Goal: Information Seeking & Learning: Find specific fact

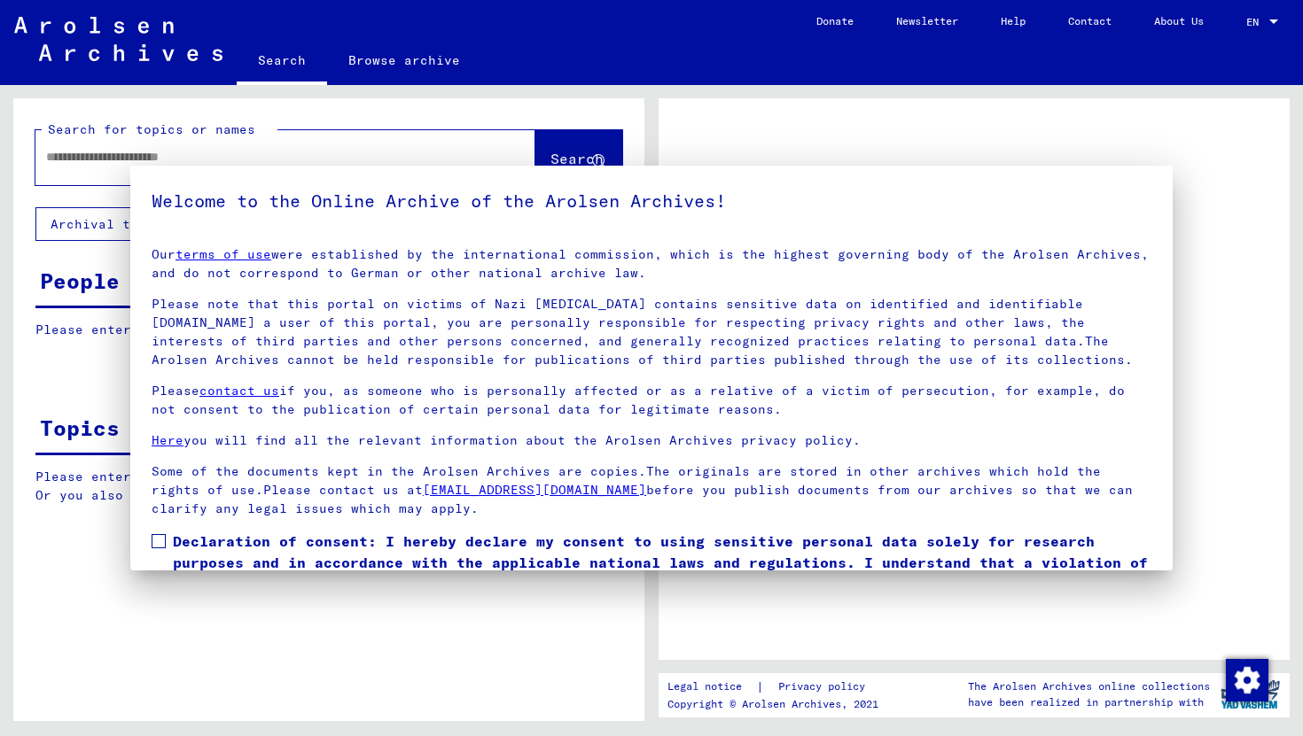
type input "**********"
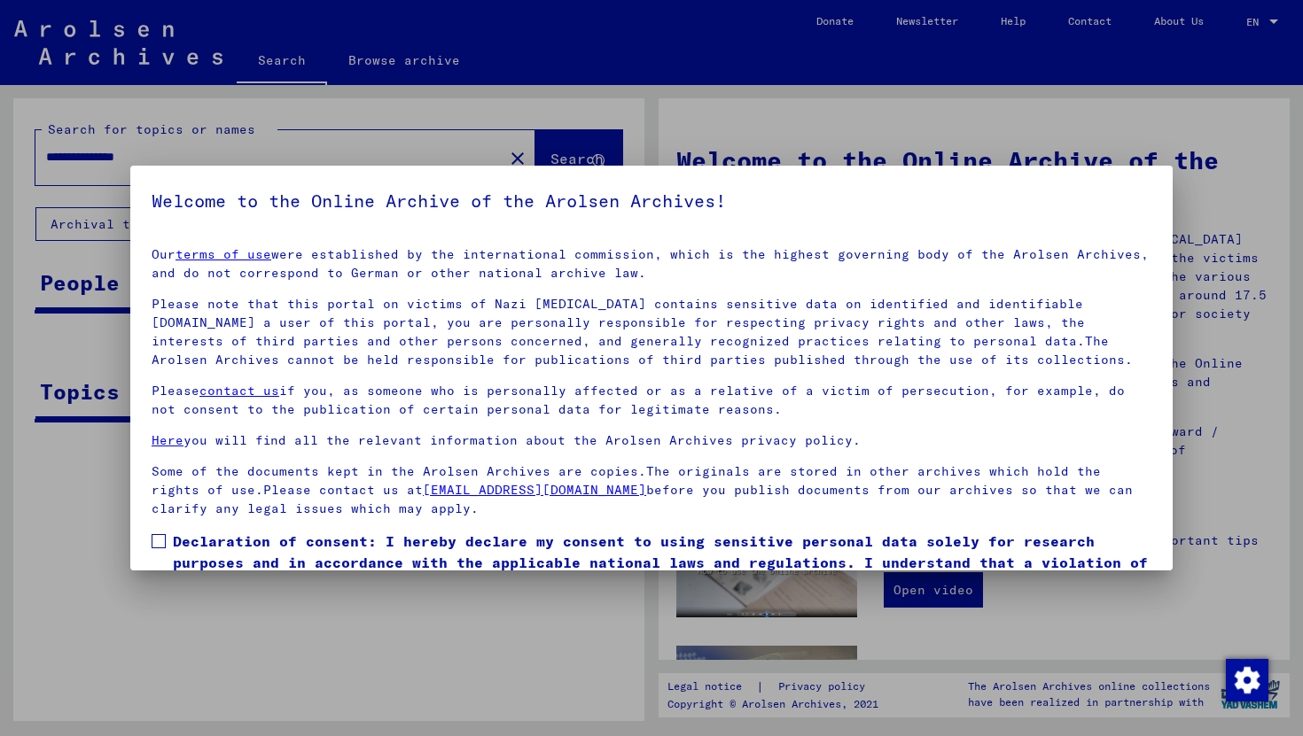
scroll to position [17, 0]
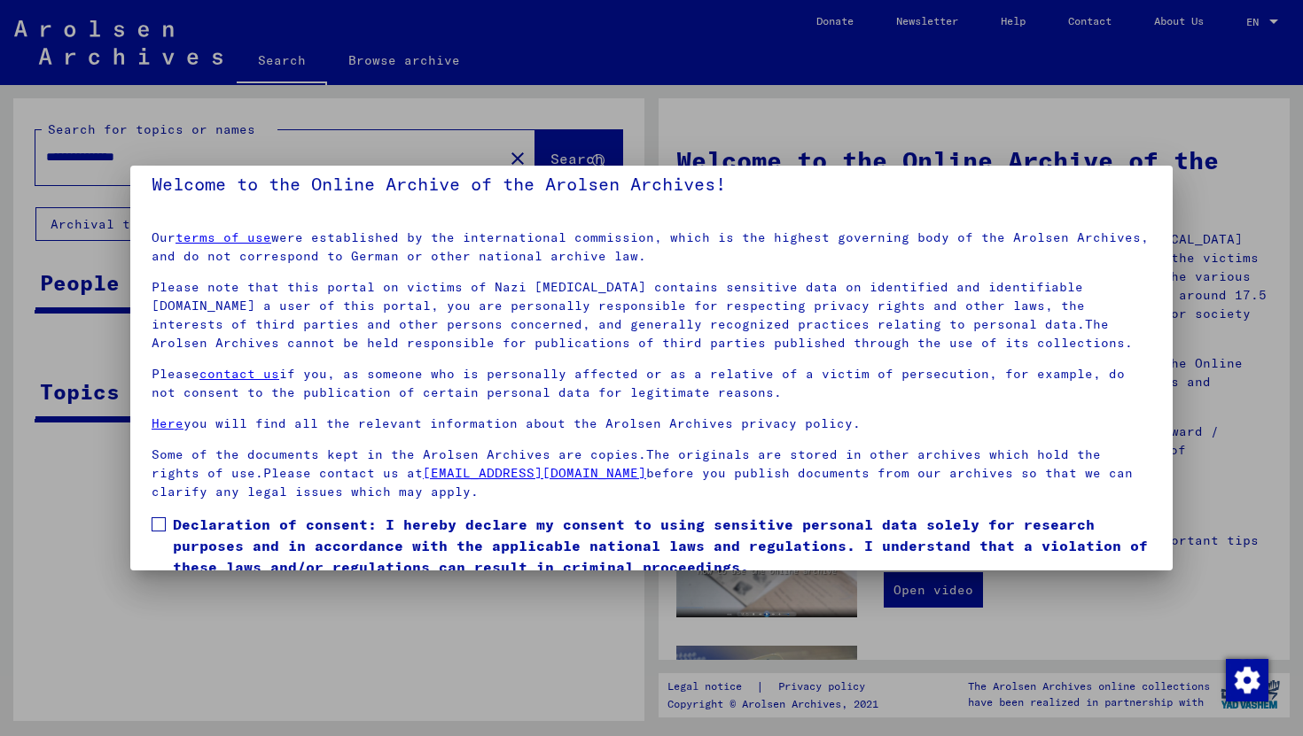
click at [476, 532] on span "Declaration of consent: I hereby declare my consent to using sensitive personal…" at bounding box center [662, 546] width 978 height 64
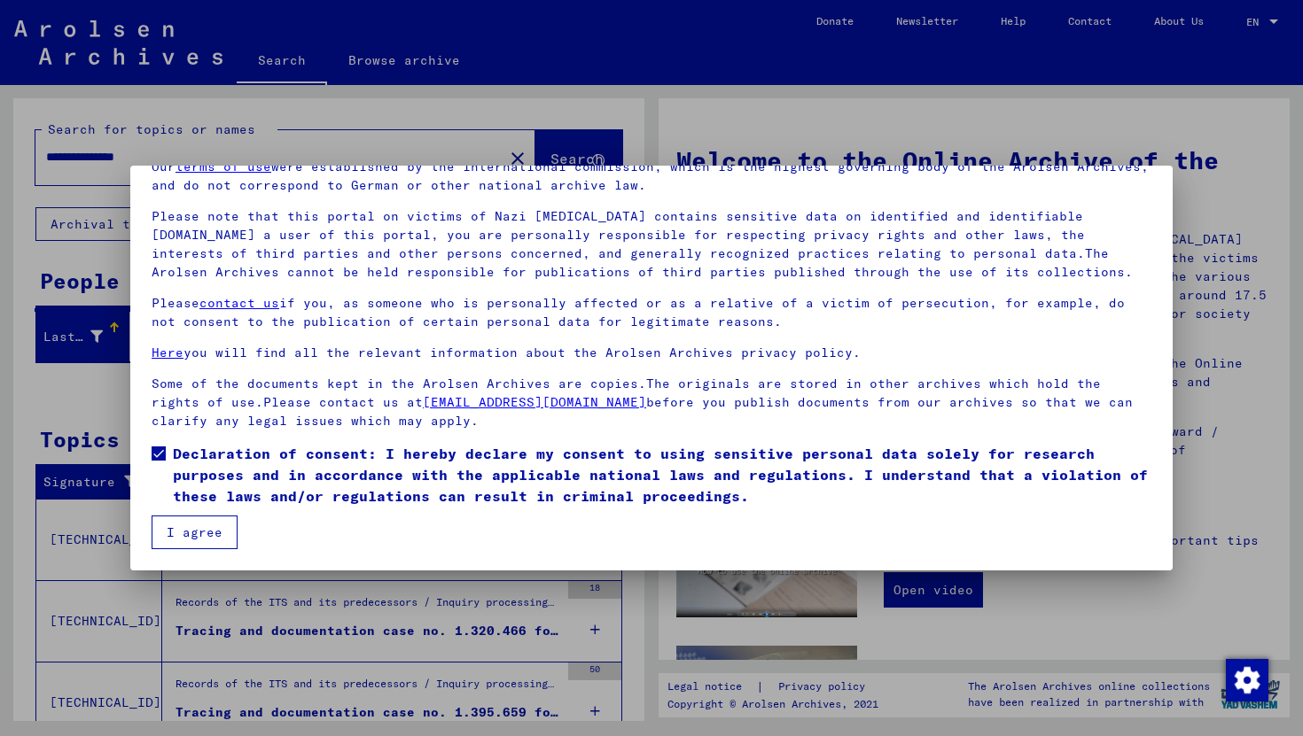
click at [210, 538] on button "I agree" at bounding box center [195, 533] width 86 height 34
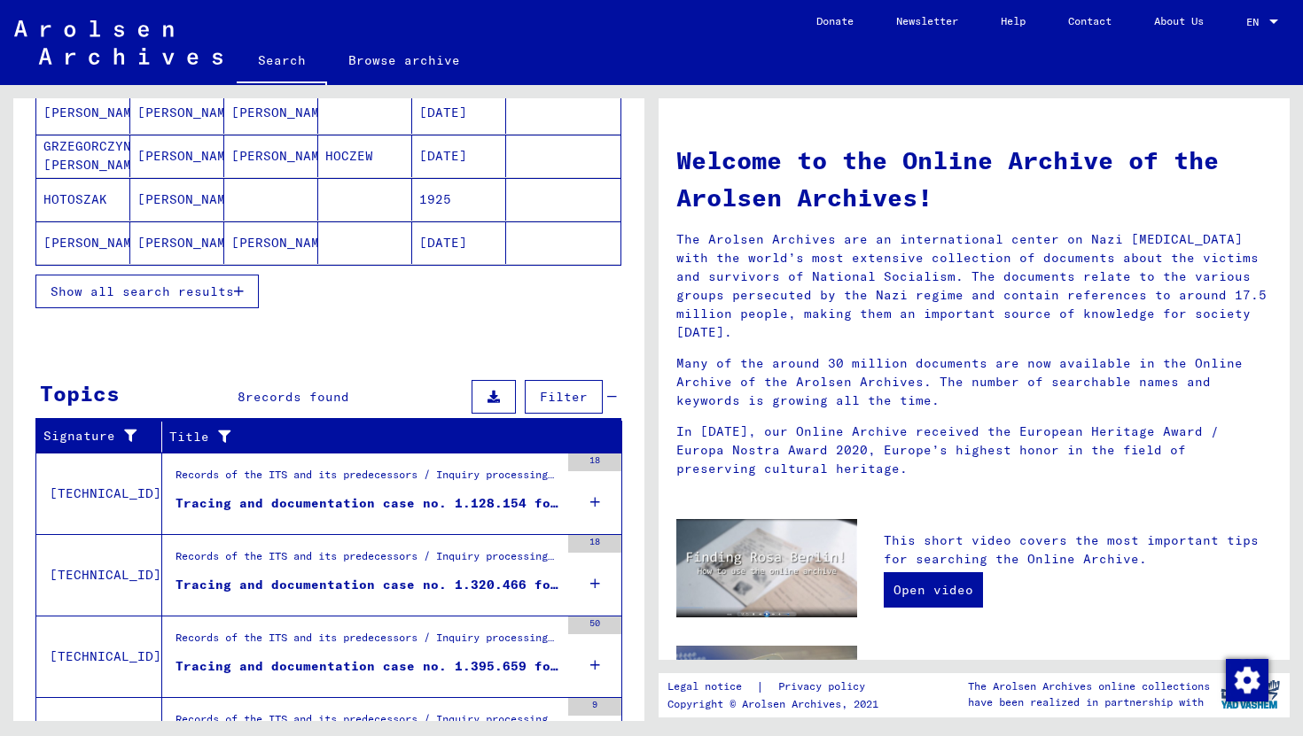
scroll to position [0, 0]
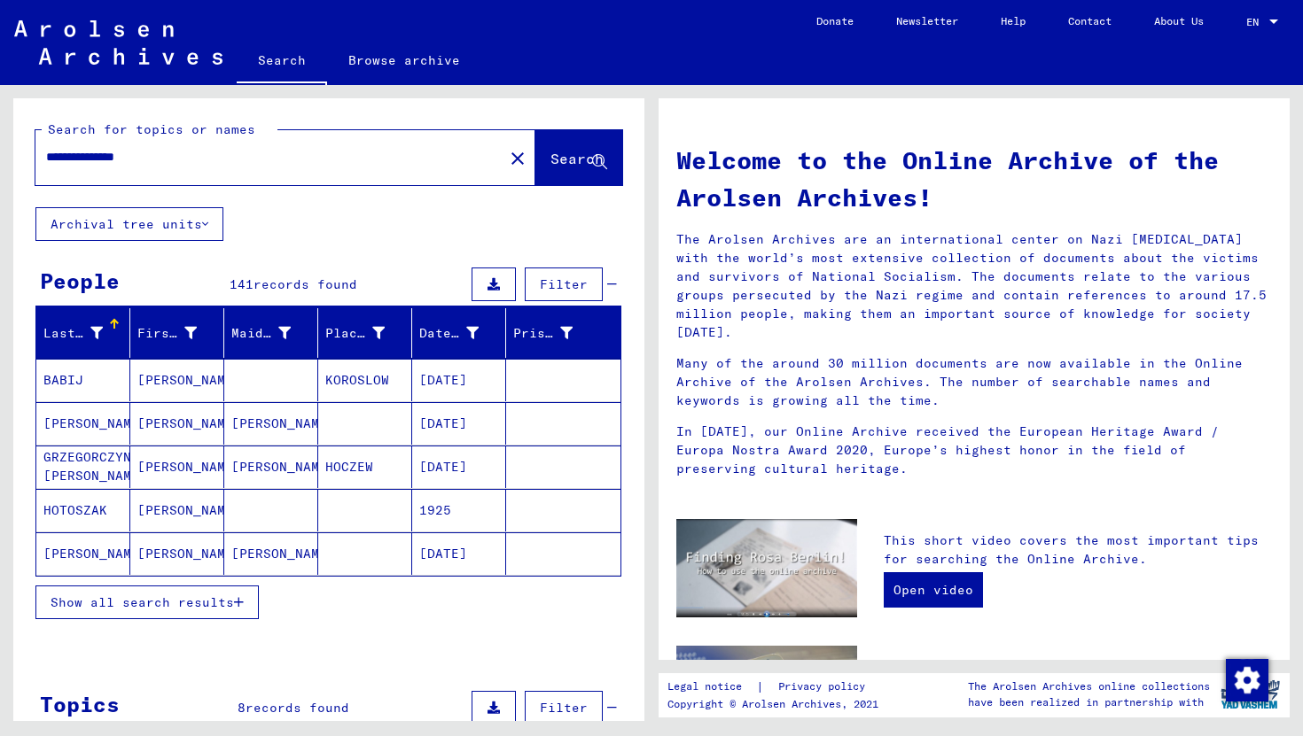
click at [181, 596] on span "Show all search results" at bounding box center [142, 603] width 183 height 16
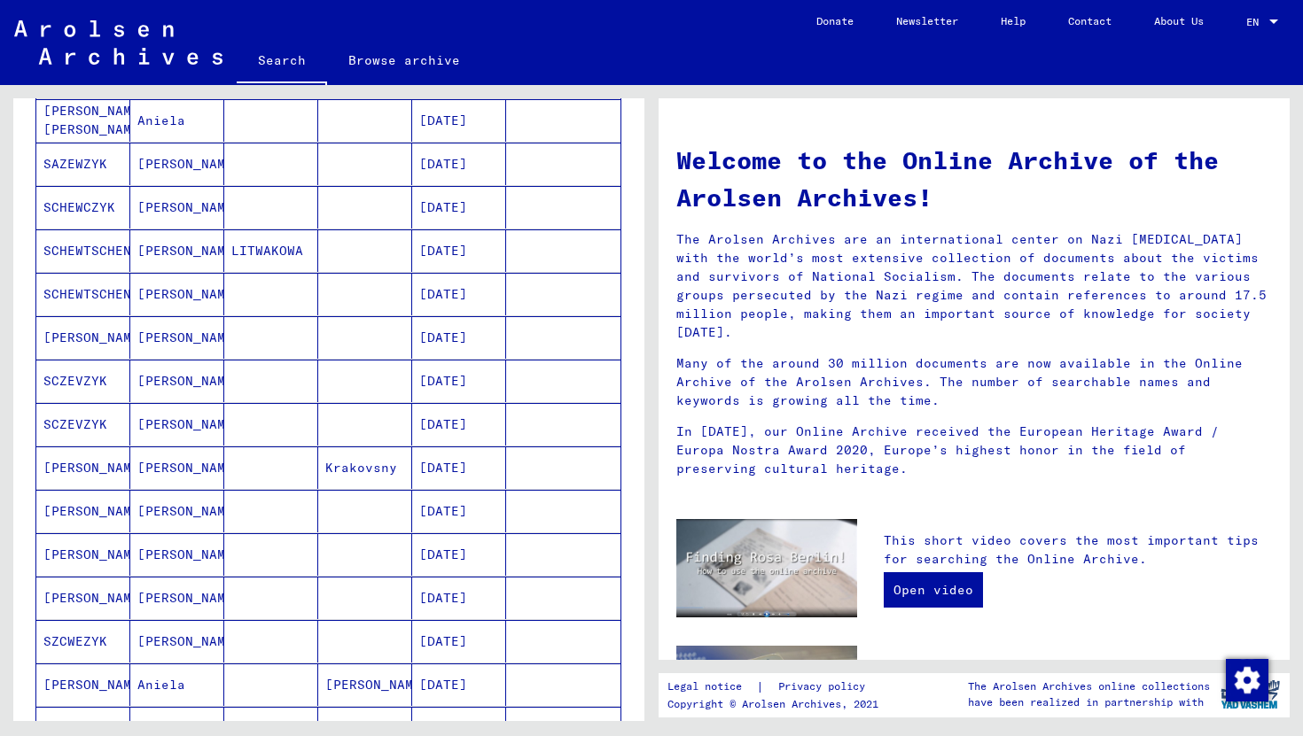
scroll to position [761, 0]
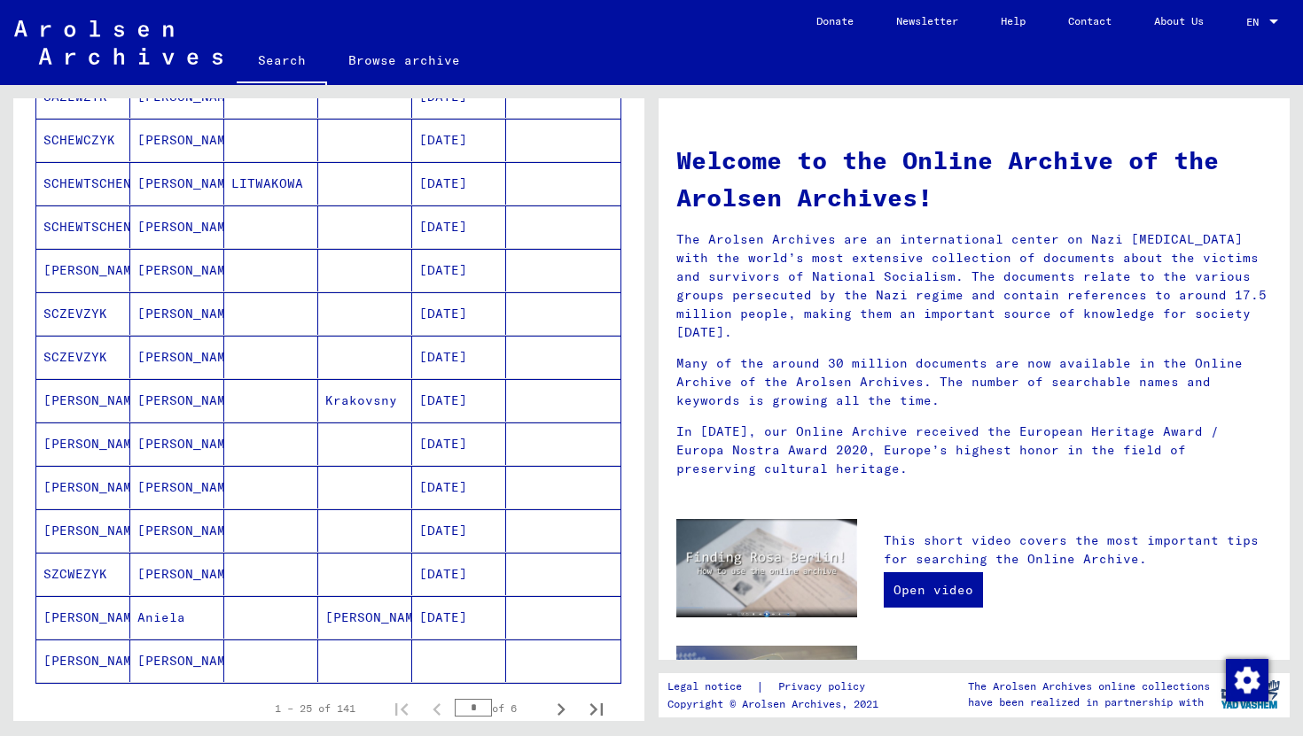
click at [183, 670] on mat-cell "[PERSON_NAME]" at bounding box center [177, 661] width 94 height 43
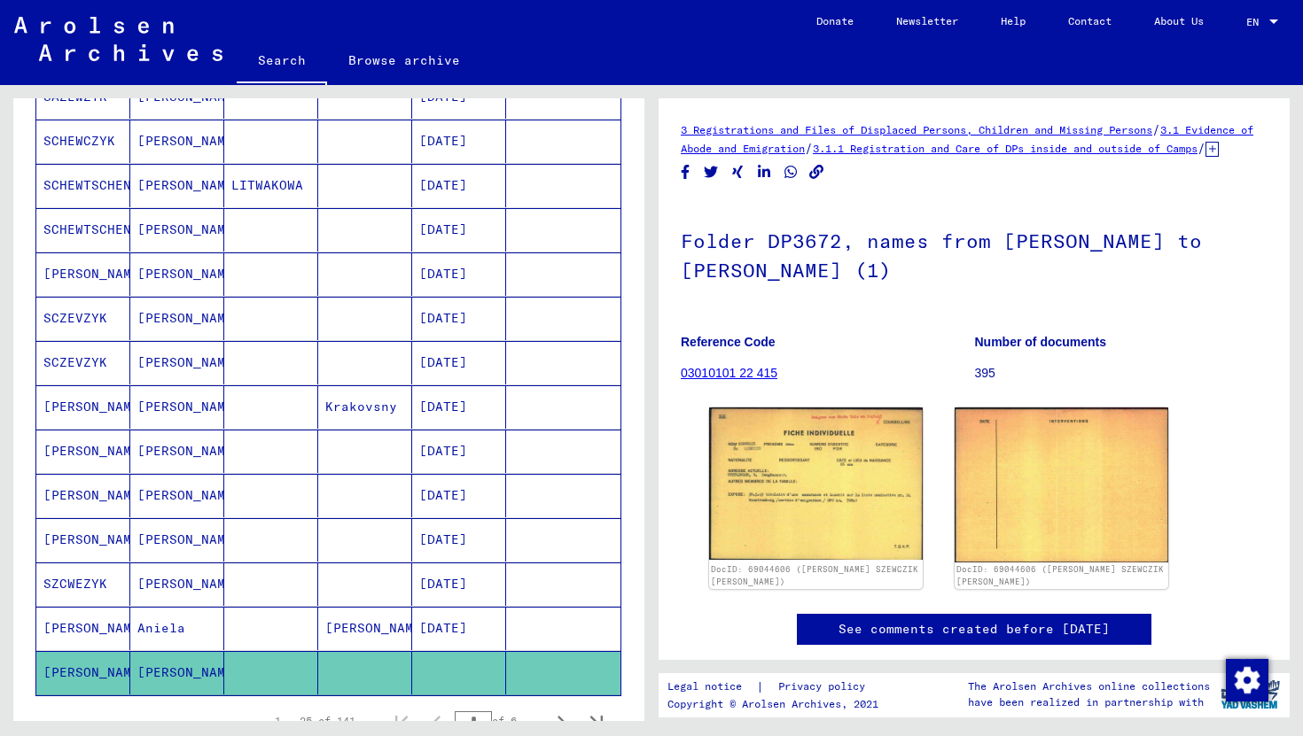
click at [192, 625] on mat-cell "Aniela" at bounding box center [177, 628] width 94 height 43
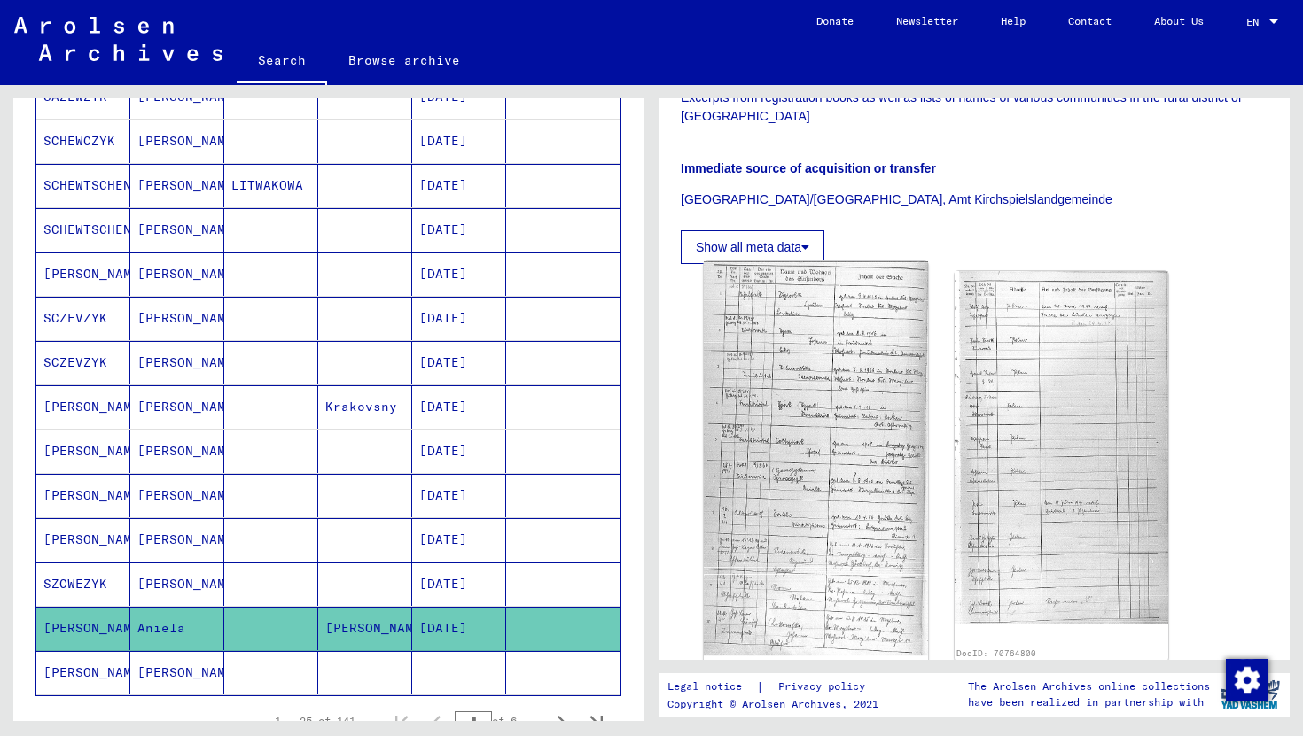
scroll to position [271, 0]
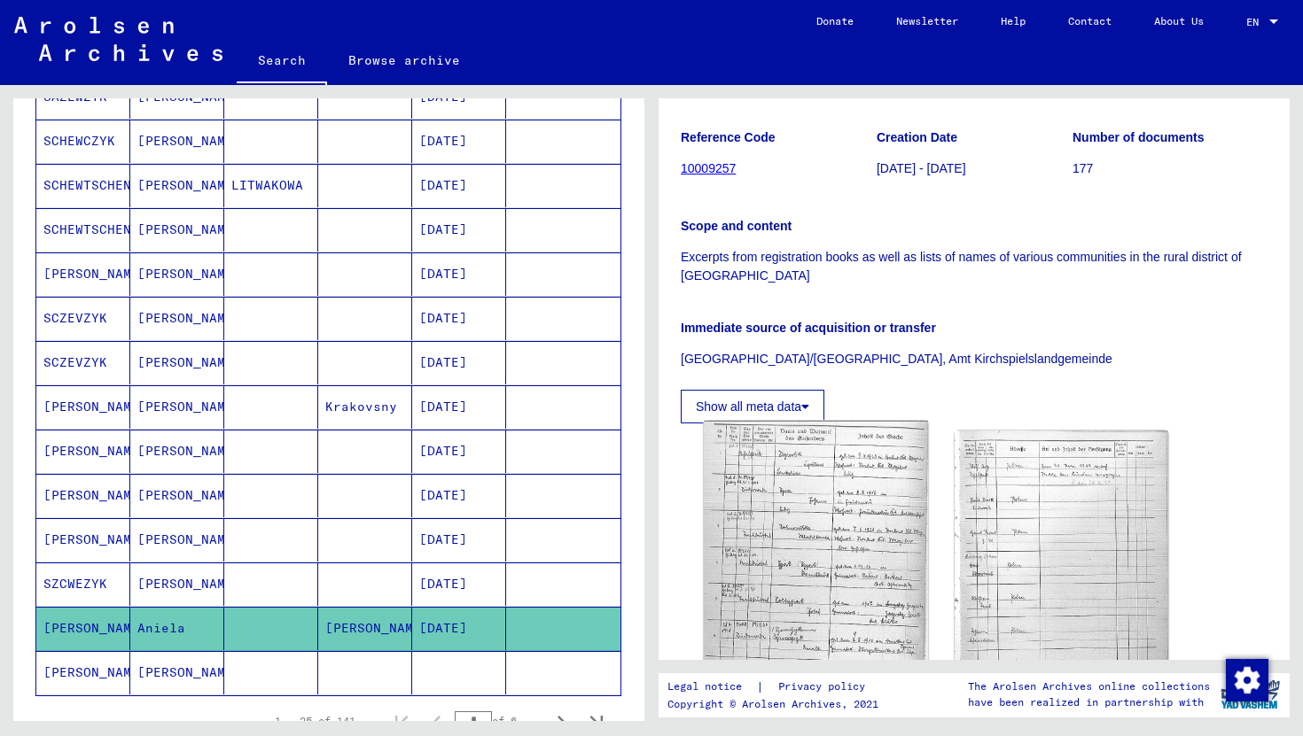
click at [817, 497] on img at bounding box center [816, 618] width 224 height 394
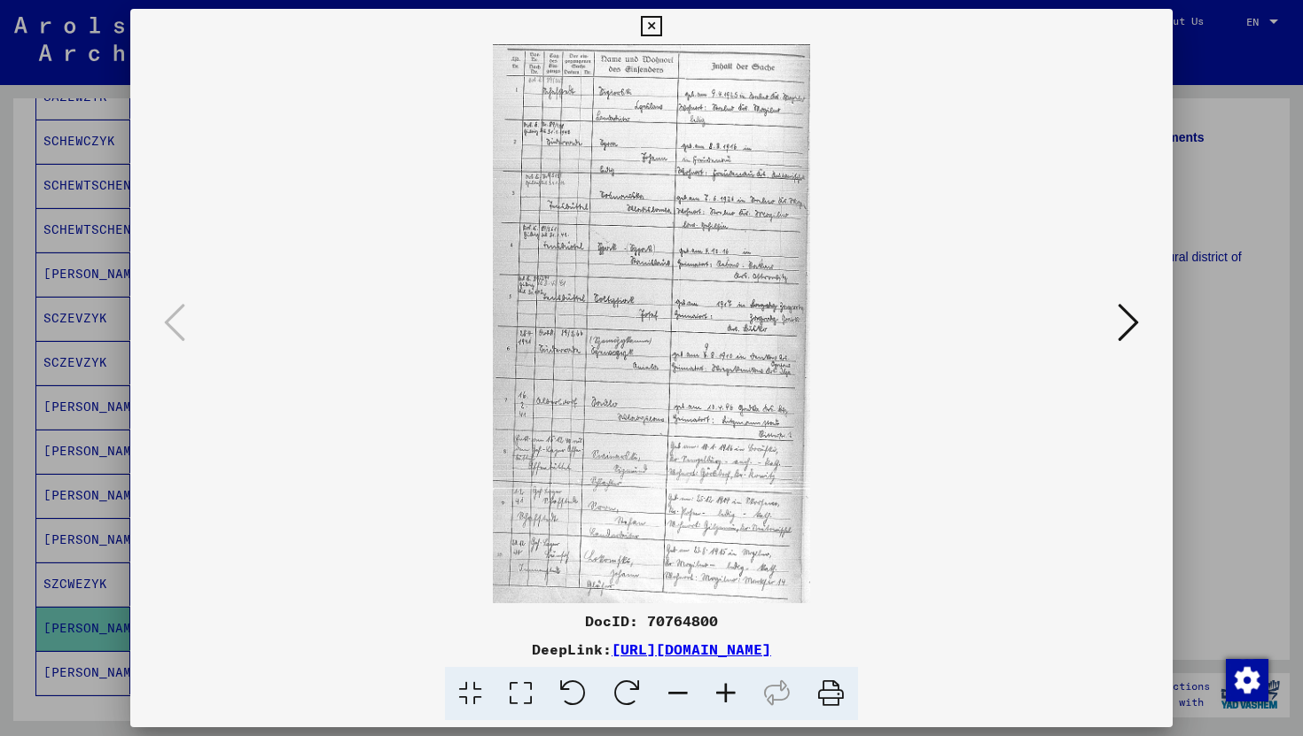
click at [651, 380] on img at bounding box center [652, 323] width 922 height 559
click at [733, 690] on icon at bounding box center [726, 694] width 48 height 54
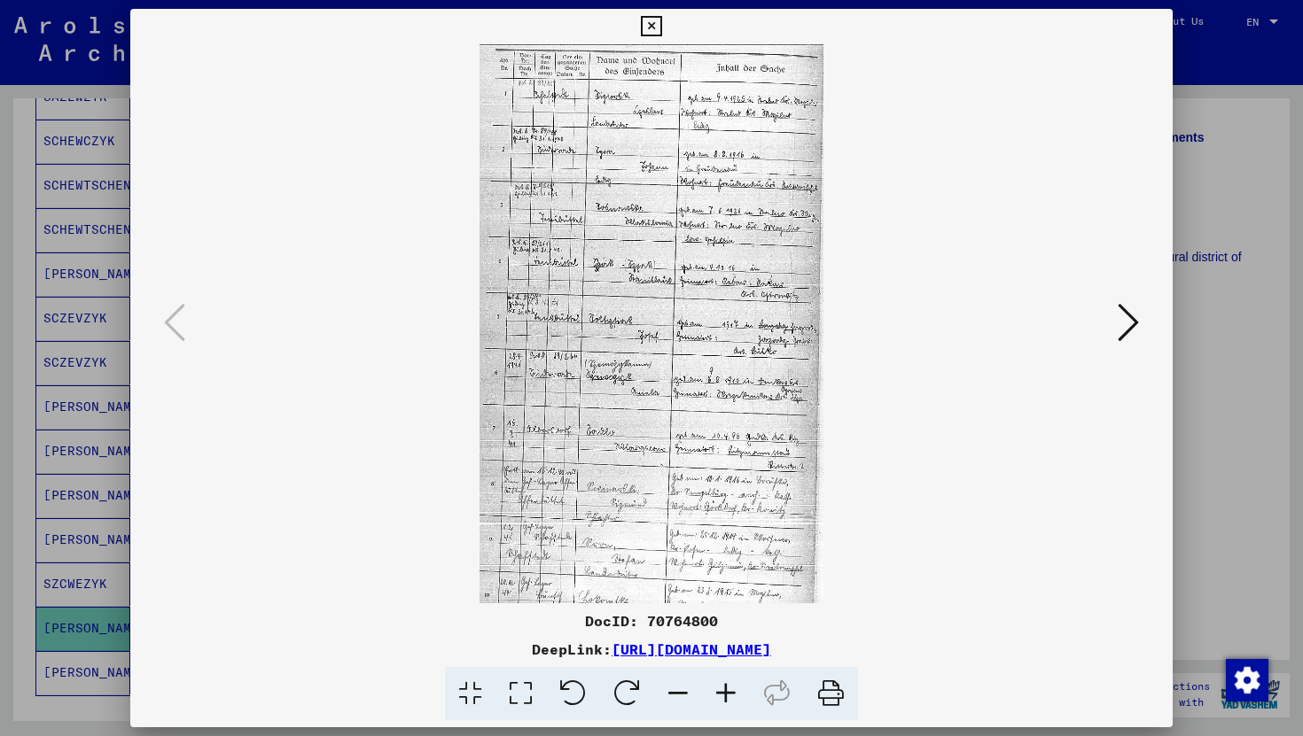
click at [733, 690] on icon at bounding box center [726, 694] width 48 height 54
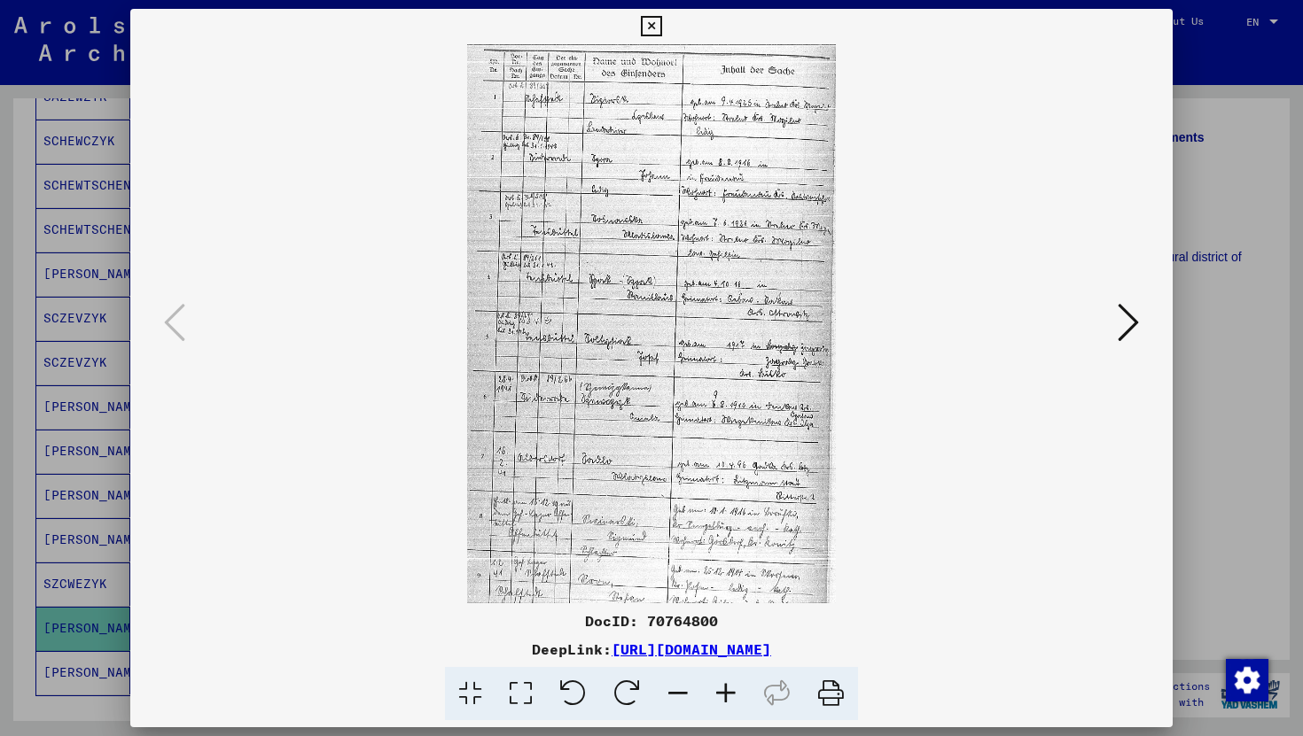
click at [733, 690] on icon at bounding box center [726, 694] width 48 height 54
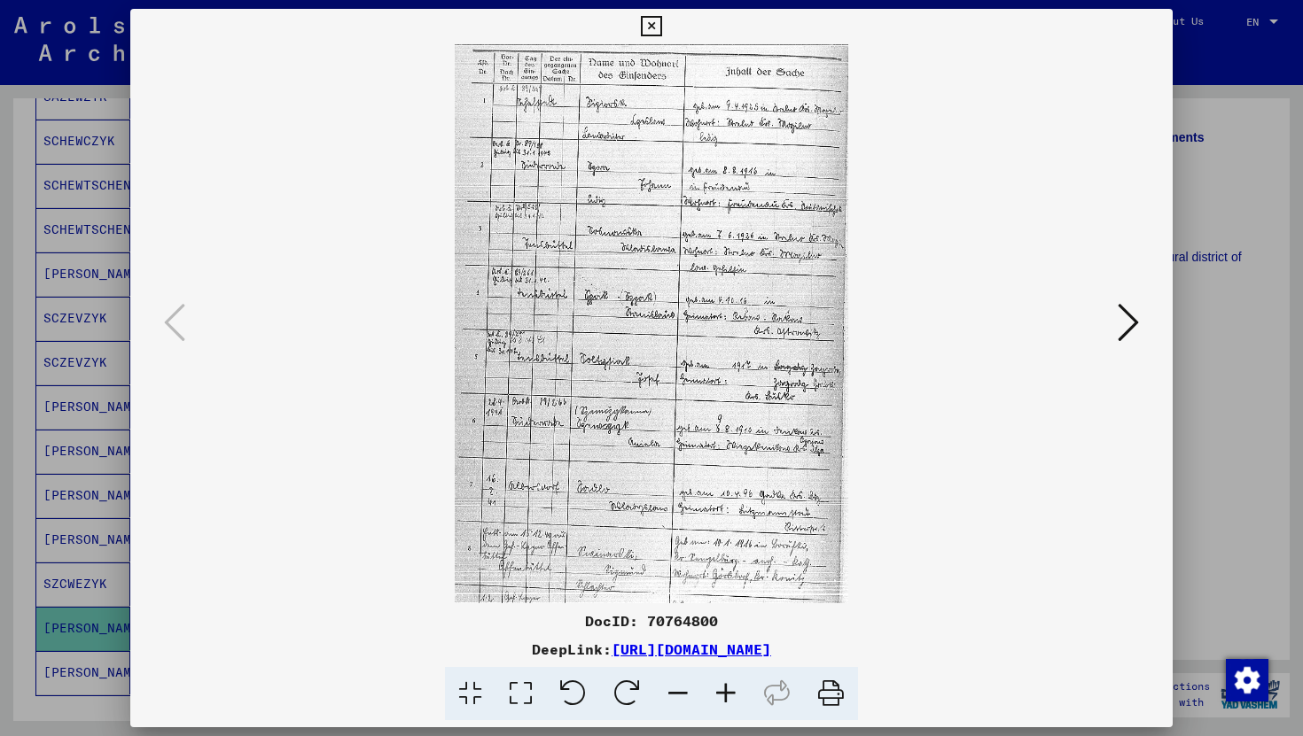
click at [733, 690] on icon at bounding box center [726, 694] width 48 height 54
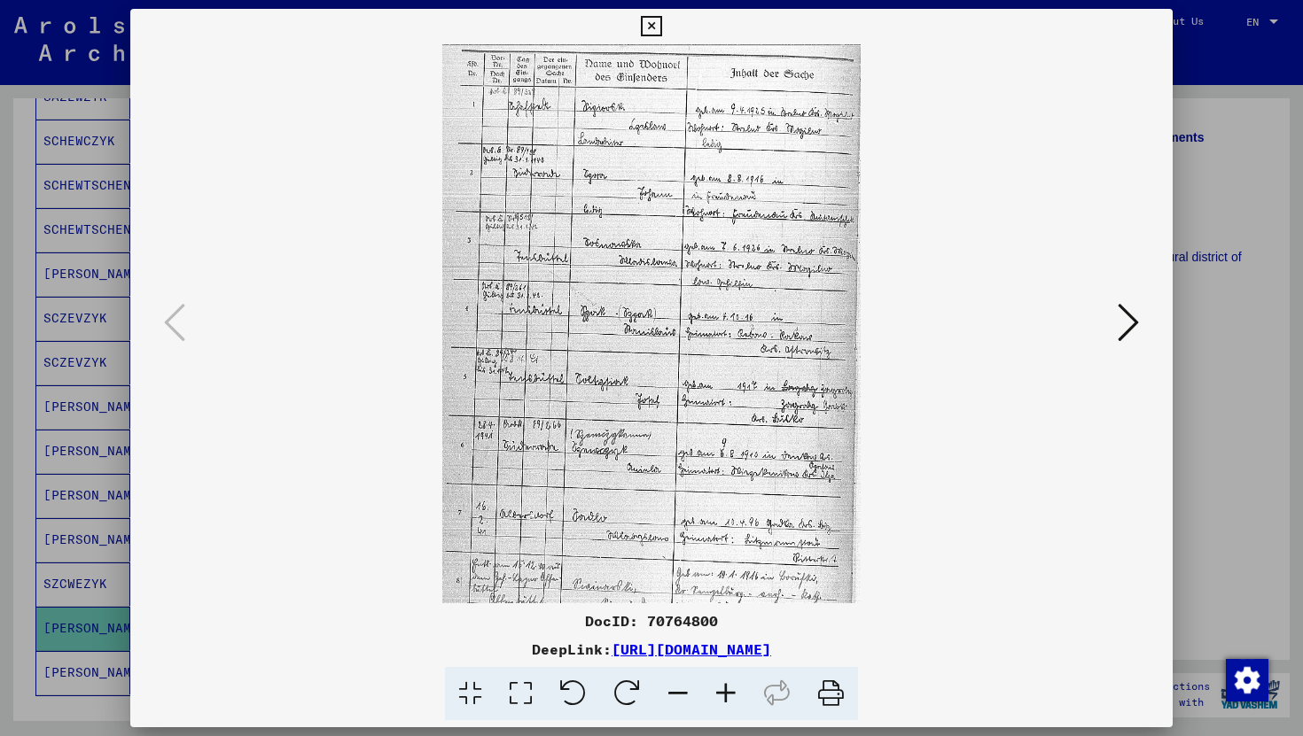
click at [733, 690] on icon at bounding box center [726, 694] width 48 height 54
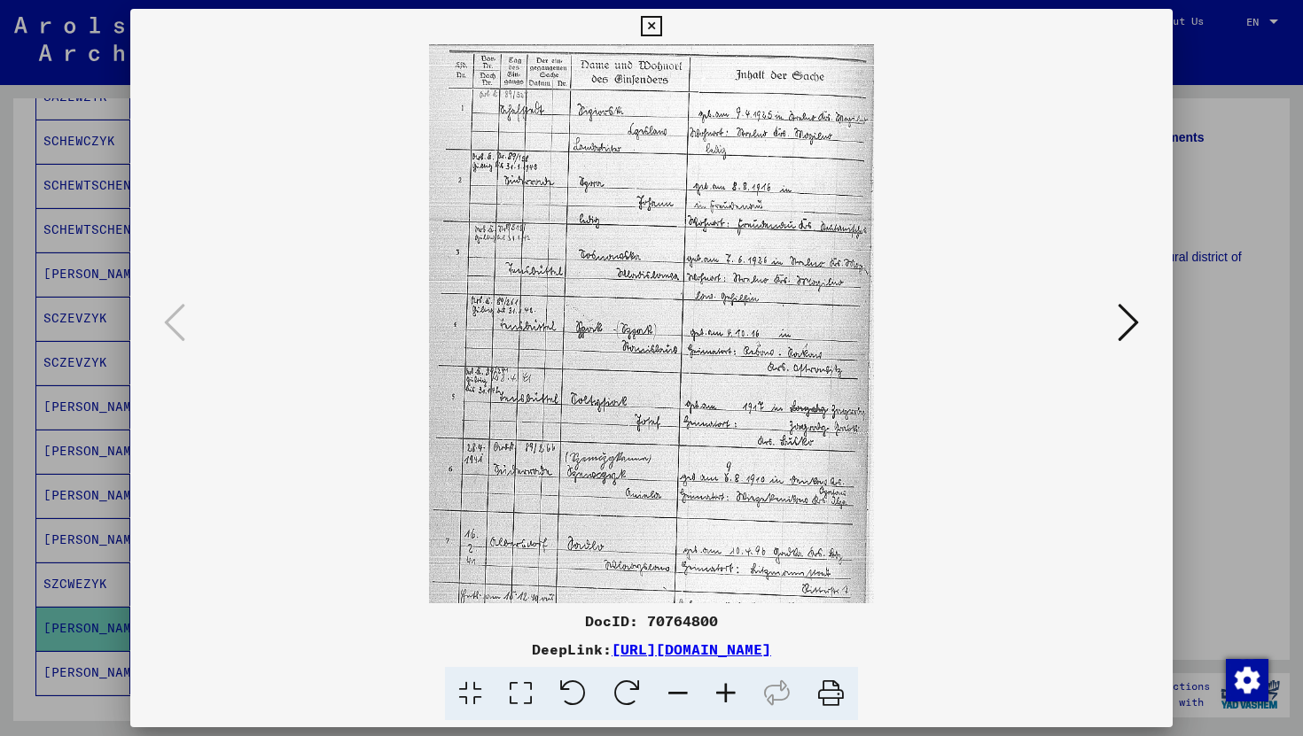
click at [733, 690] on icon at bounding box center [726, 694] width 48 height 54
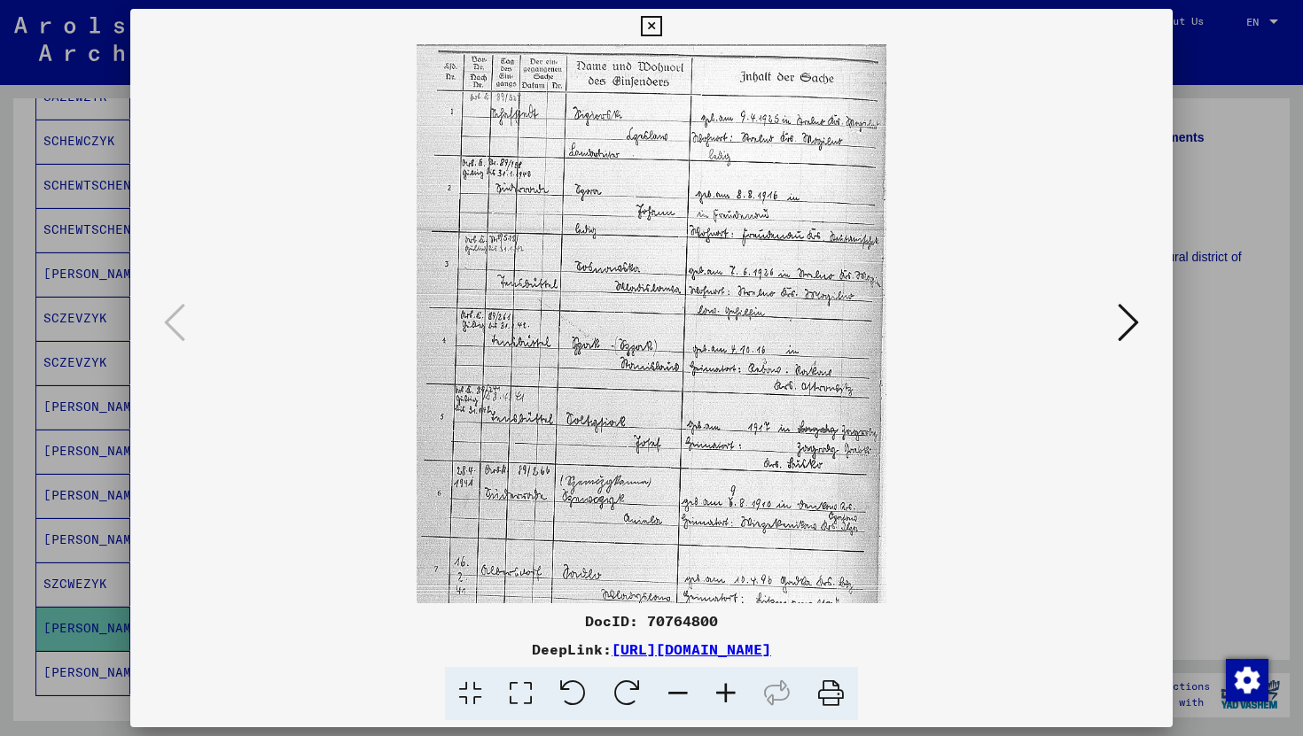
click at [733, 690] on icon at bounding box center [726, 694] width 48 height 54
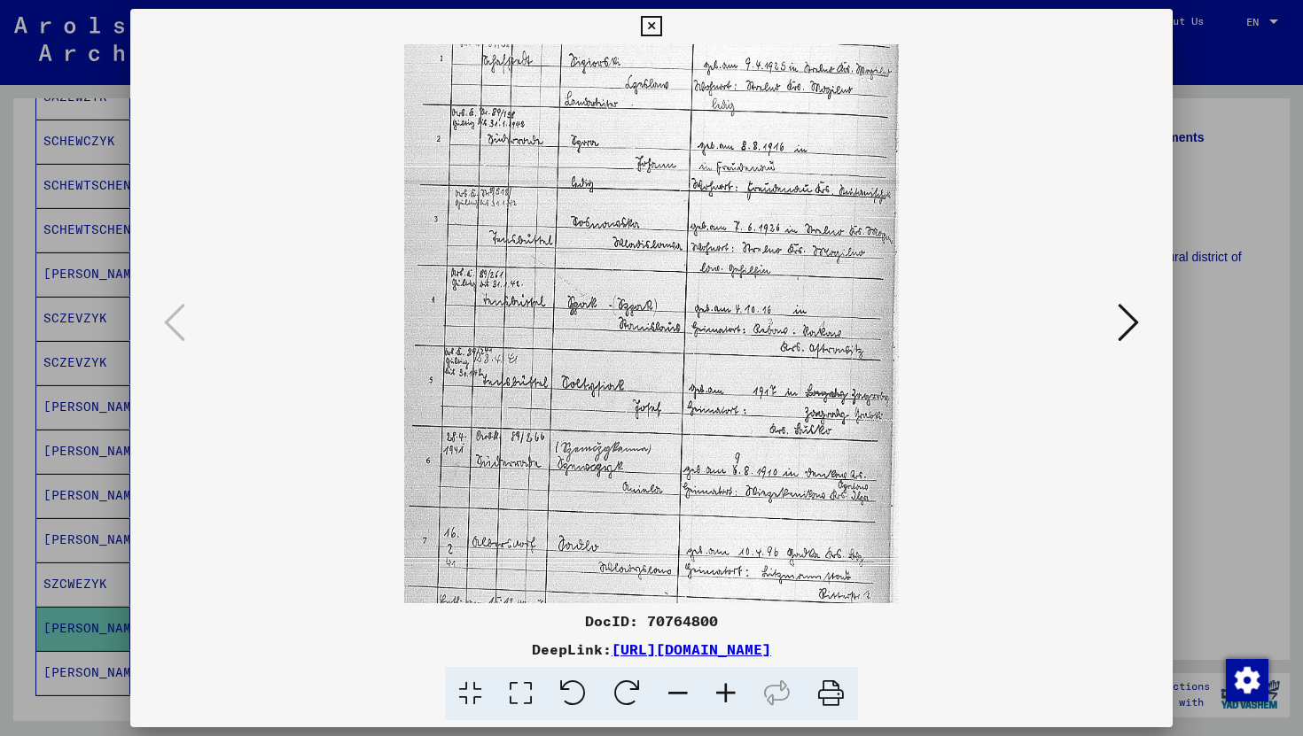
scroll to position [58, 0]
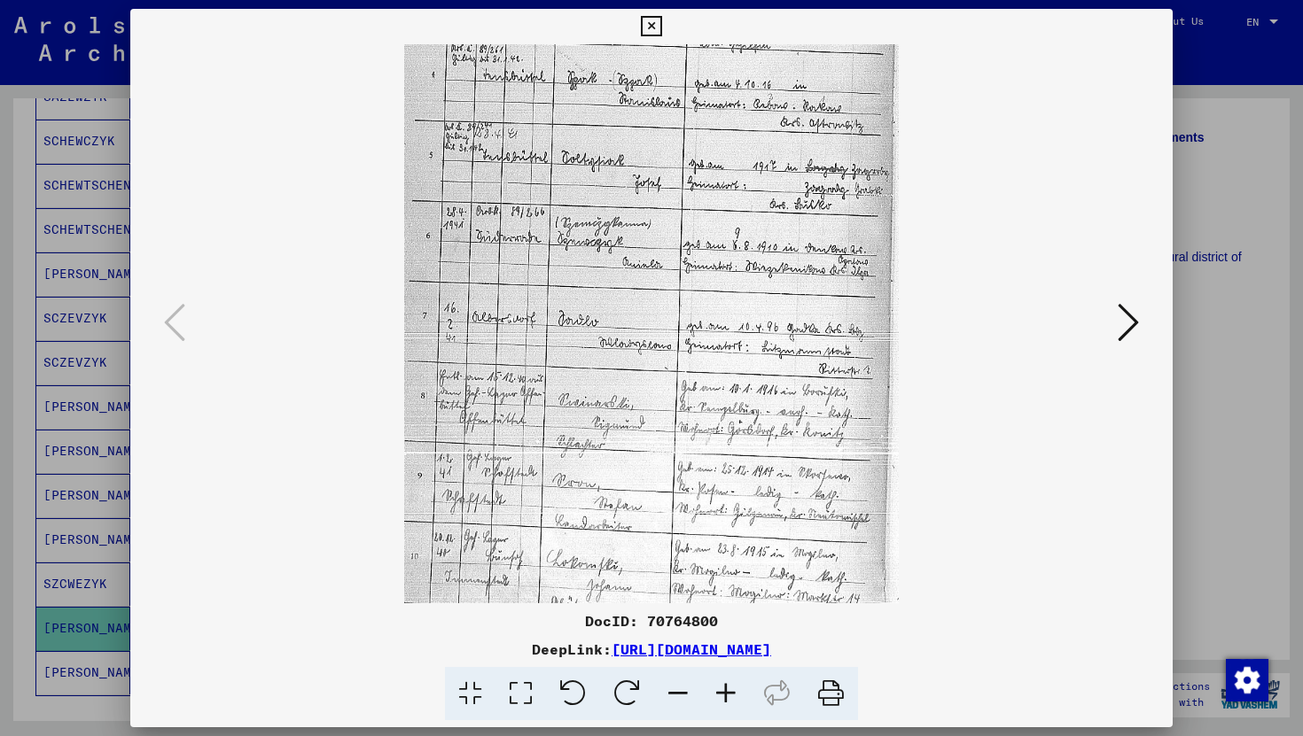
drag, startPoint x: 640, startPoint y: 529, endPoint x: 731, endPoint y: 246, distance: 297.1
click at [733, 246] on img at bounding box center [651, 196] width 495 height 869
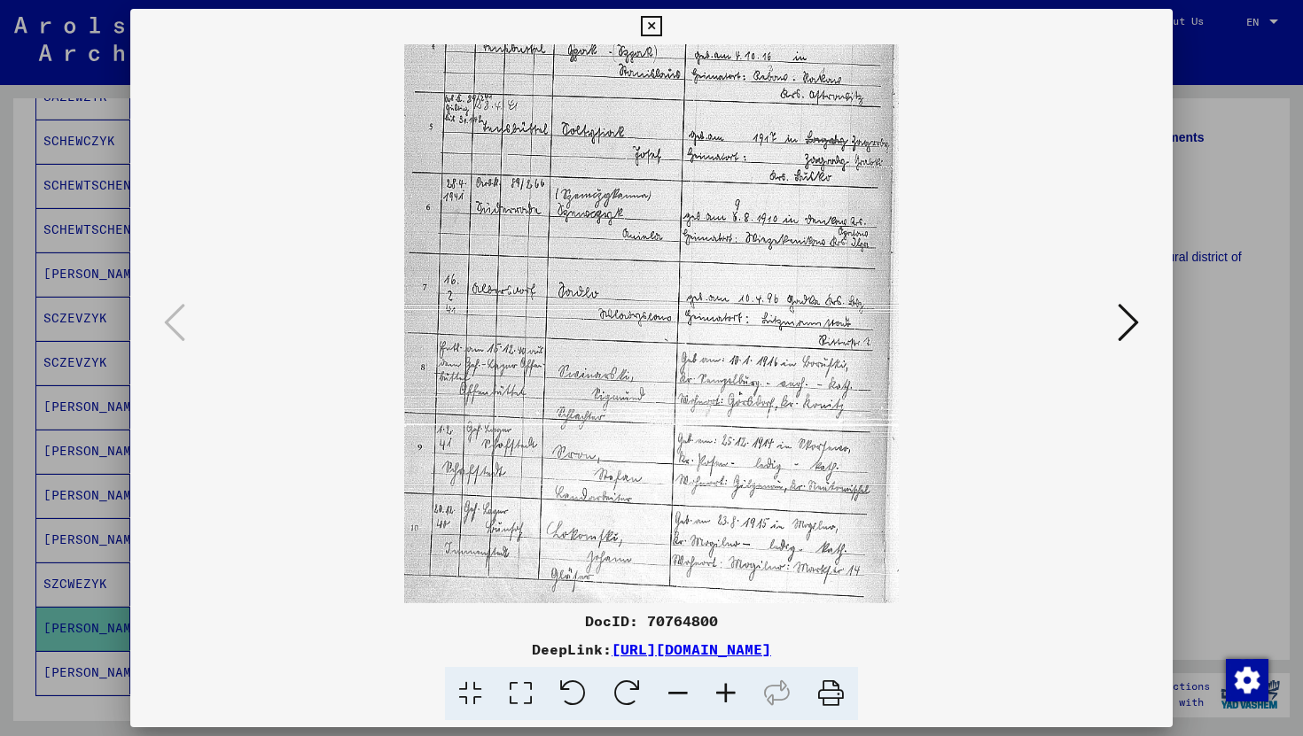
drag, startPoint x: 629, startPoint y: 485, endPoint x: 643, endPoint y: 402, distance: 83.5
click at [643, 402] on img at bounding box center [651, 168] width 495 height 869
click at [725, 694] on icon at bounding box center [726, 694] width 48 height 54
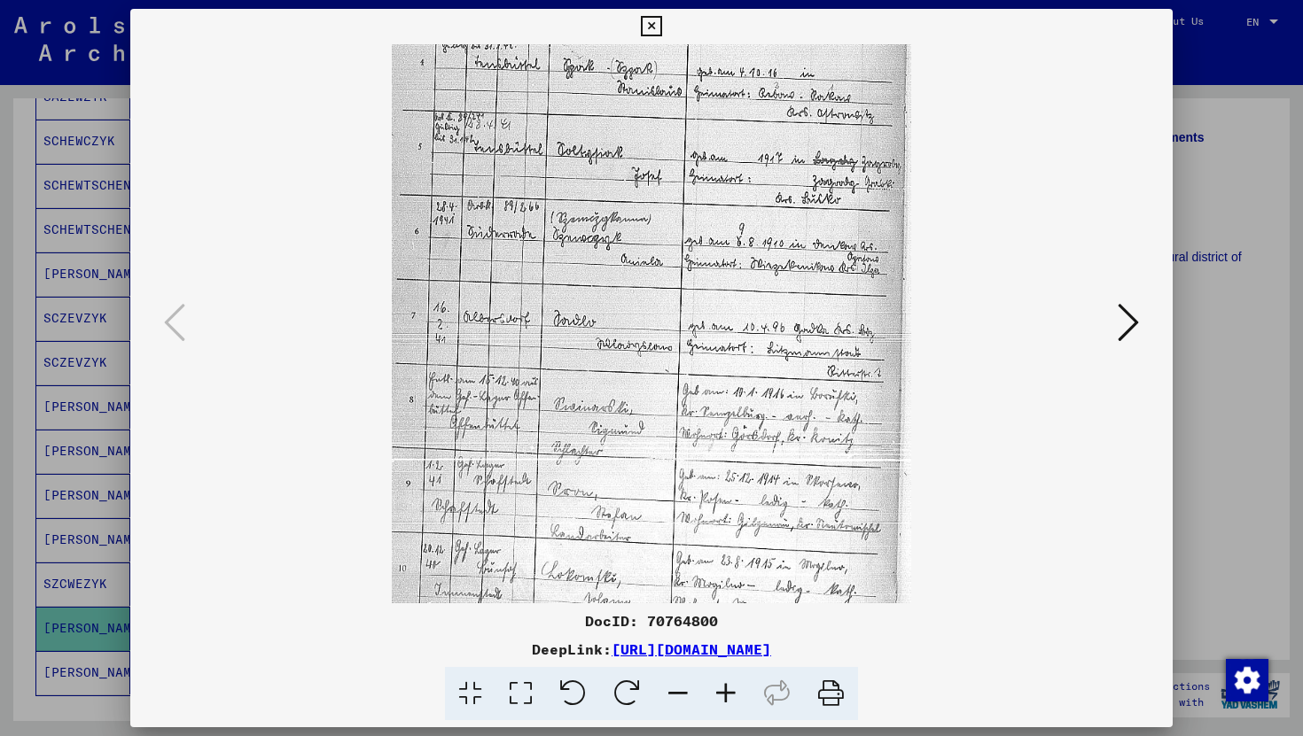
click at [725, 694] on icon at bounding box center [726, 694] width 48 height 54
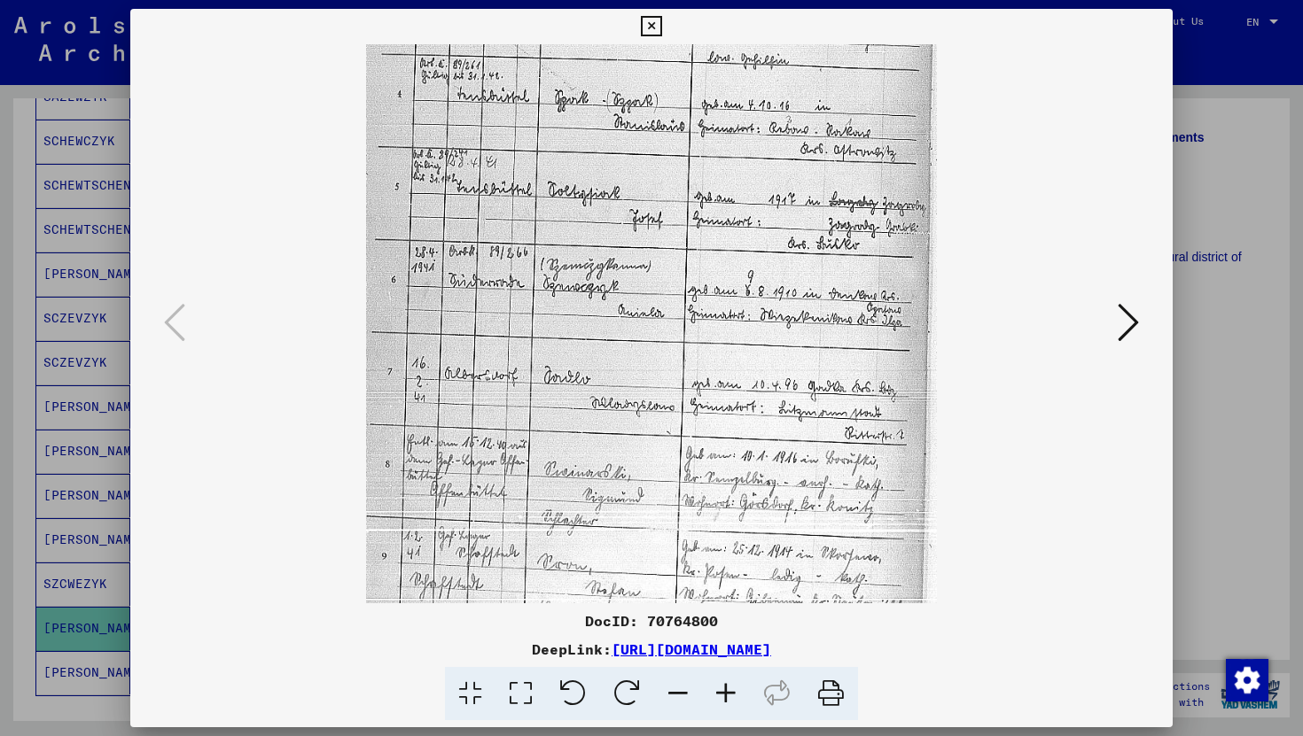
click at [725, 694] on icon at bounding box center [726, 694] width 48 height 54
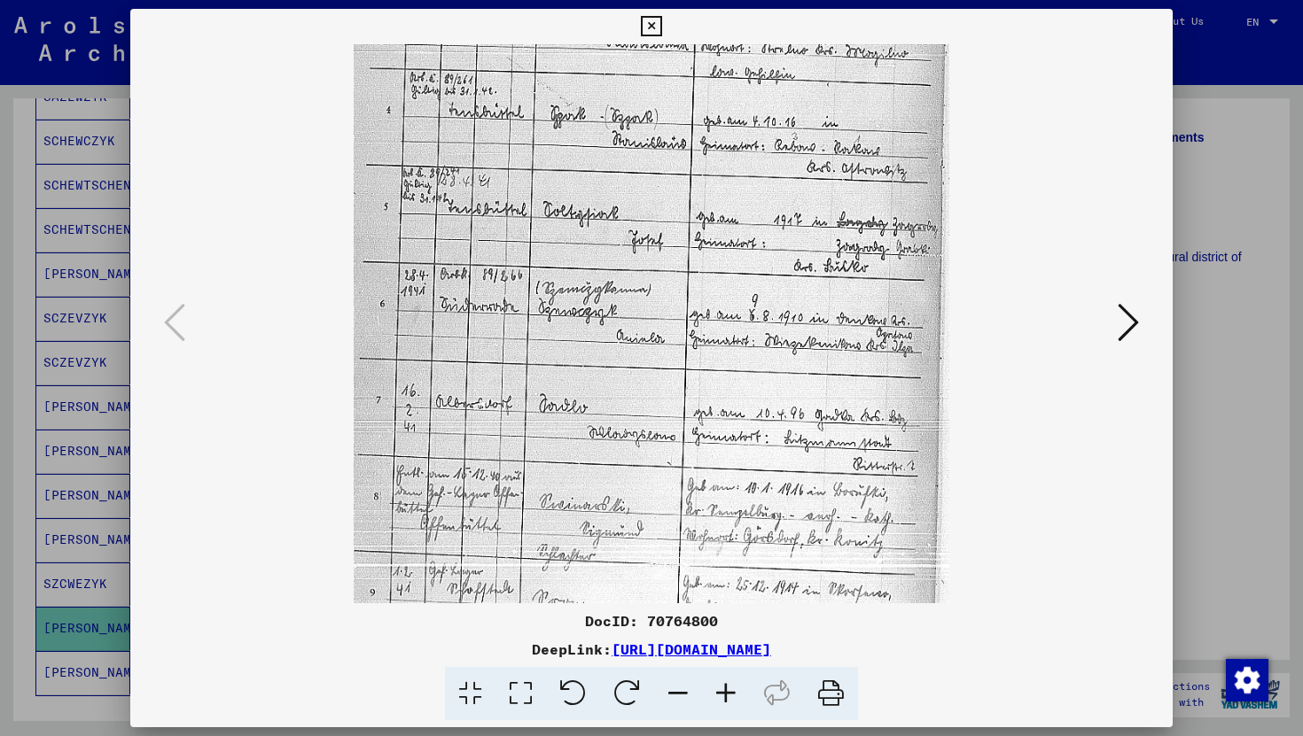
click at [725, 694] on icon at bounding box center [726, 694] width 48 height 54
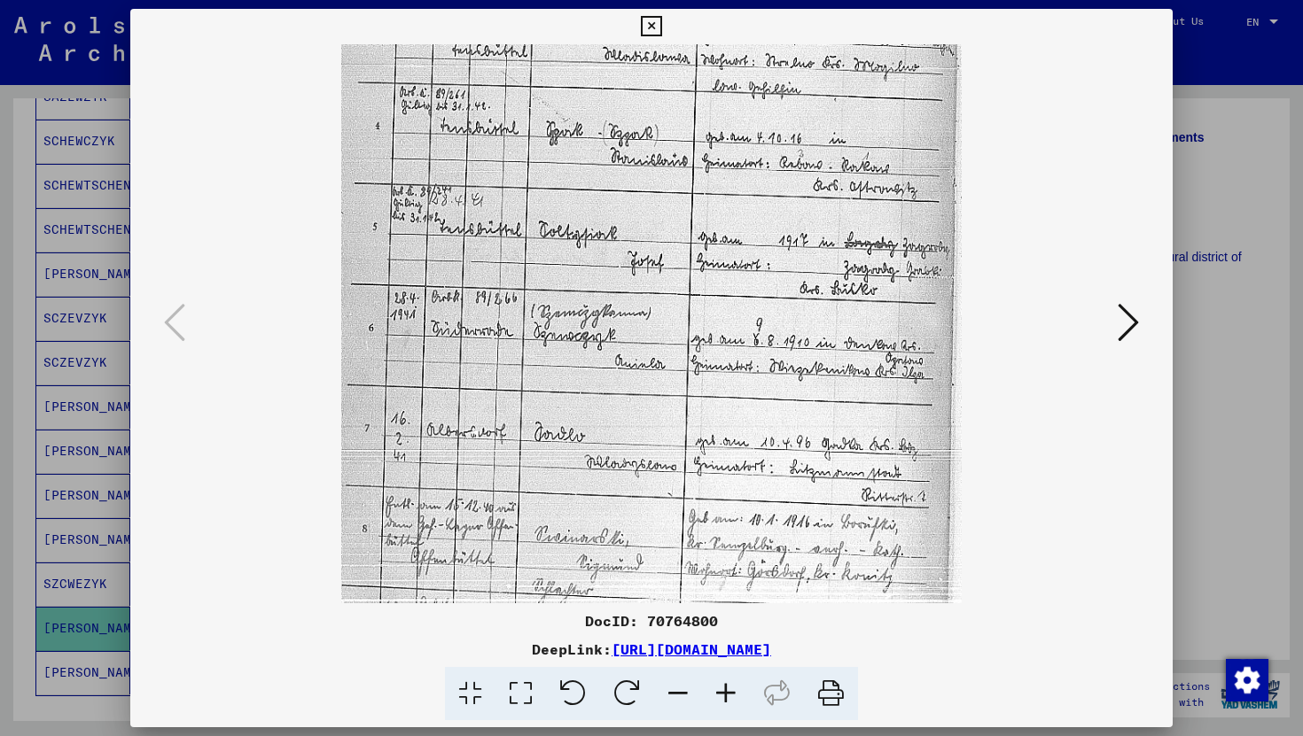
click at [725, 694] on icon at bounding box center [726, 694] width 48 height 54
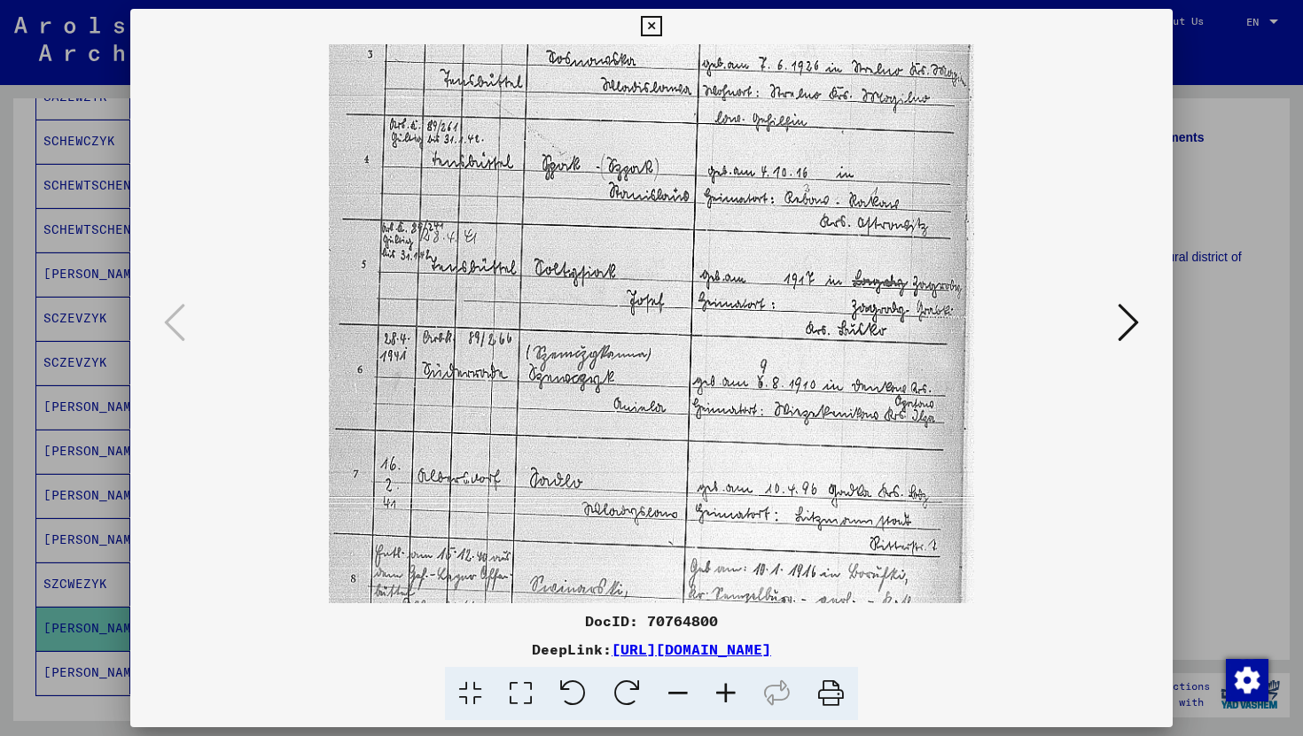
drag, startPoint x: 763, startPoint y: 402, endPoint x: 763, endPoint y: 422, distance: 19.5
click at [763, 422] on img at bounding box center [652, 319] width 646 height 1135
click at [1270, 149] on div at bounding box center [651, 368] width 1303 height 736
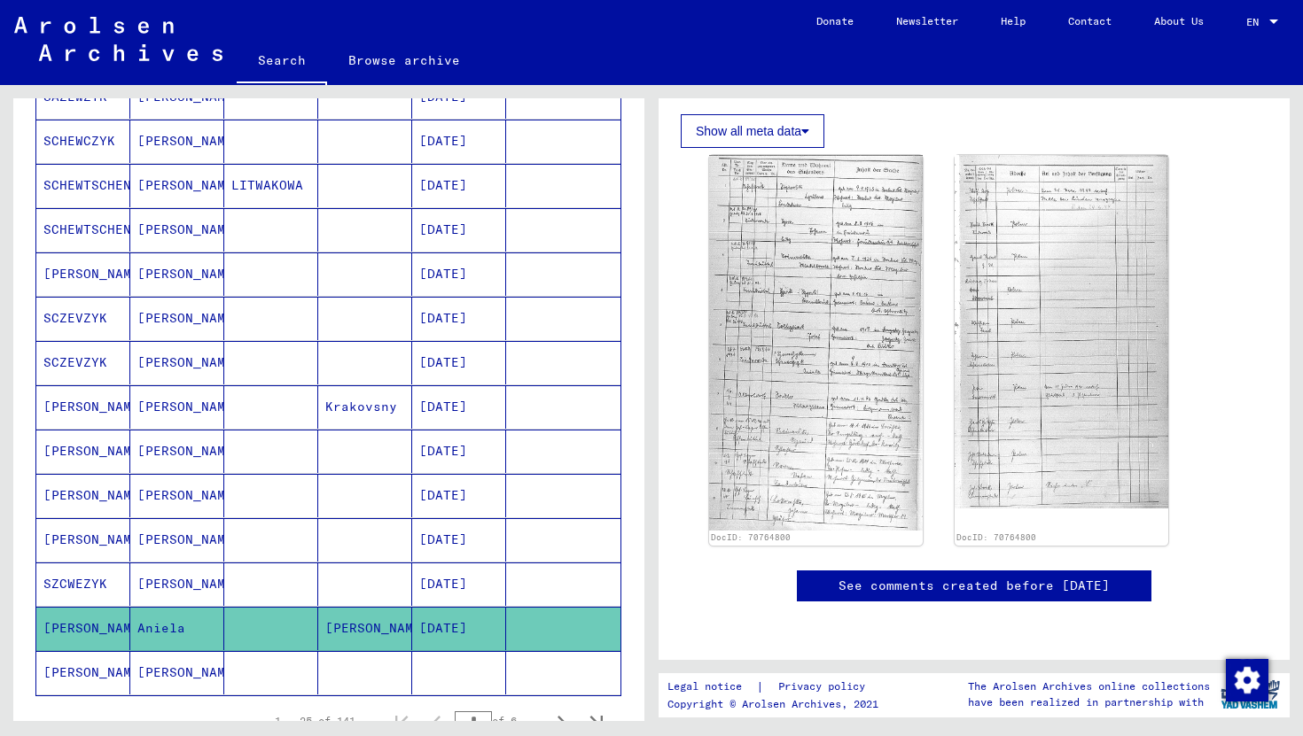
scroll to position [796, 0]
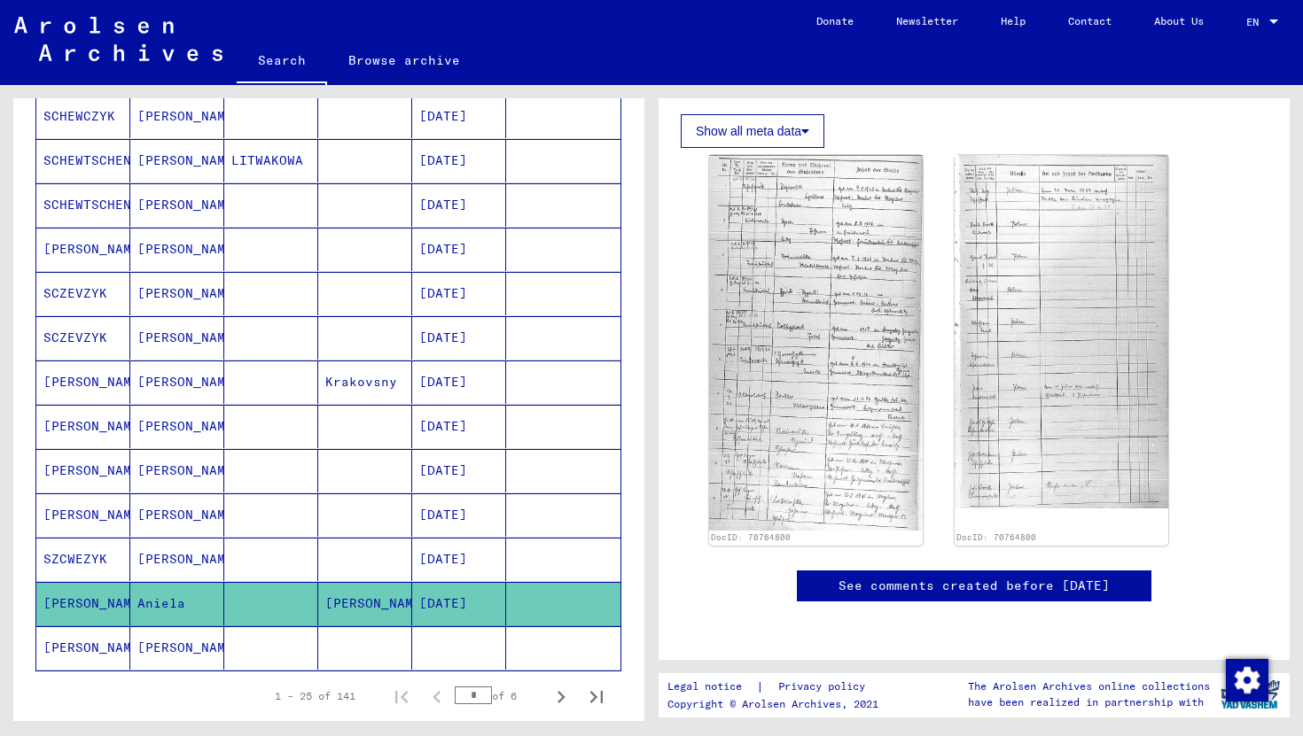
click at [457, 663] on mat-cell at bounding box center [459, 648] width 94 height 43
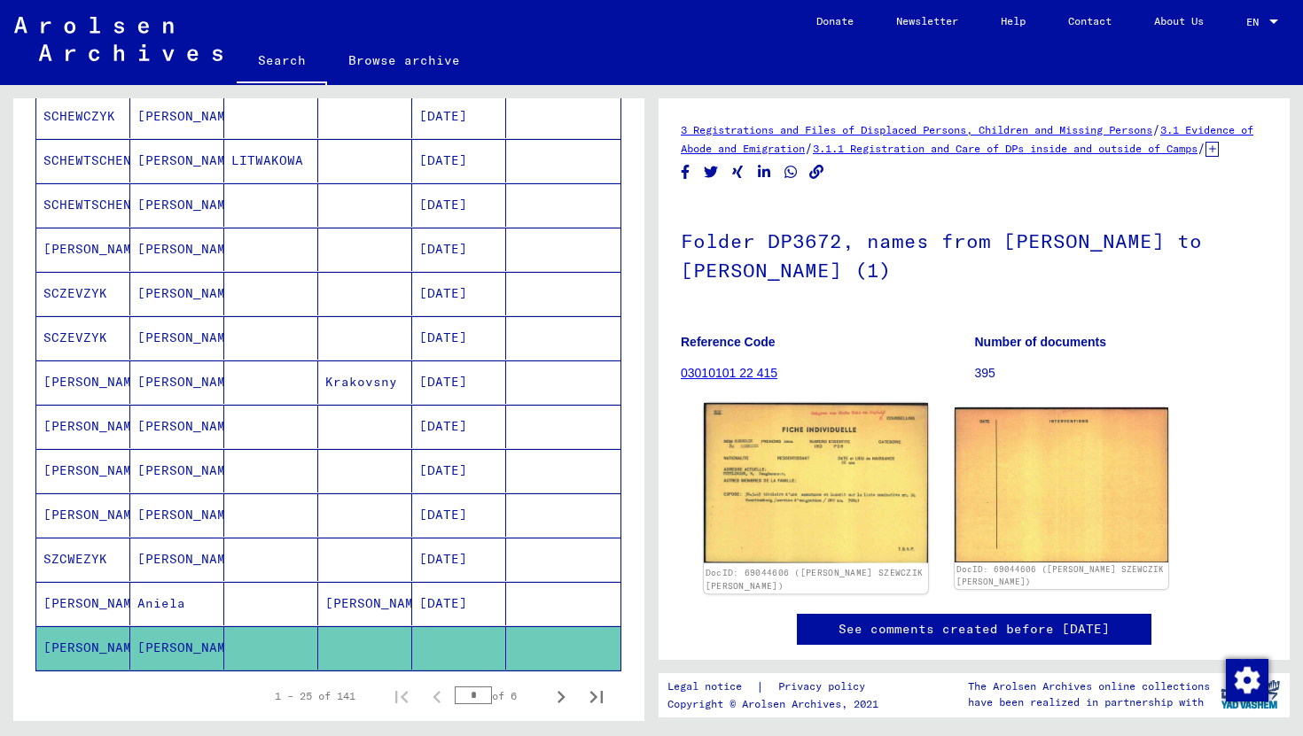
click at [772, 453] on img at bounding box center [816, 483] width 224 height 160
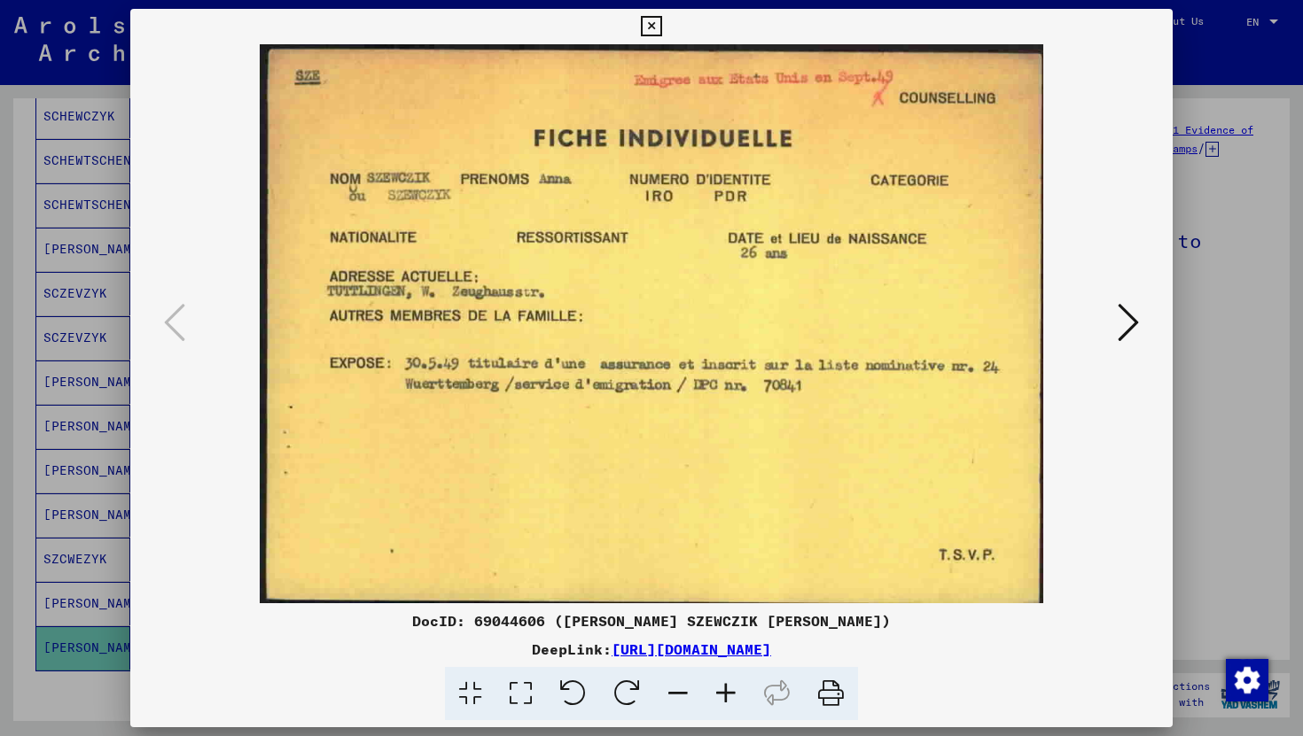
click at [1122, 313] on icon at bounding box center [1128, 322] width 21 height 43
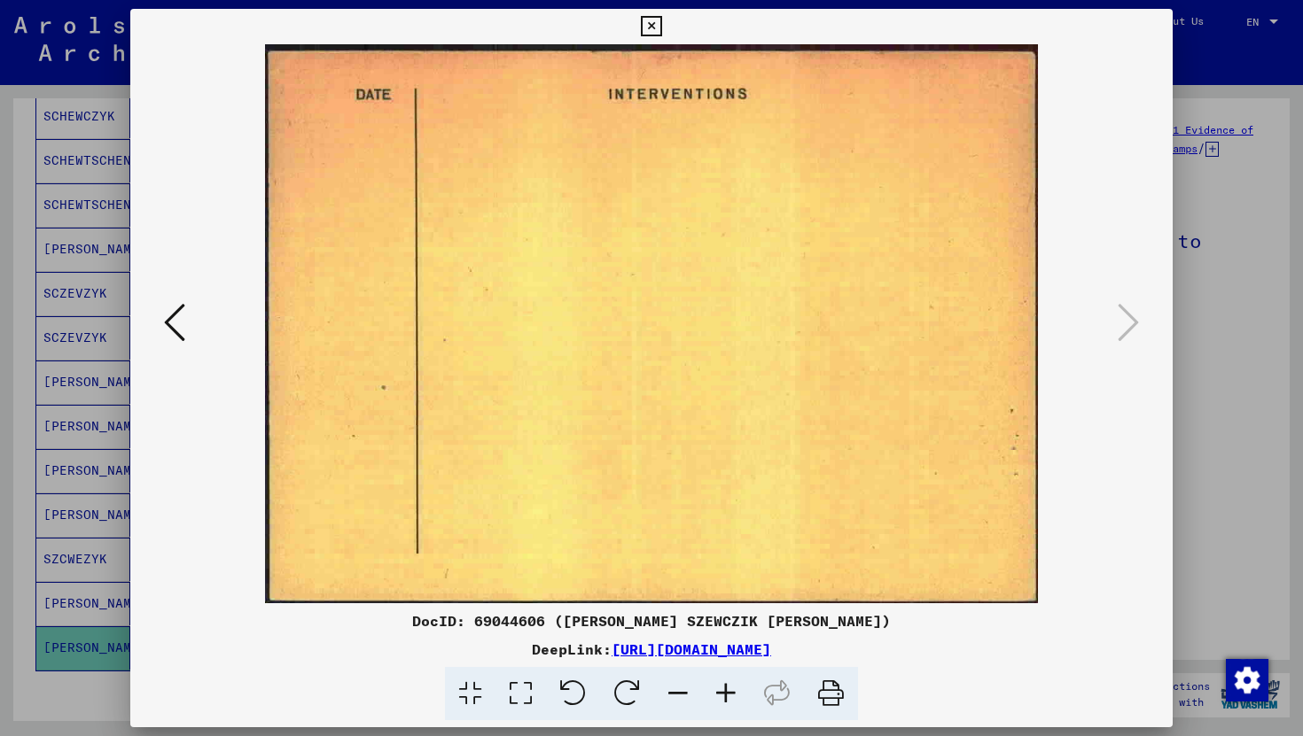
click at [1162, 277] on div at bounding box center [651, 323] width 1042 height 559
click at [1206, 227] on div at bounding box center [651, 368] width 1303 height 736
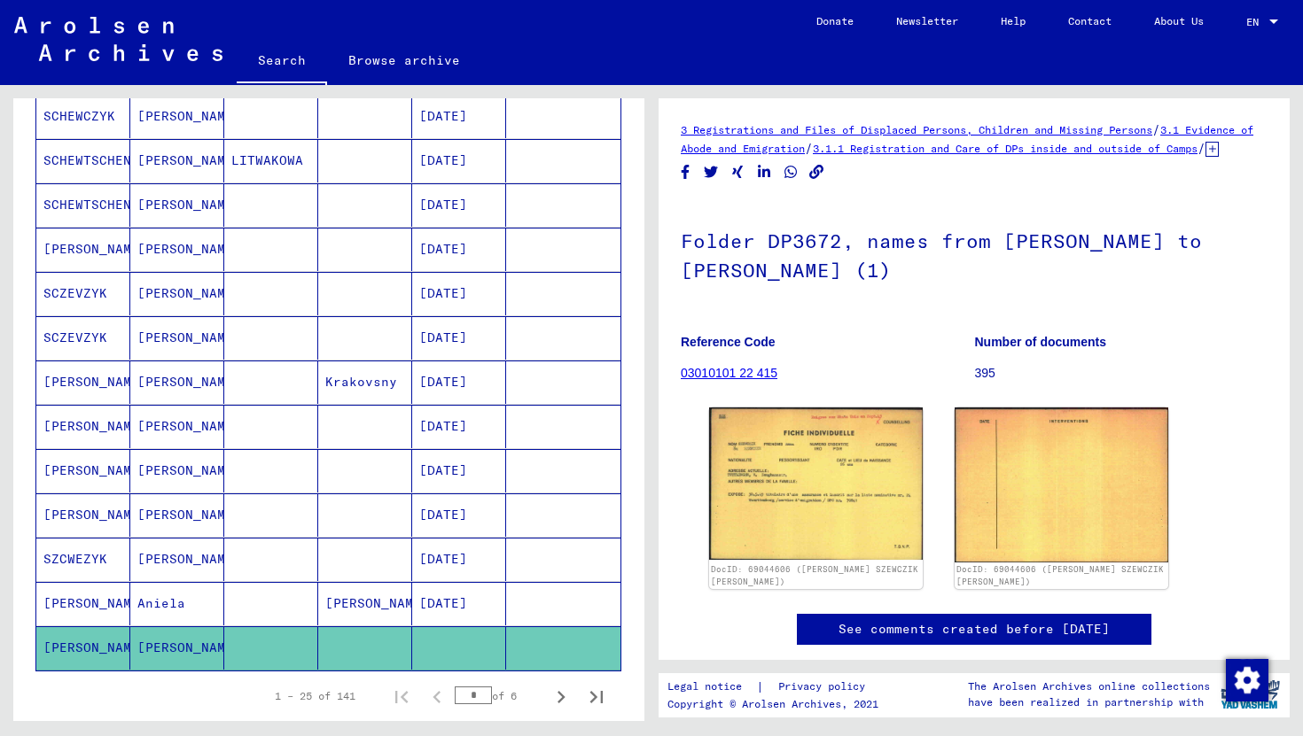
click at [385, 609] on mat-cell "[PERSON_NAME]" at bounding box center [365, 603] width 94 height 43
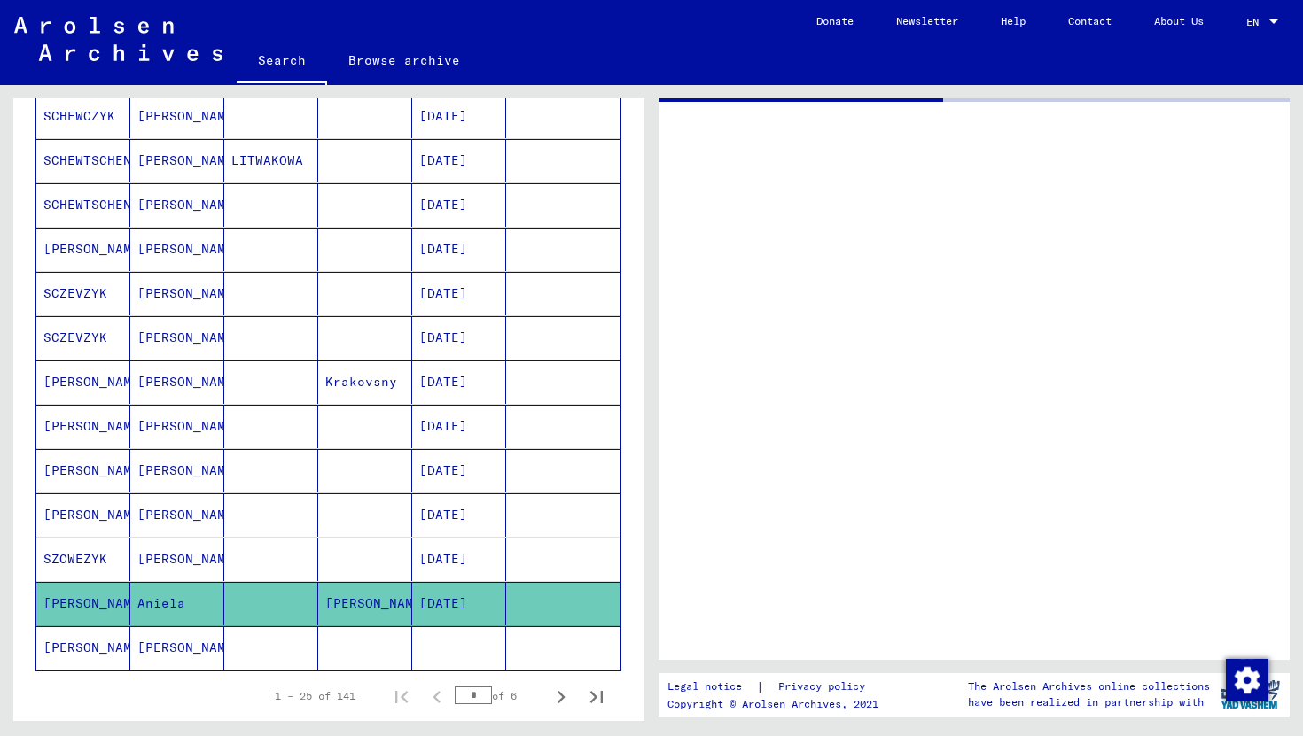
click at [381, 553] on mat-cell at bounding box center [365, 559] width 94 height 43
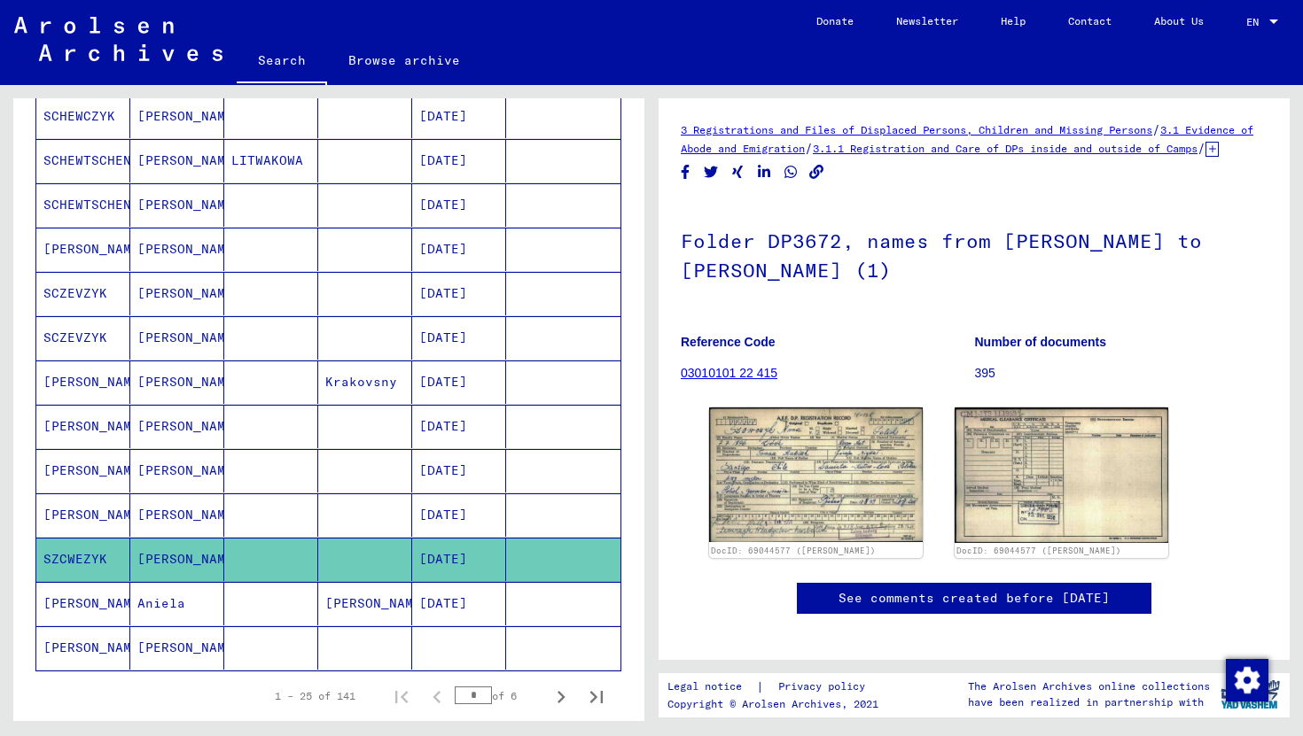
click at [386, 515] on mat-cell at bounding box center [365, 515] width 94 height 43
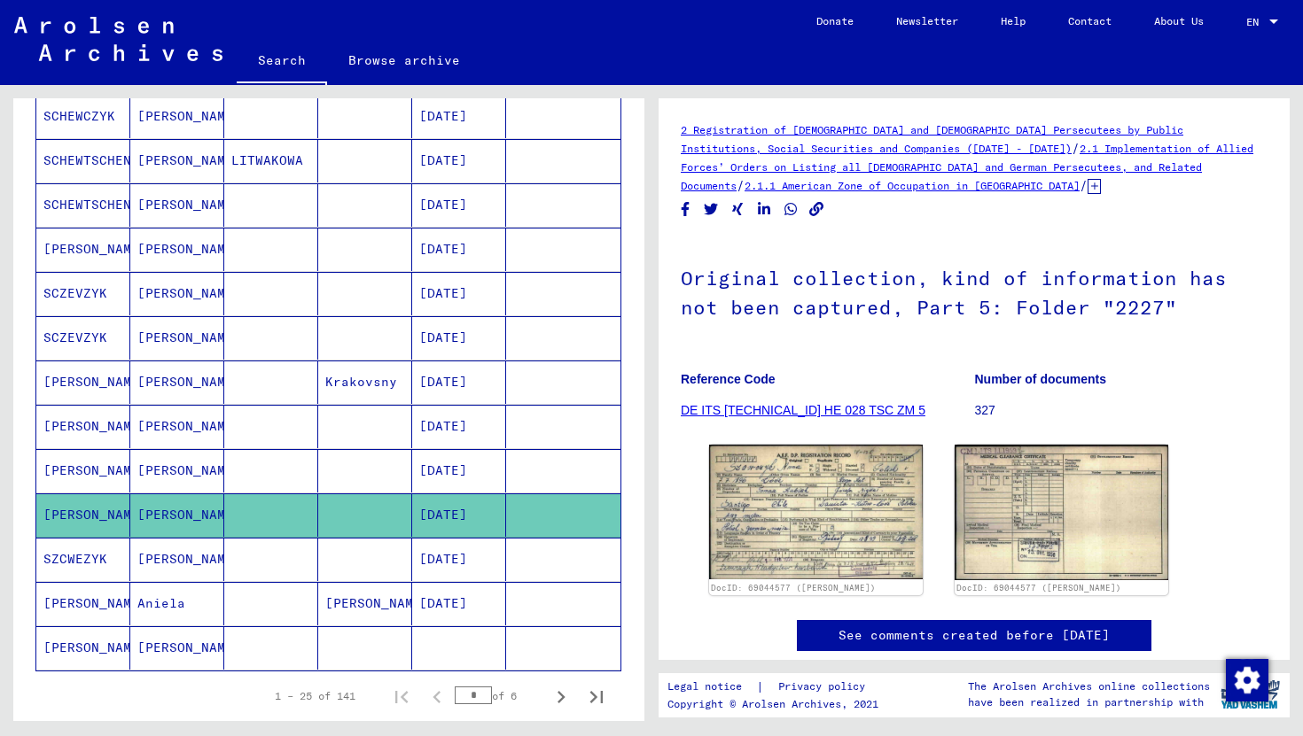
click at [389, 446] on mat-cell at bounding box center [365, 426] width 94 height 43
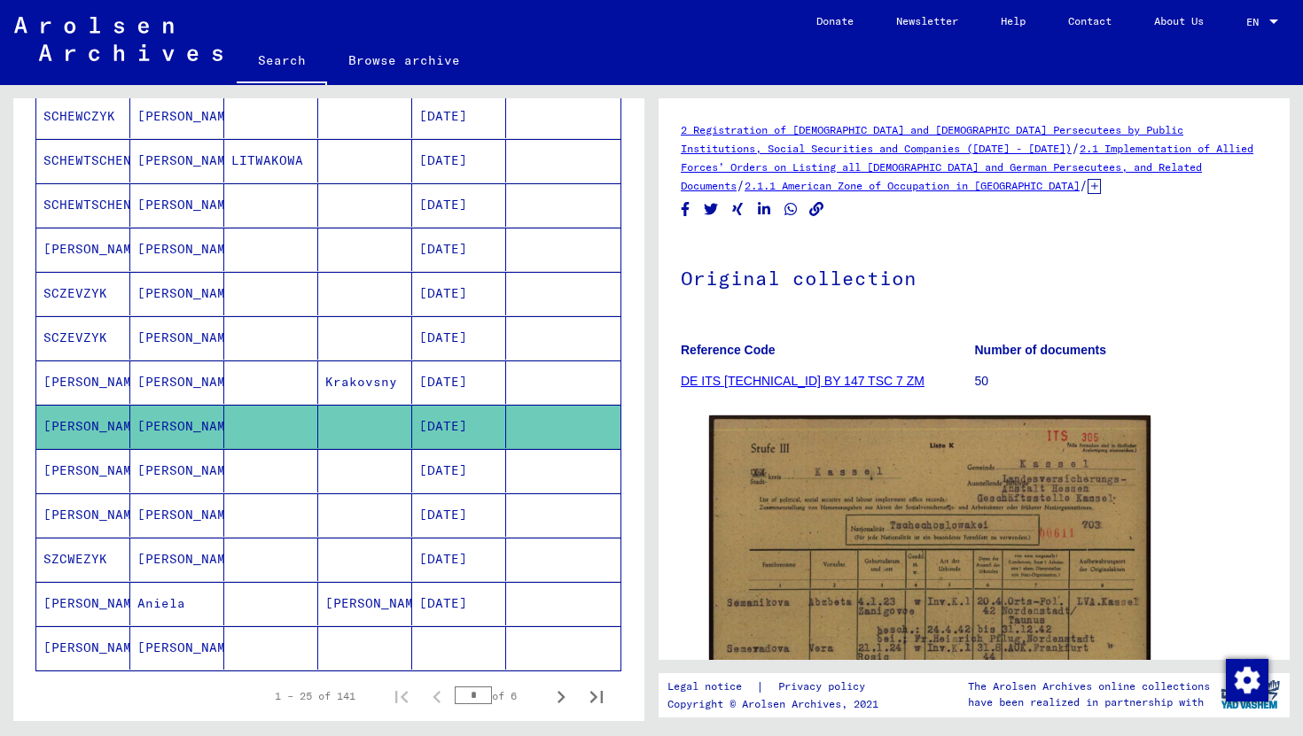
click at [386, 258] on mat-cell at bounding box center [365, 249] width 94 height 43
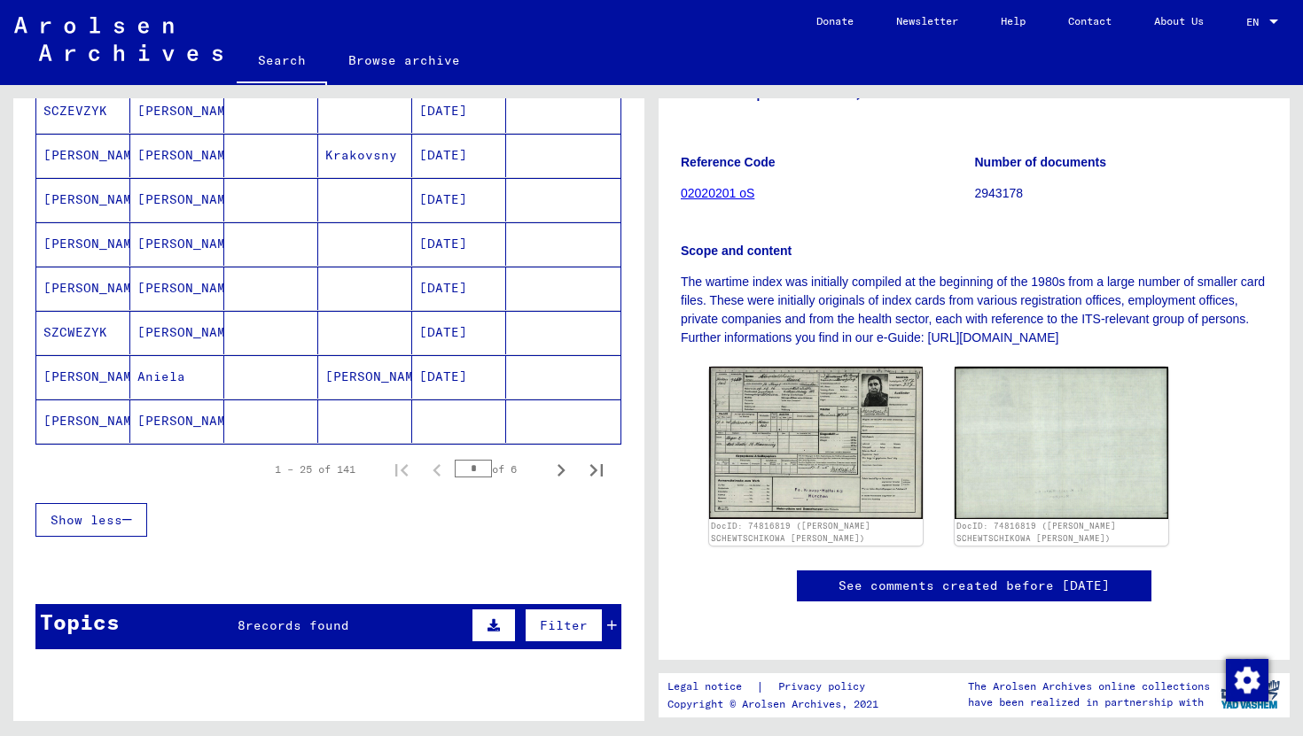
scroll to position [1134, 0]
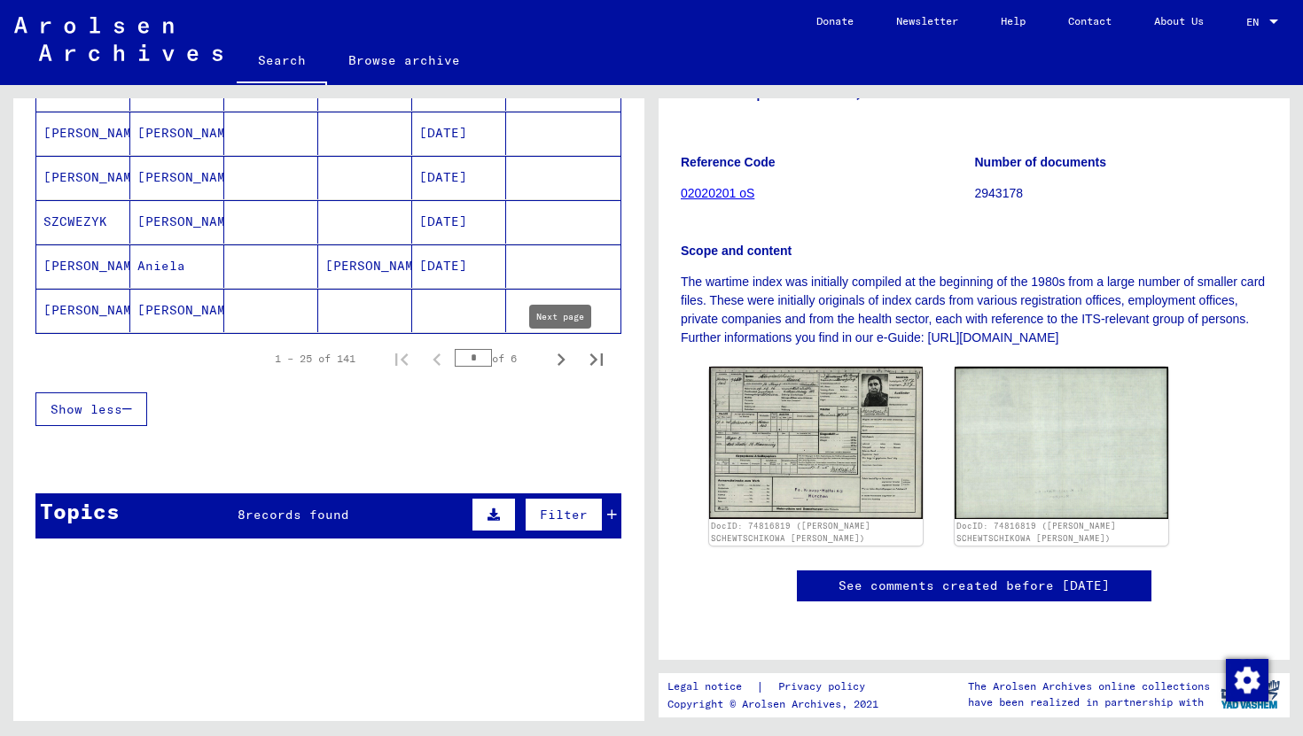
click at [564, 359] on icon "Next page" at bounding box center [561, 360] width 8 height 12
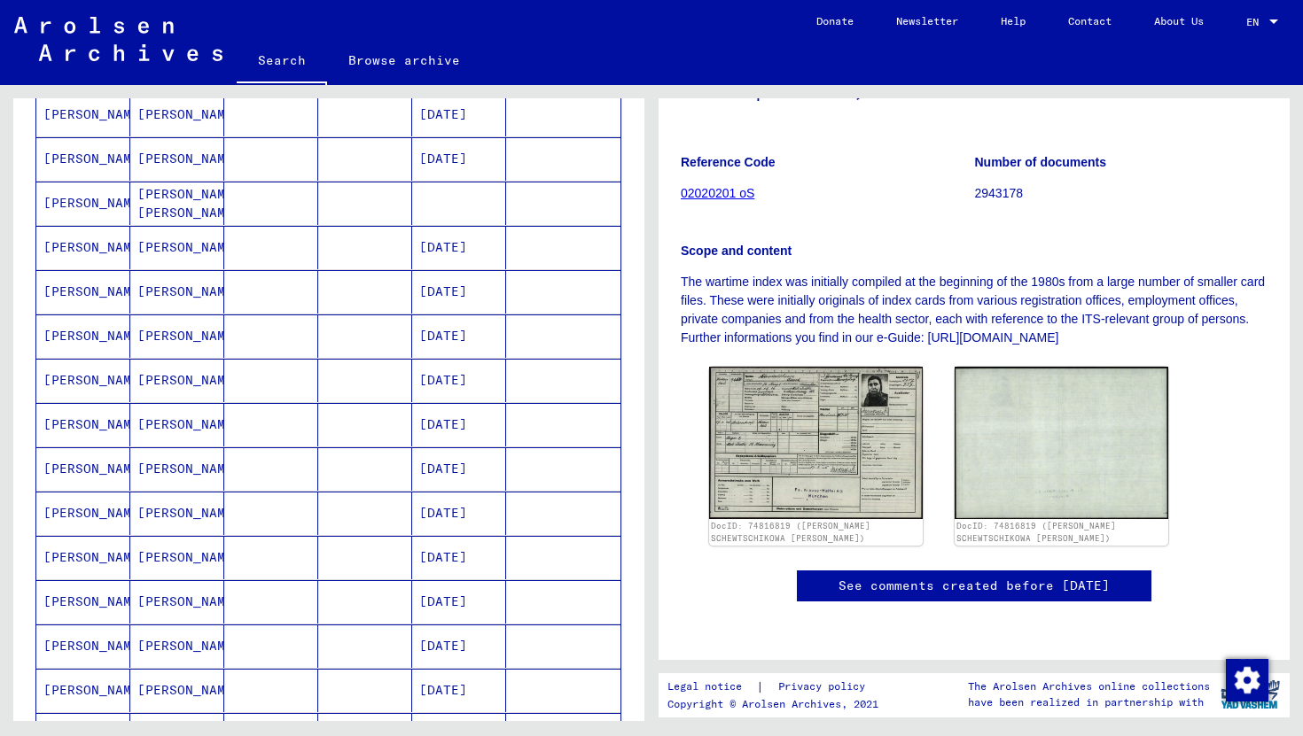
scroll to position [462, 0]
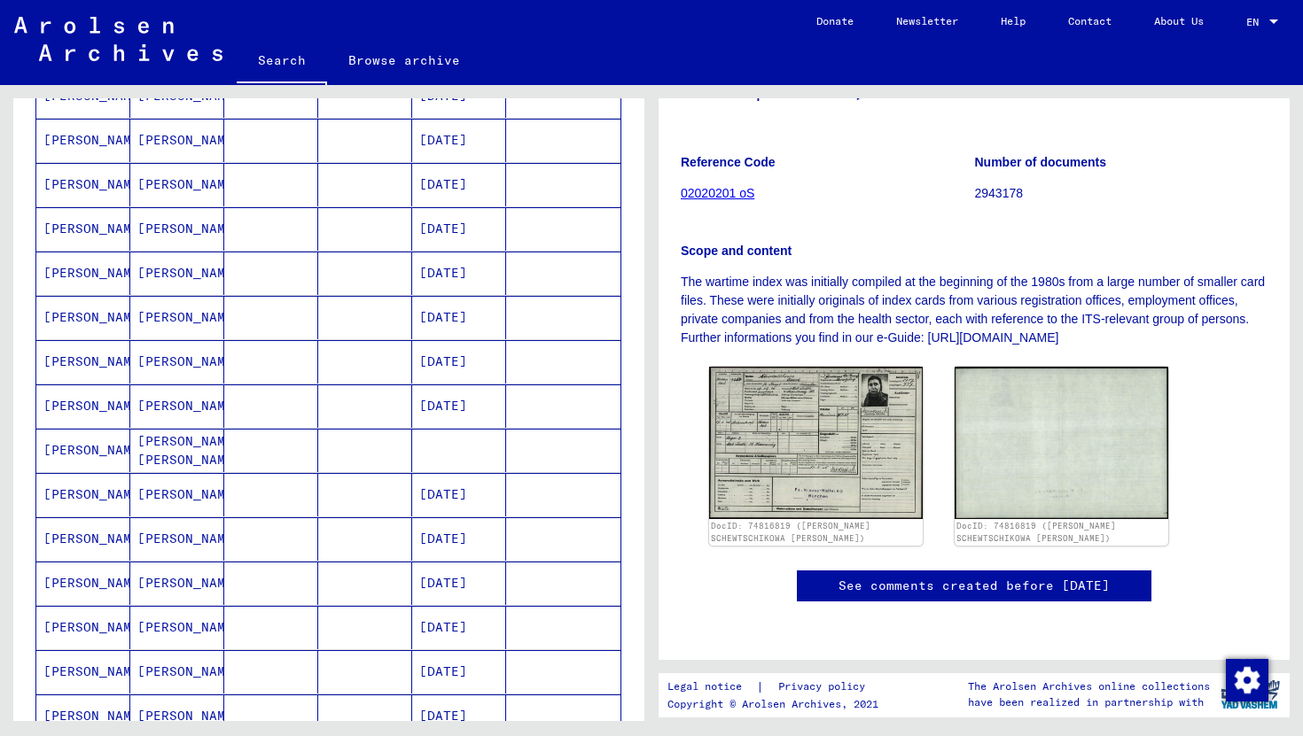
click at [491, 465] on mat-cell at bounding box center [459, 450] width 94 height 43
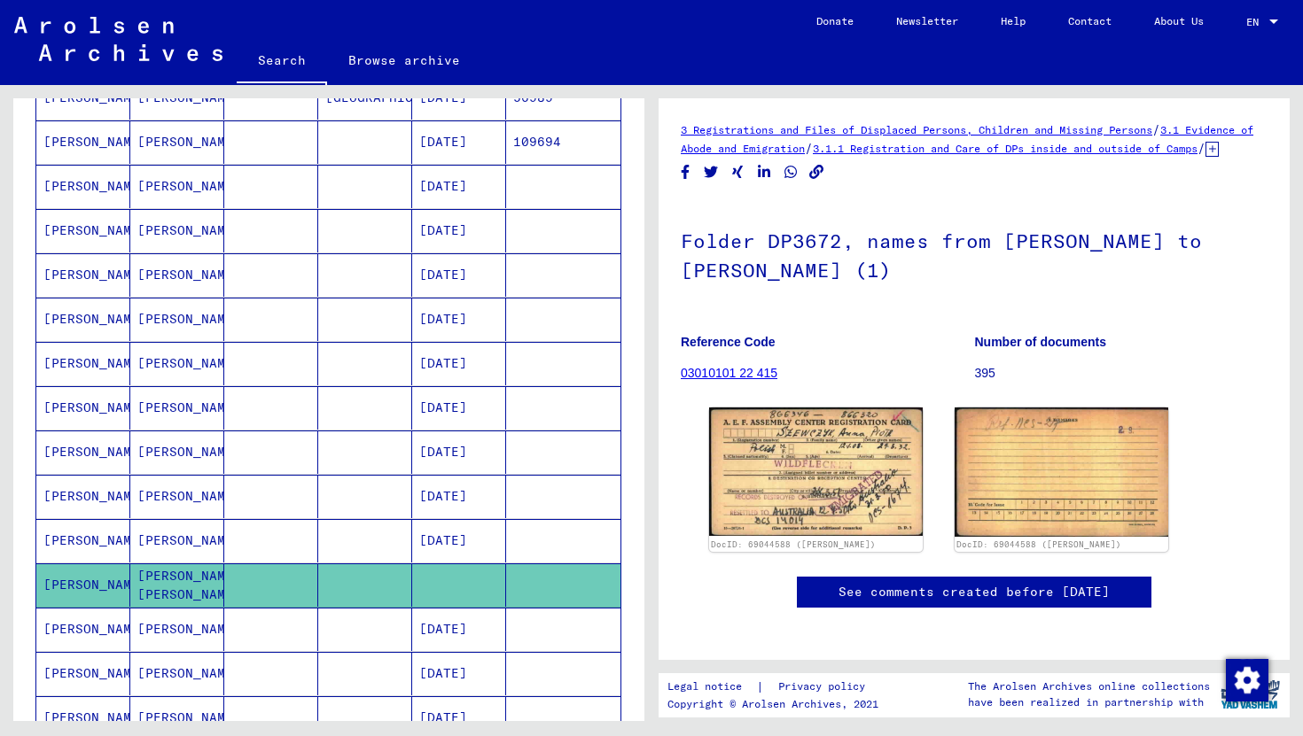
scroll to position [166, 0]
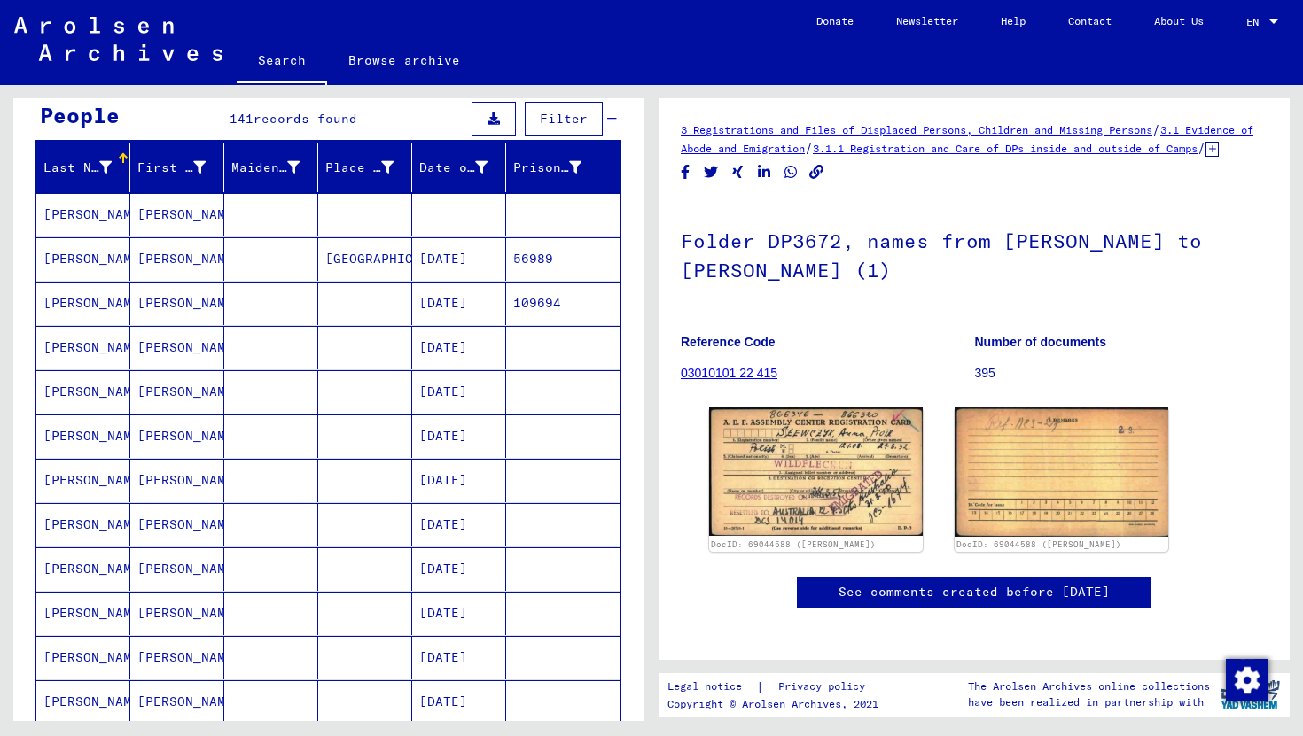
click at [573, 221] on mat-cell at bounding box center [563, 214] width 114 height 43
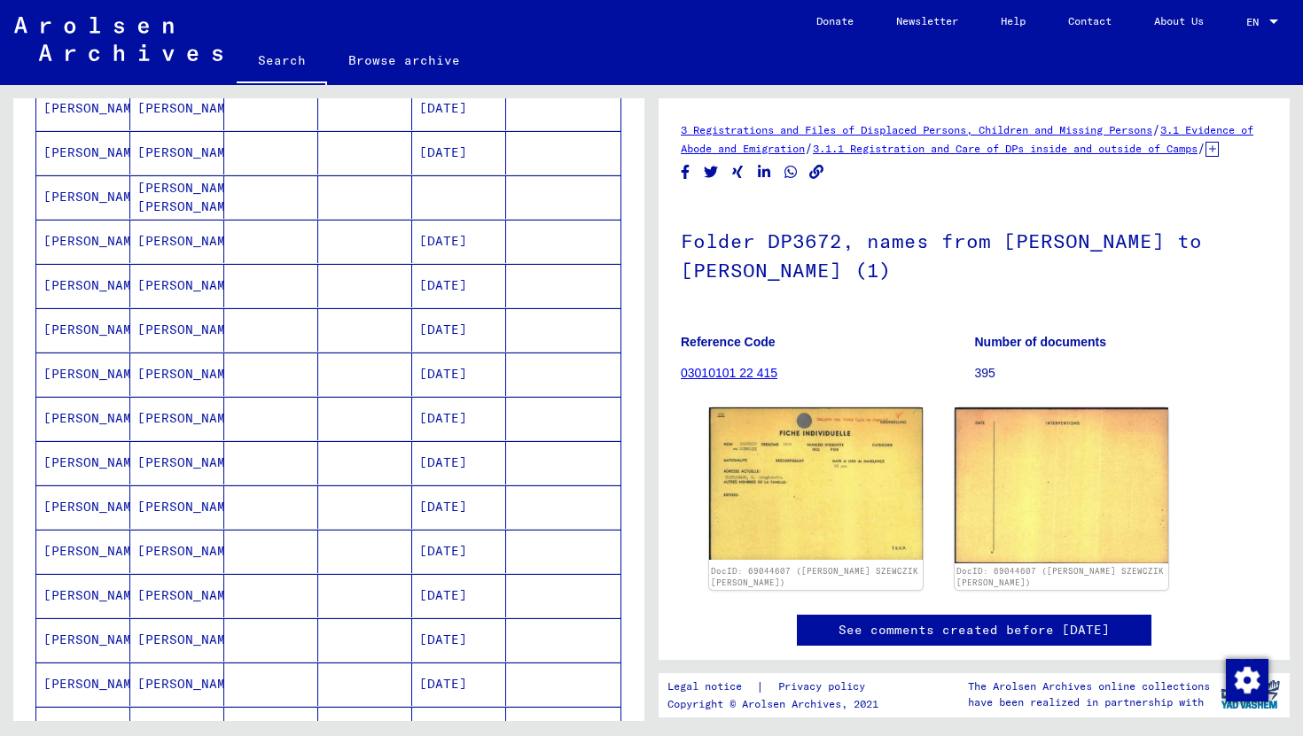
scroll to position [814, 0]
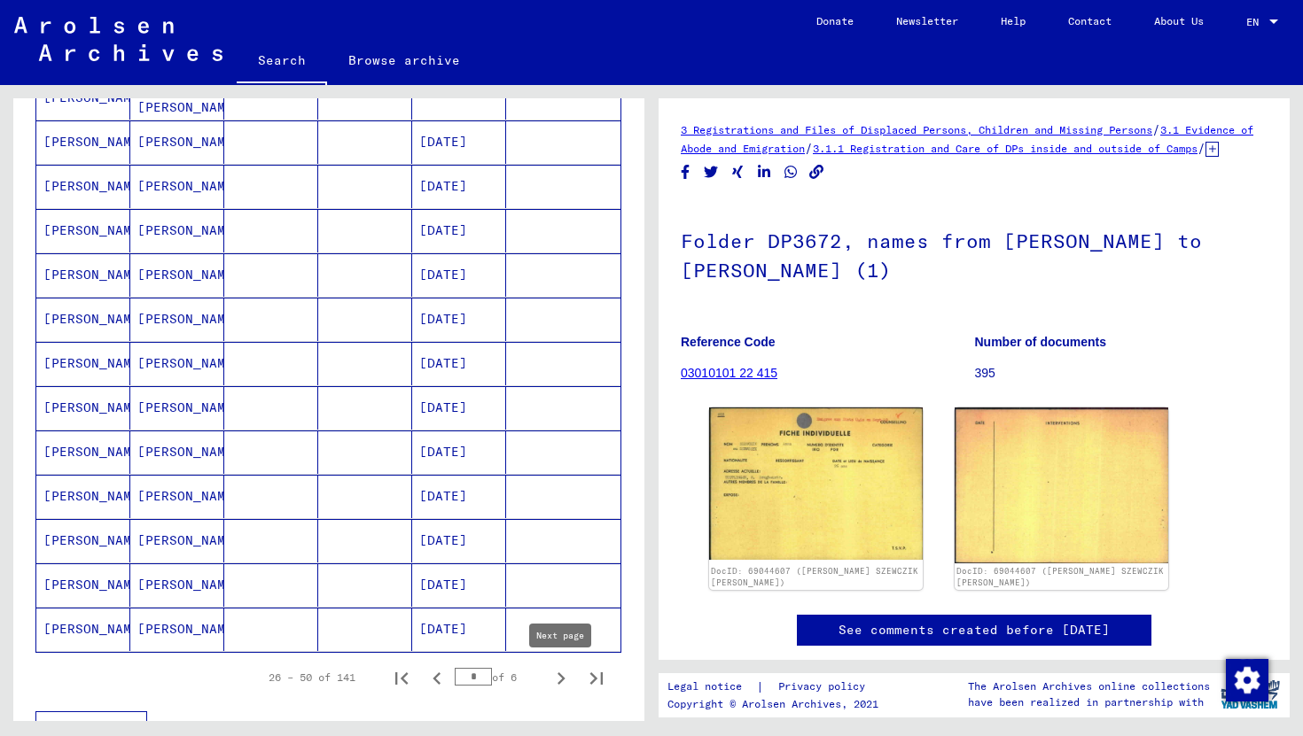
click at [562, 672] on icon "Next page" at bounding box center [561, 678] width 25 height 25
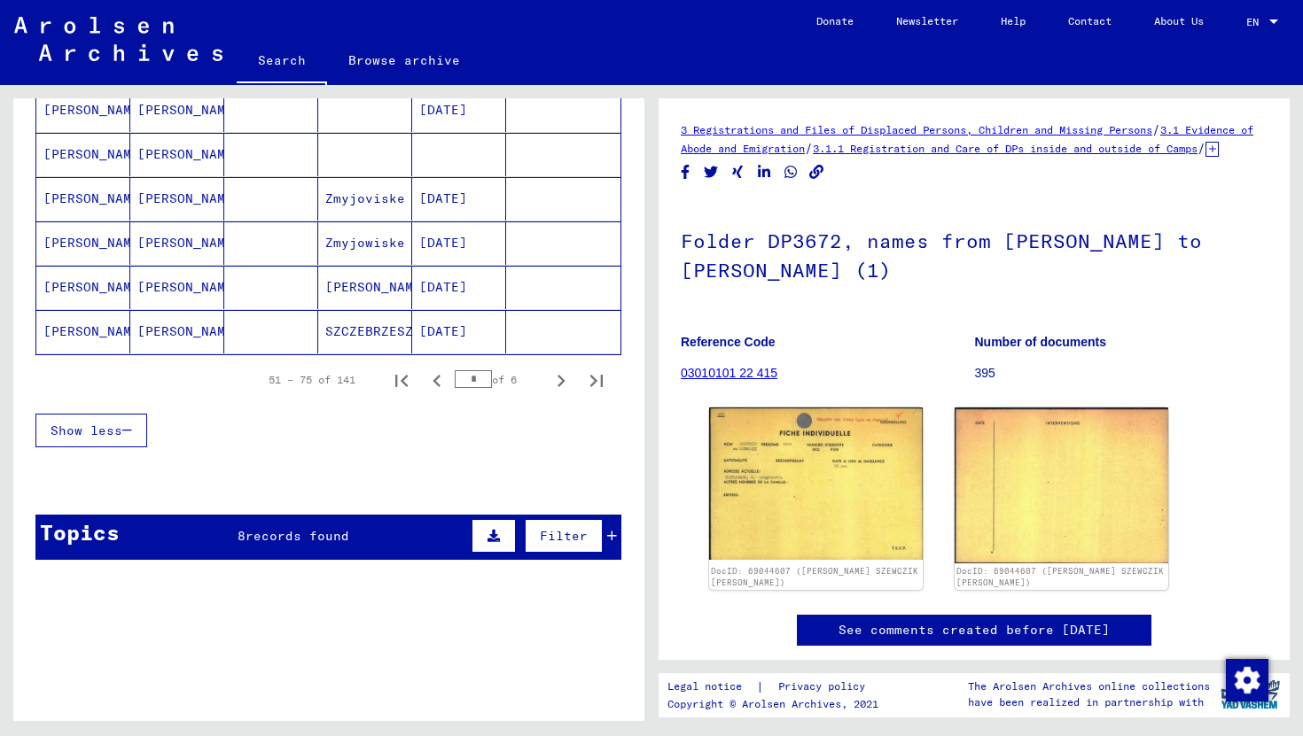
scroll to position [1224, 0]
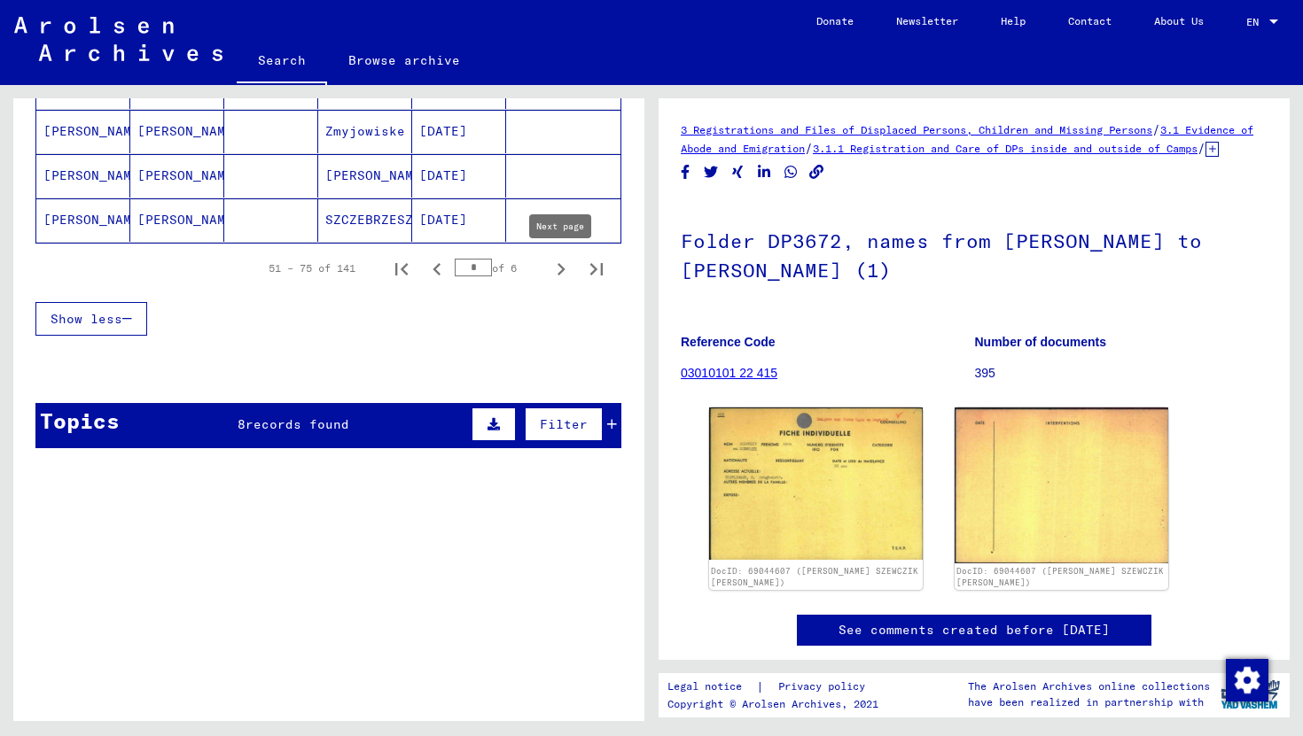
click at [556, 265] on icon "Next page" at bounding box center [561, 269] width 25 height 25
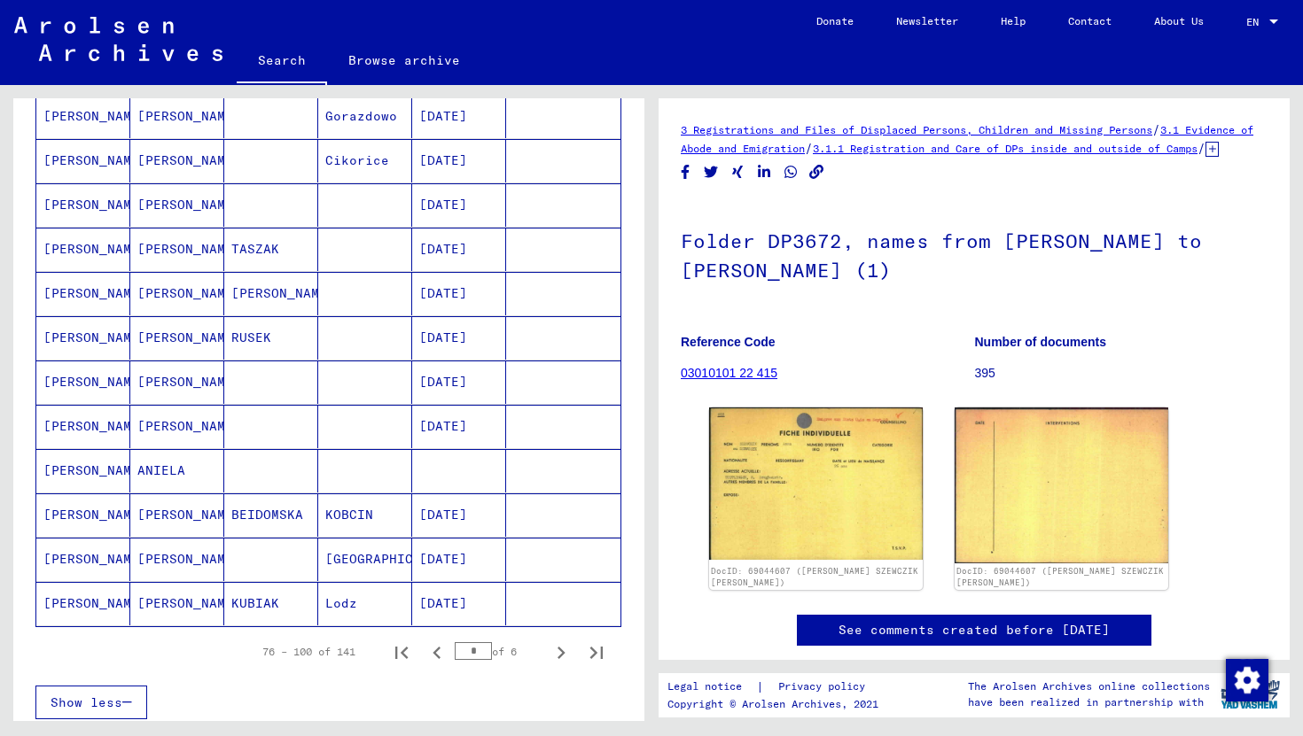
scroll to position [735, 0]
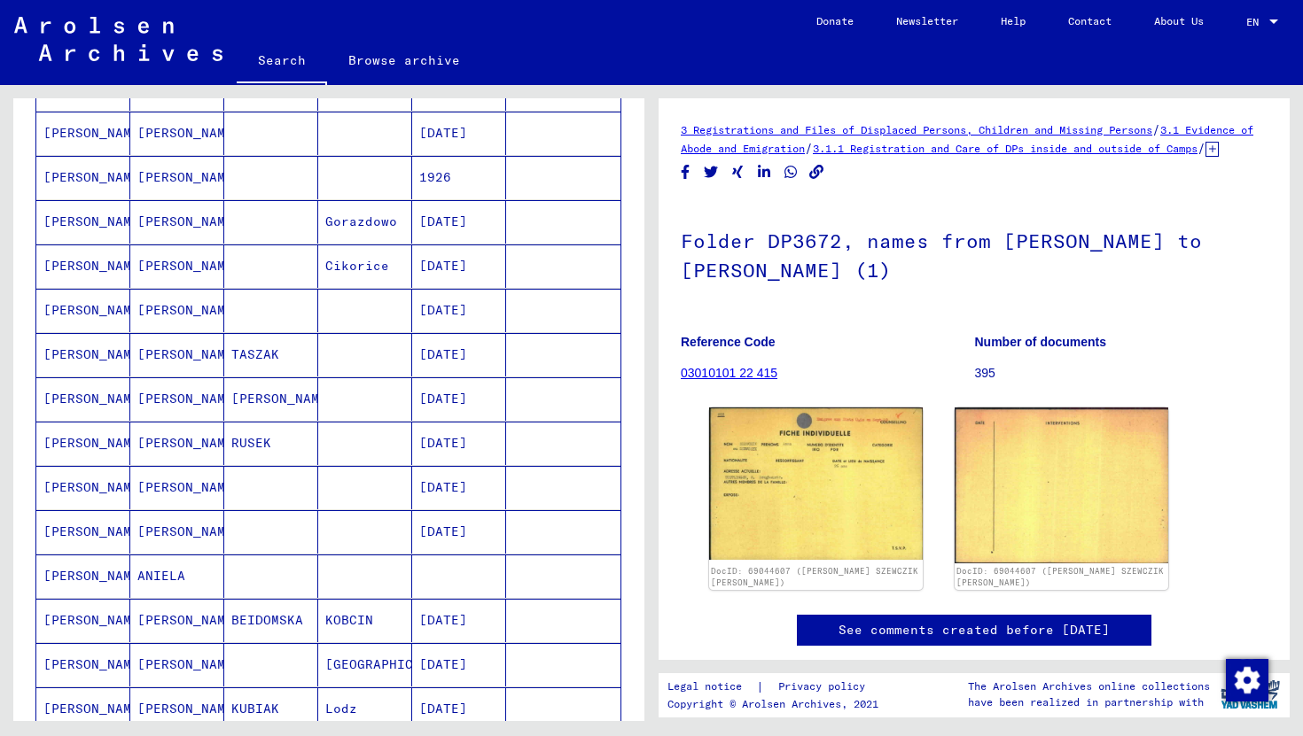
click at [388, 591] on mat-cell at bounding box center [365, 576] width 94 height 43
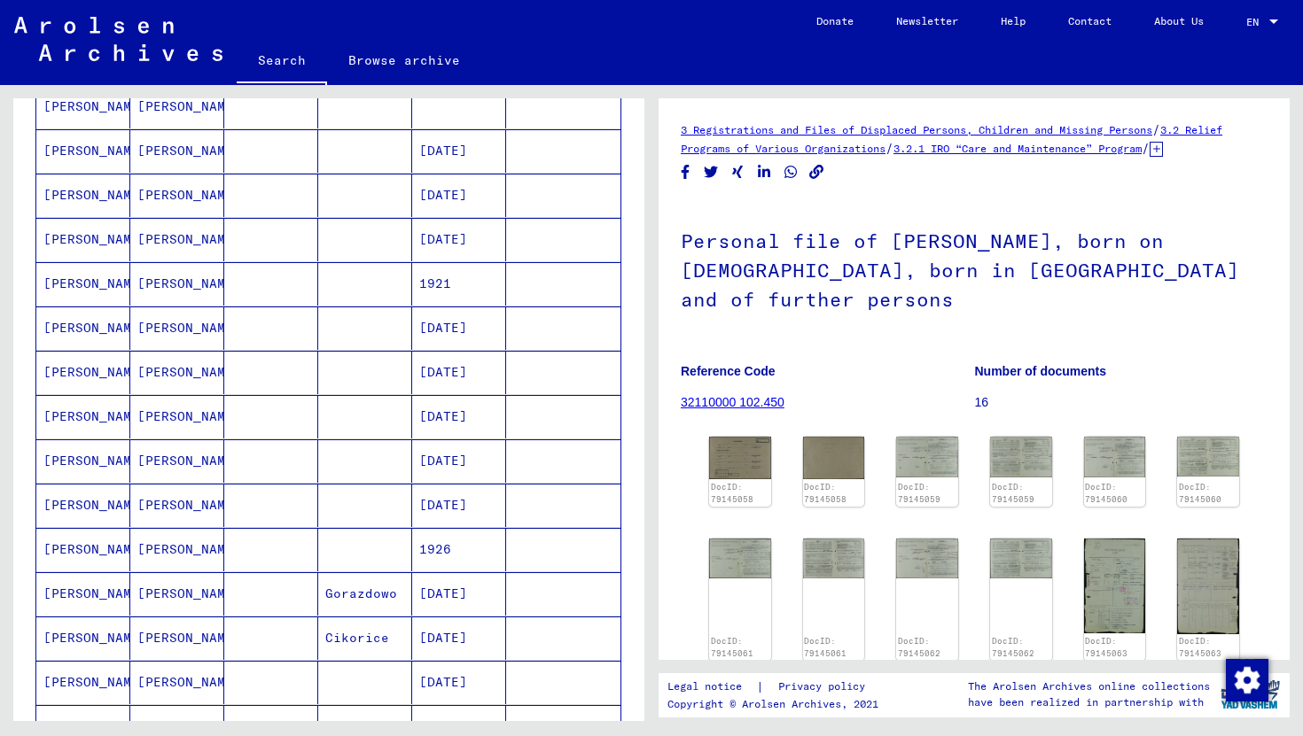
scroll to position [361, 0]
click at [524, 206] on mat-cell at bounding box center [563, 196] width 114 height 43
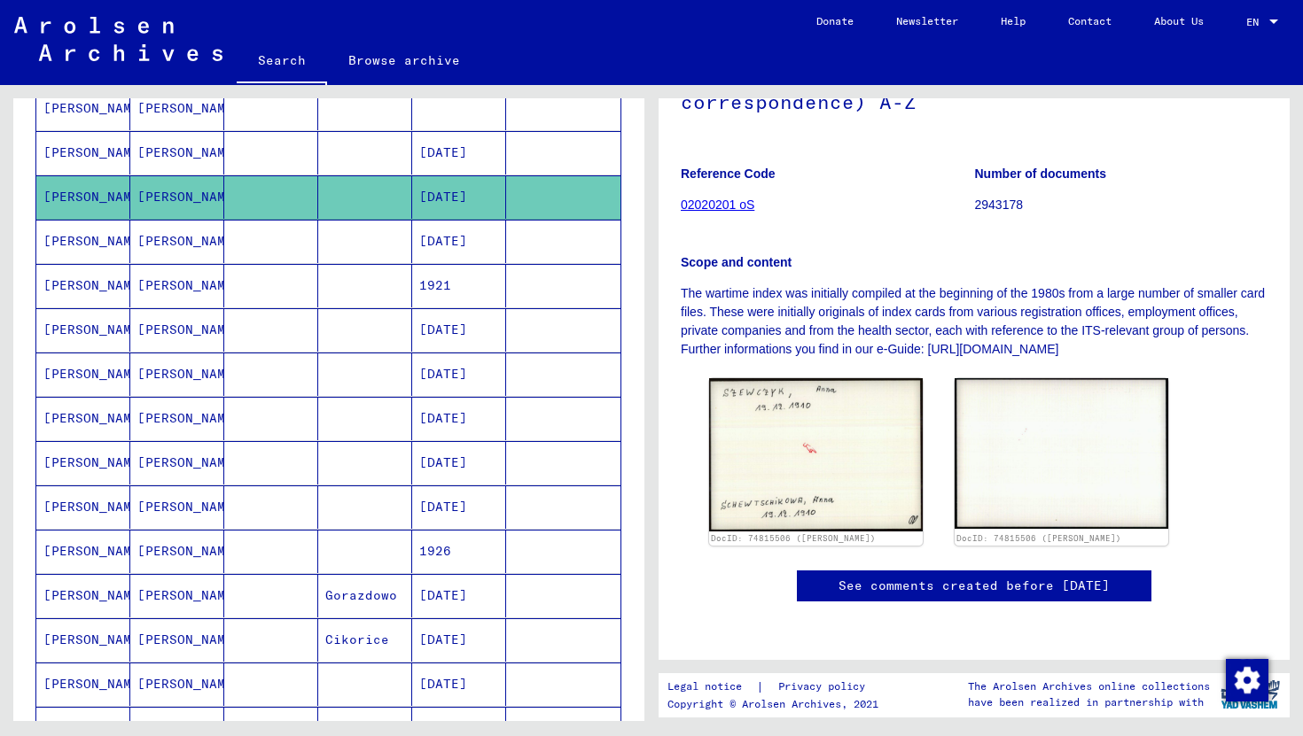
scroll to position [384, 0]
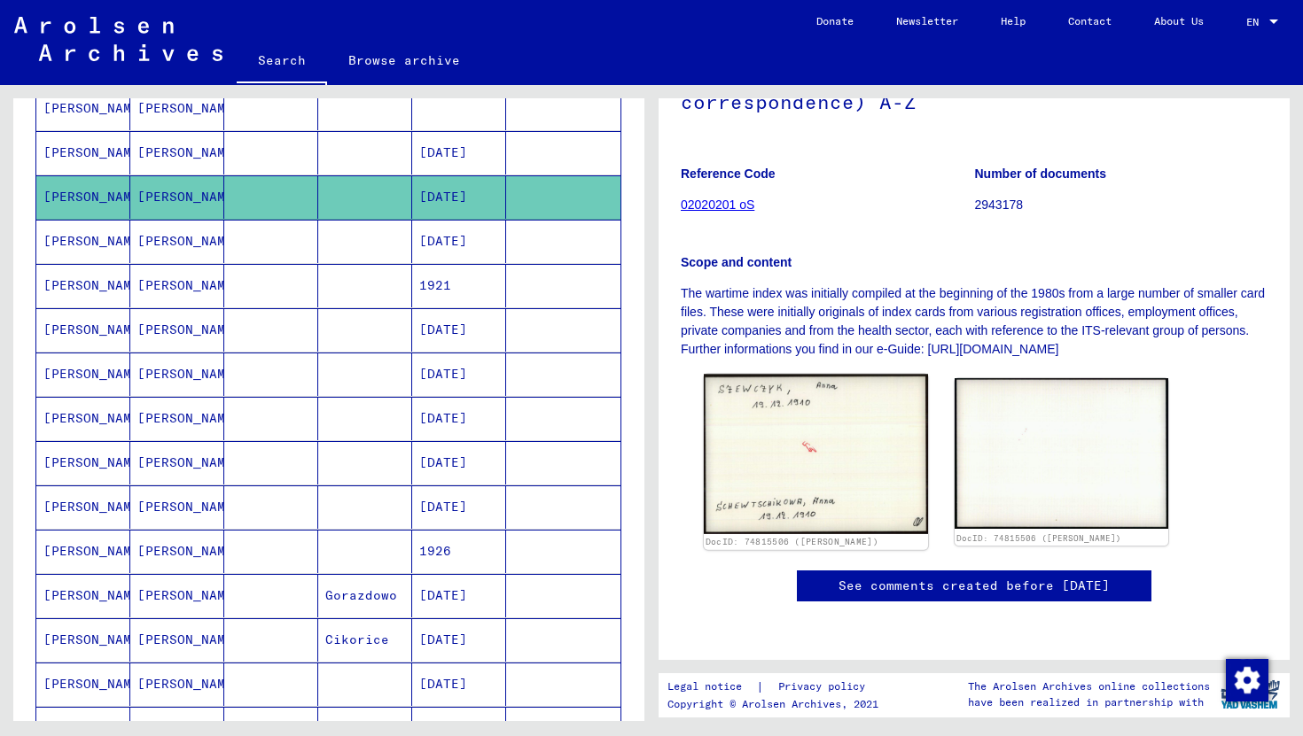
click at [856, 374] on img at bounding box center [816, 454] width 224 height 160
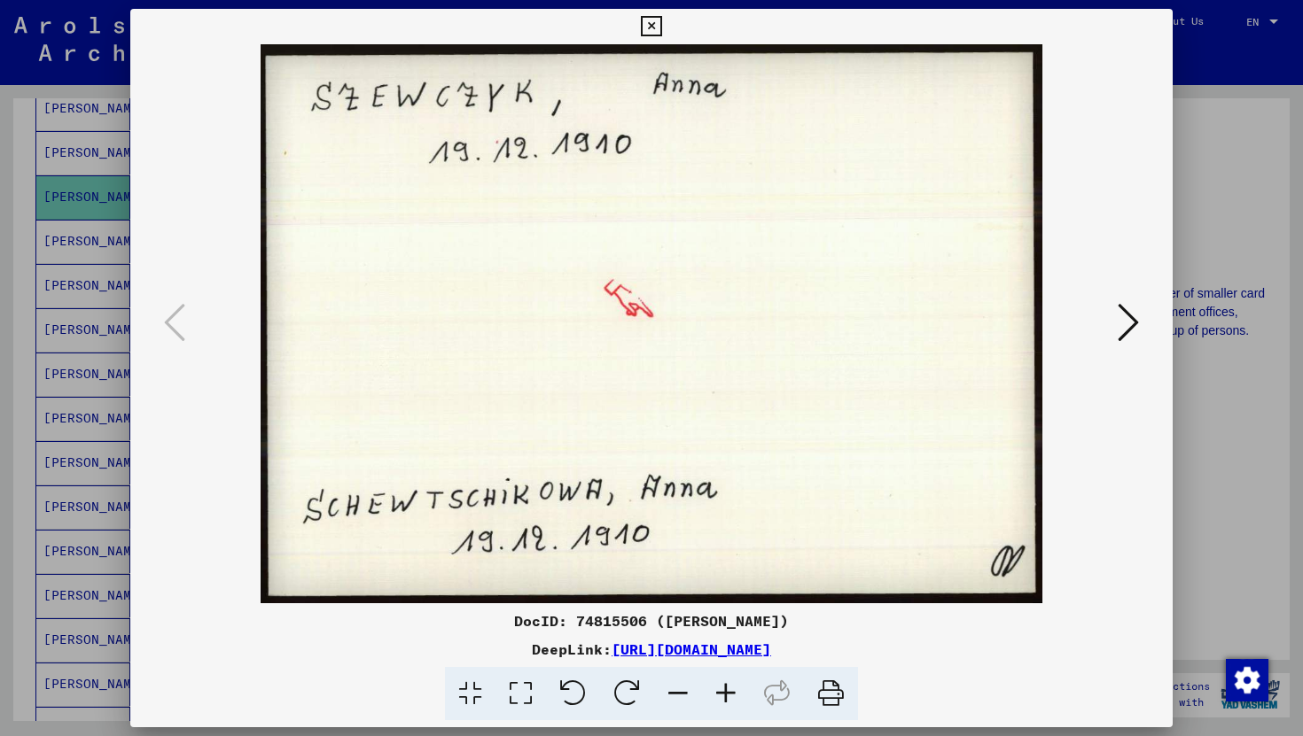
click at [1136, 332] on icon at bounding box center [1128, 322] width 21 height 43
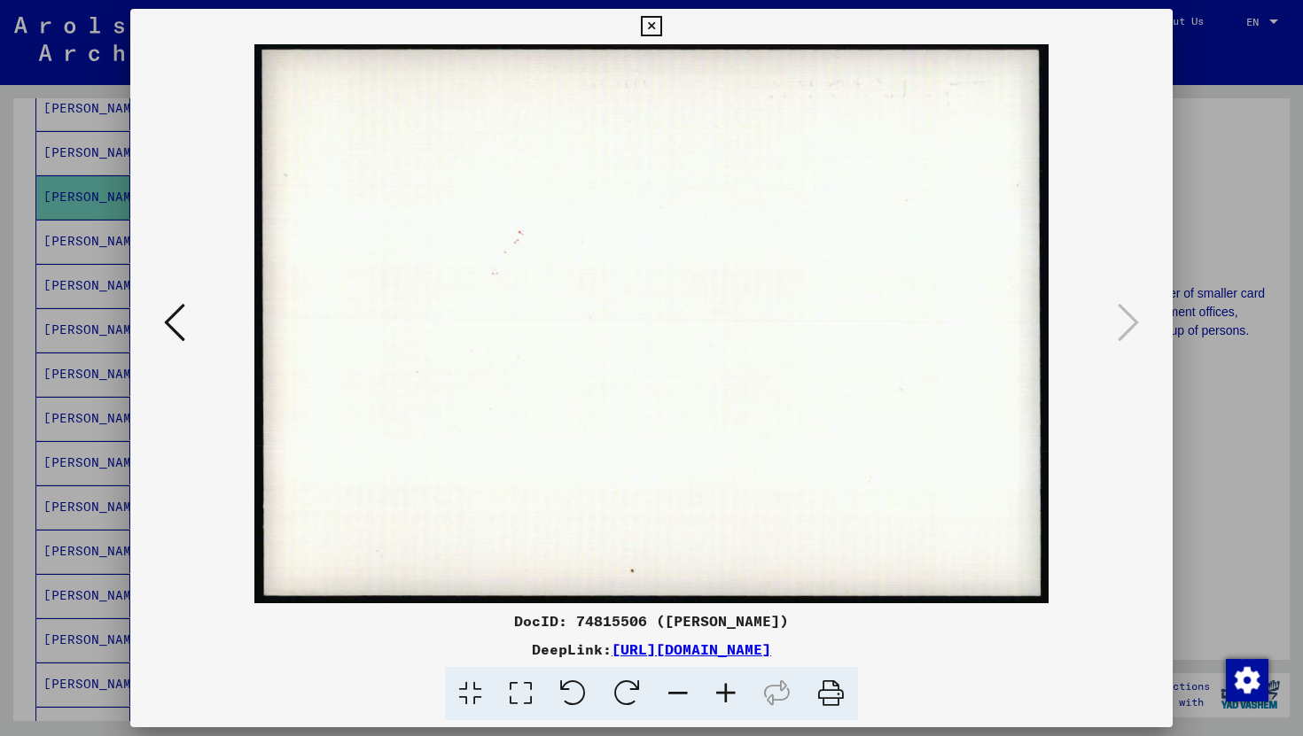
click at [1215, 216] on div at bounding box center [651, 368] width 1303 height 736
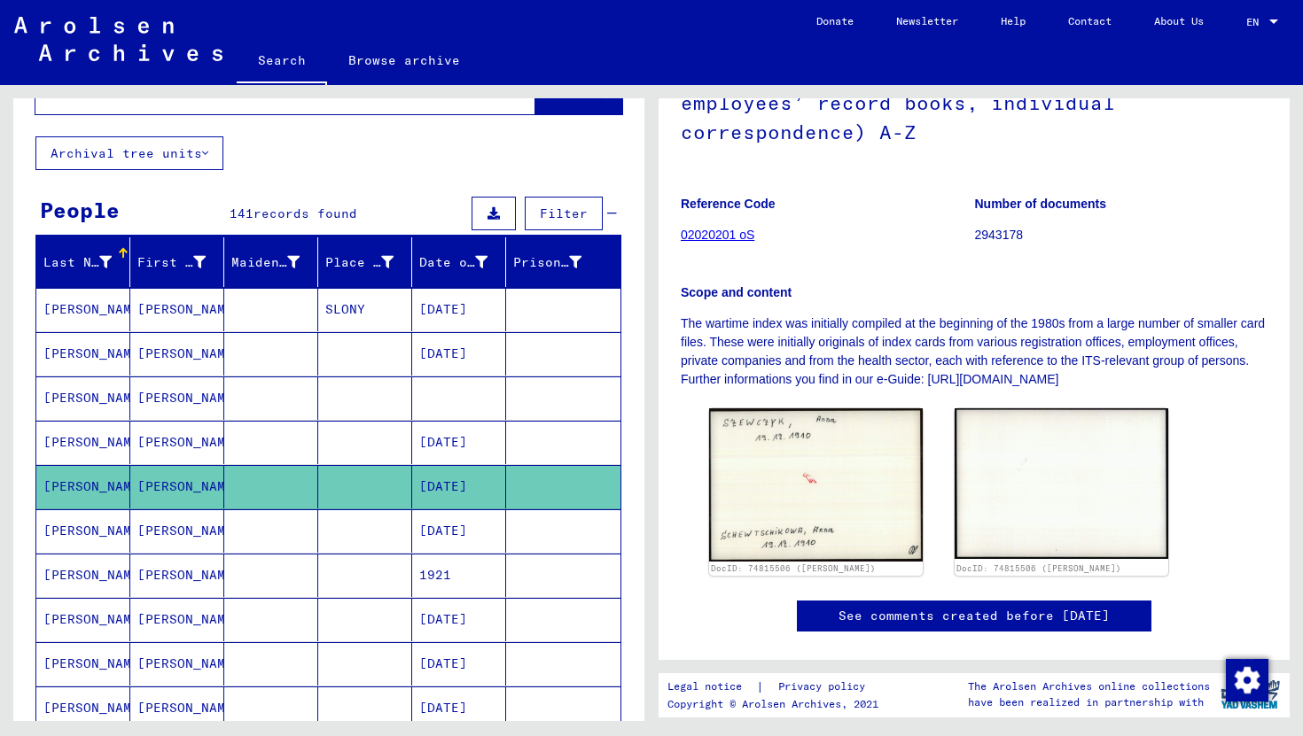
scroll to position [196, 0]
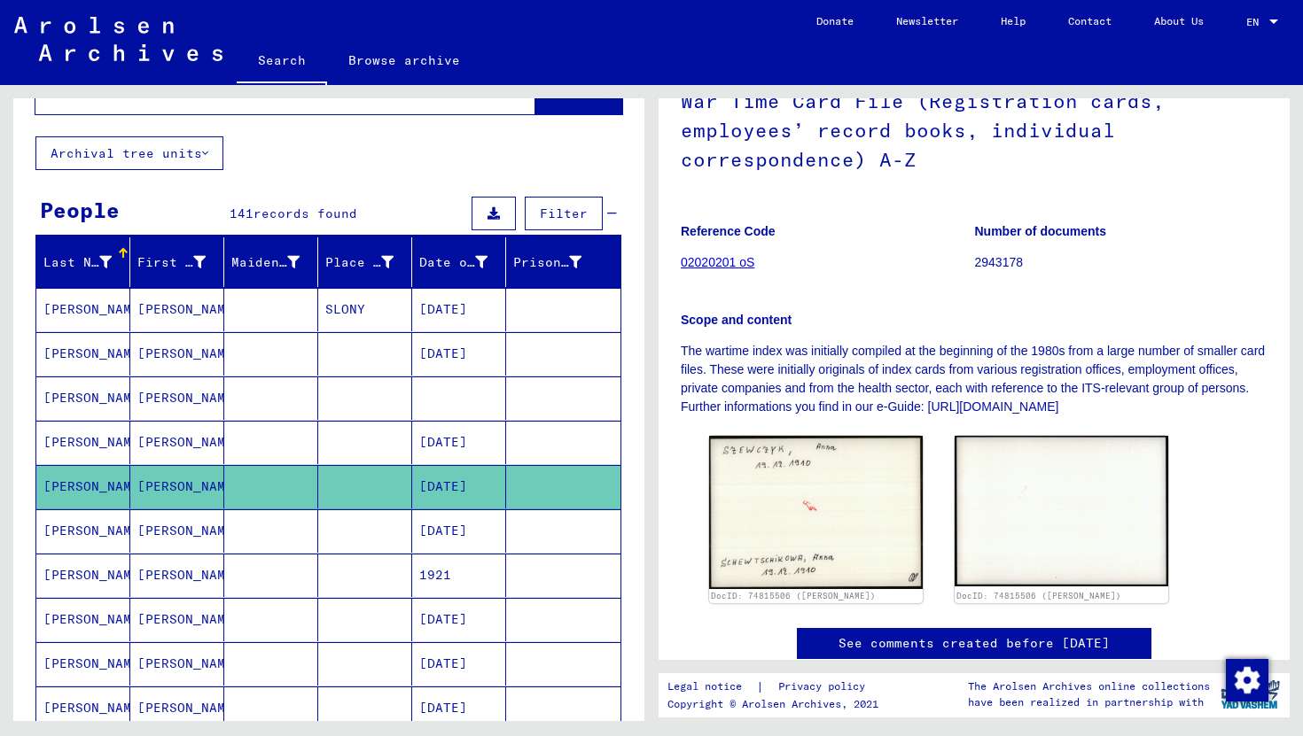
click at [526, 312] on mat-cell at bounding box center [563, 309] width 114 height 43
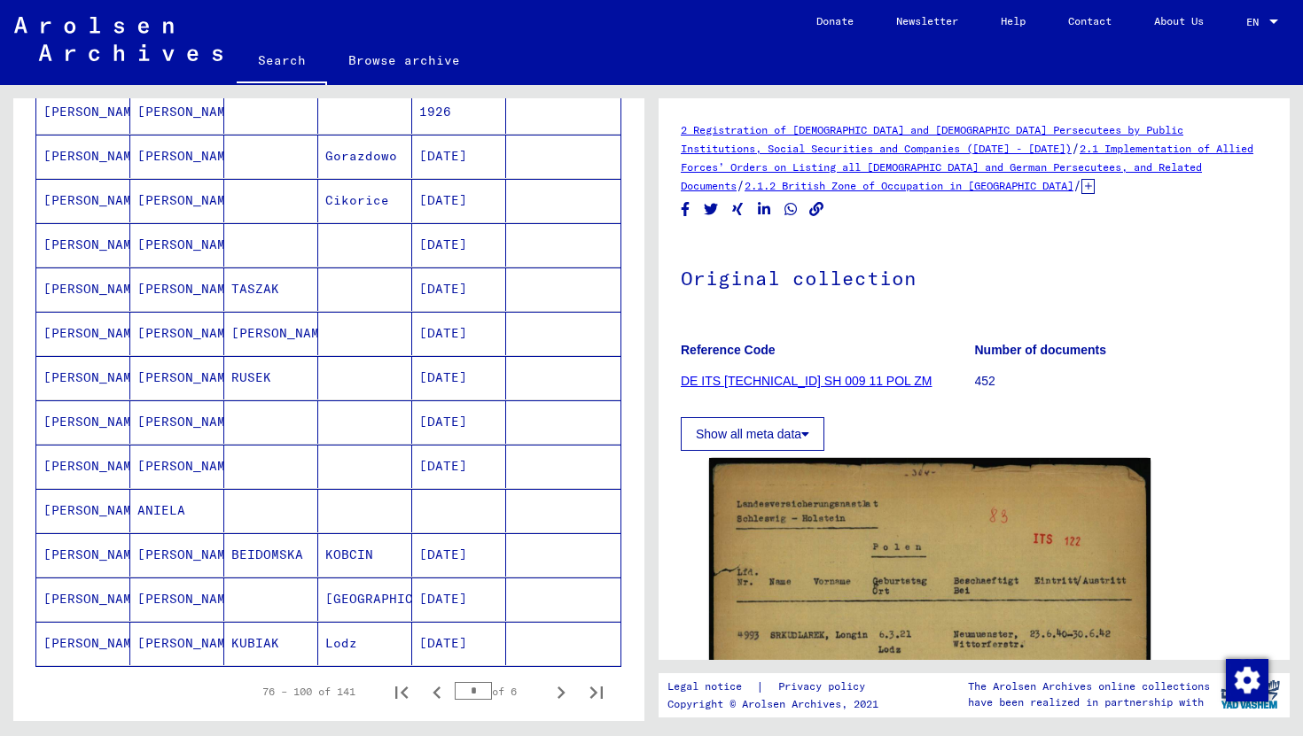
scroll to position [994, 0]
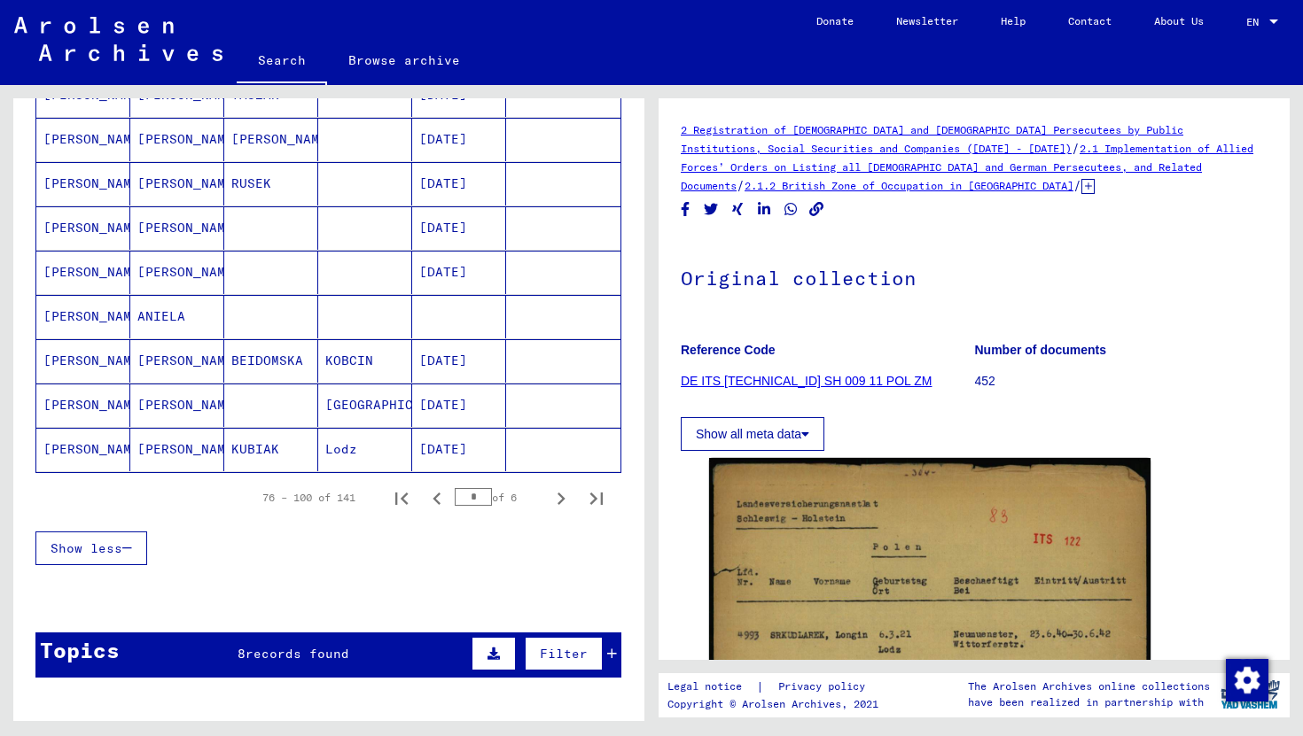
click at [545, 305] on mat-cell at bounding box center [563, 316] width 114 height 43
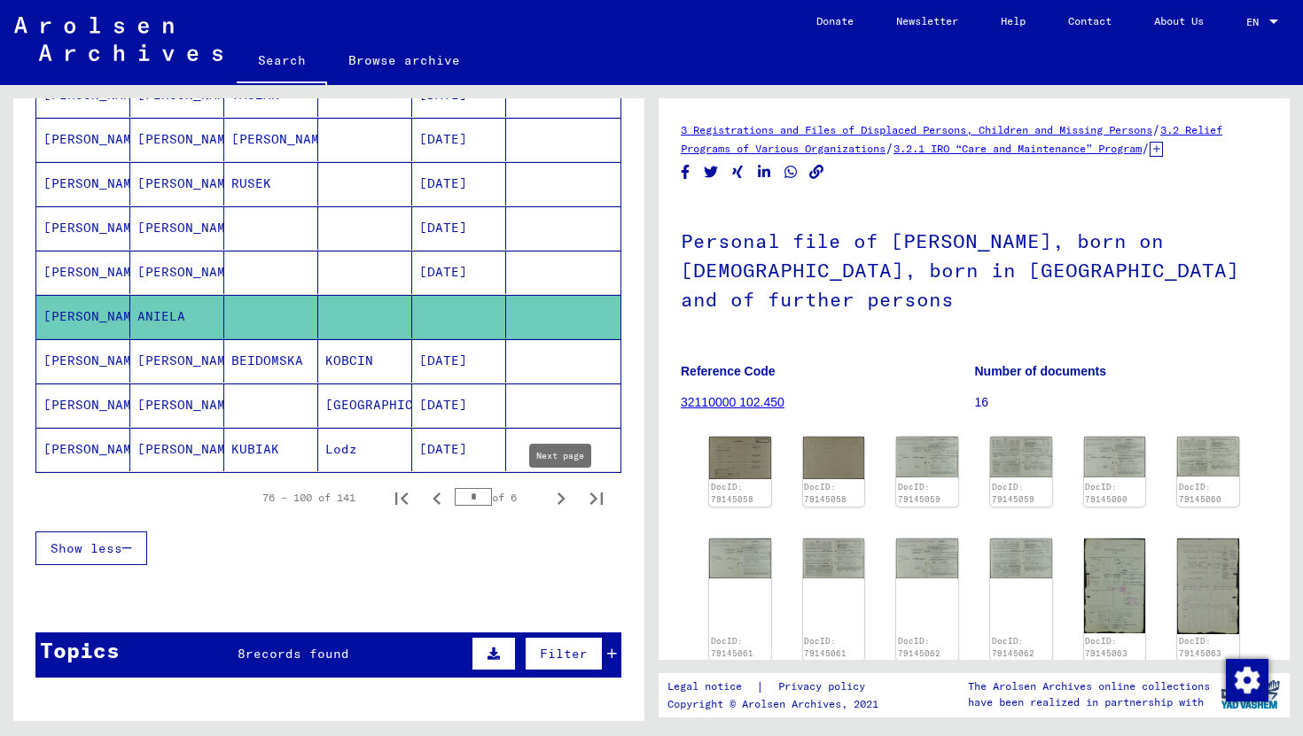
click at [553, 493] on icon "Next page" at bounding box center [561, 499] width 25 height 25
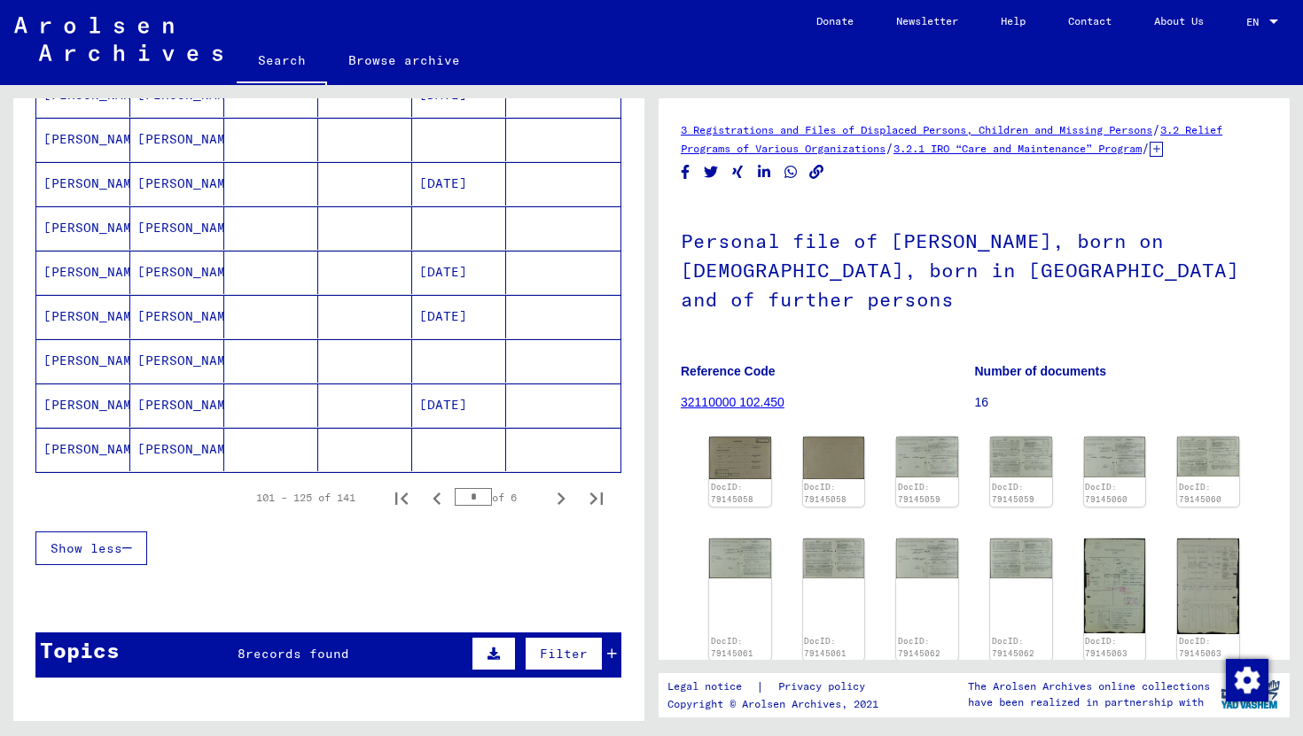
click at [535, 366] on mat-cell at bounding box center [563, 360] width 114 height 43
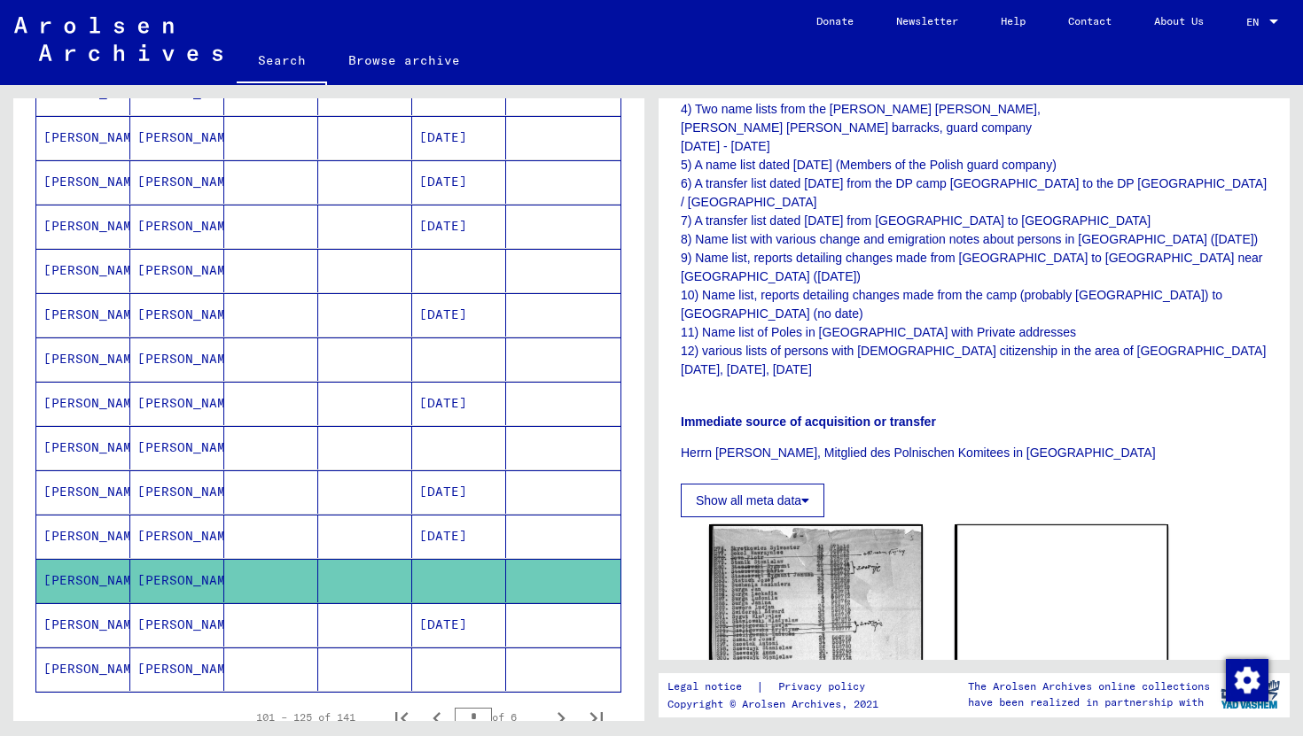
scroll to position [566, 0]
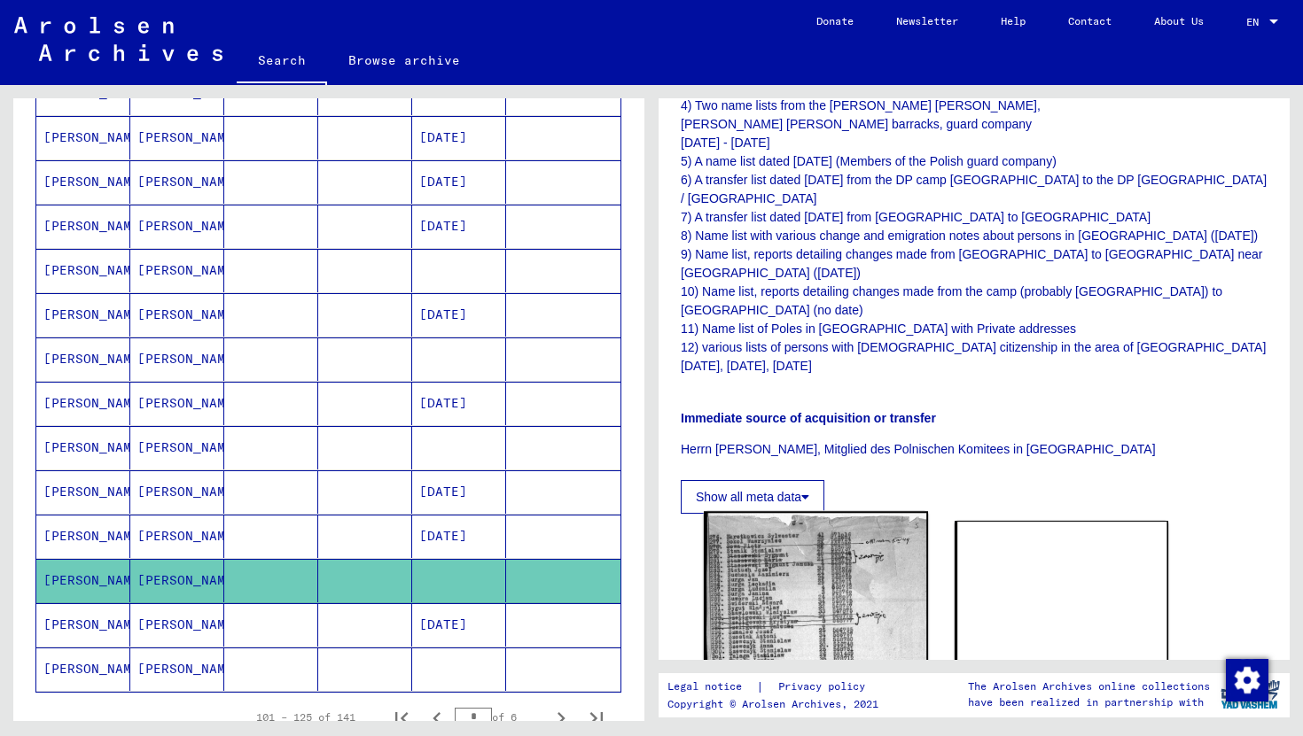
click at [744, 511] on img at bounding box center [816, 704] width 224 height 386
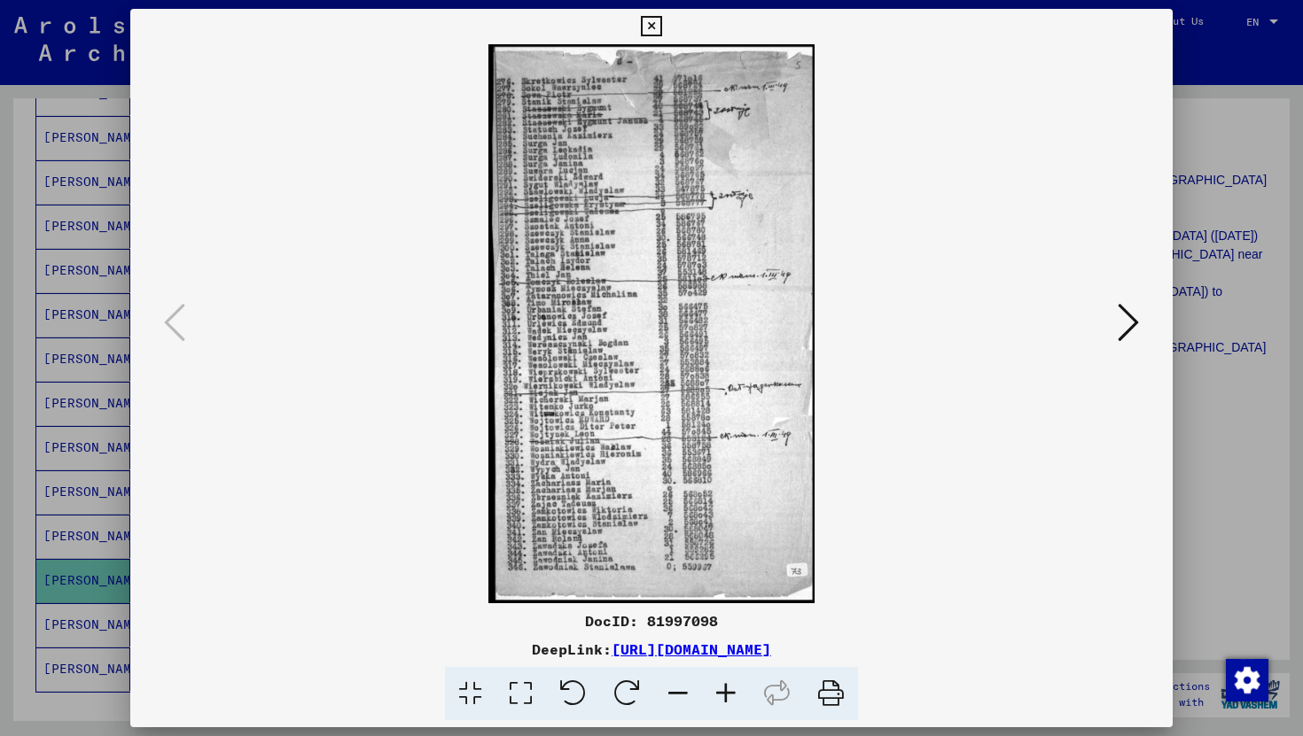
click at [1162, 177] on div at bounding box center [651, 323] width 1042 height 559
click at [1195, 180] on div at bounding box center [651, 368] width 1303 height 736
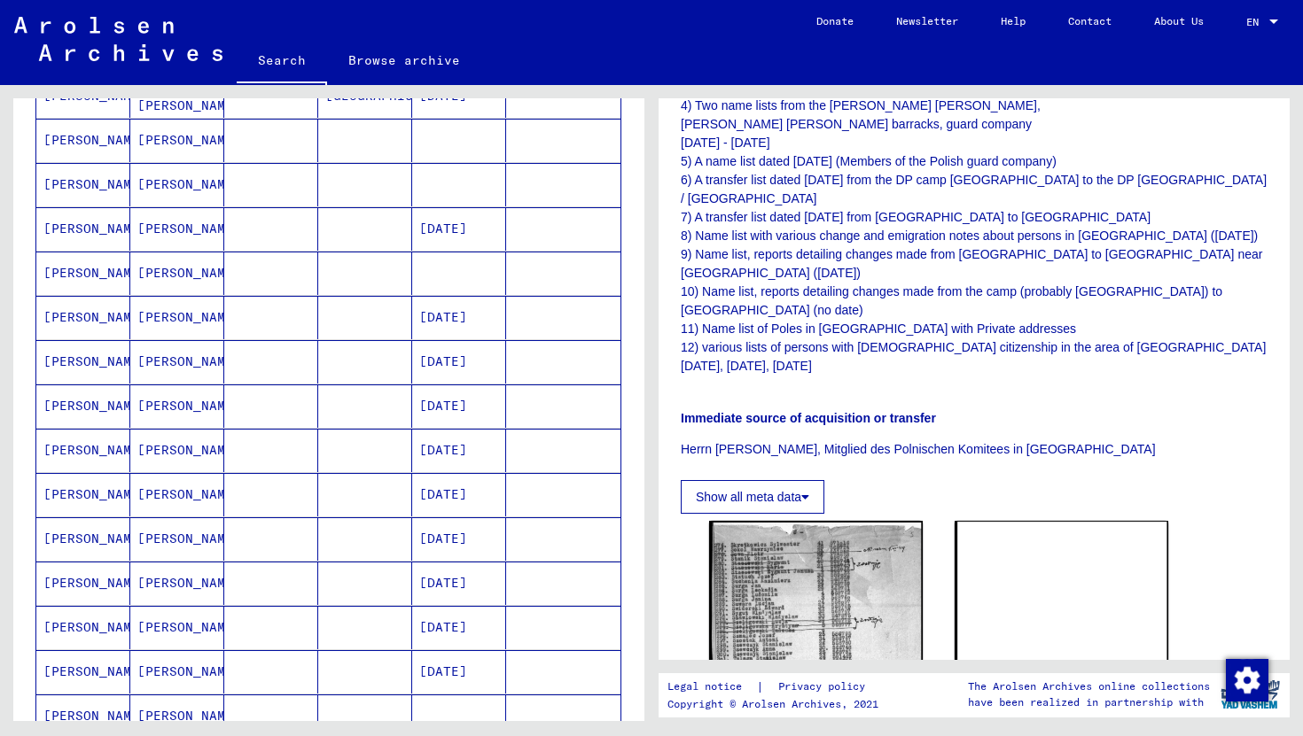
scroll to position [273, 0]
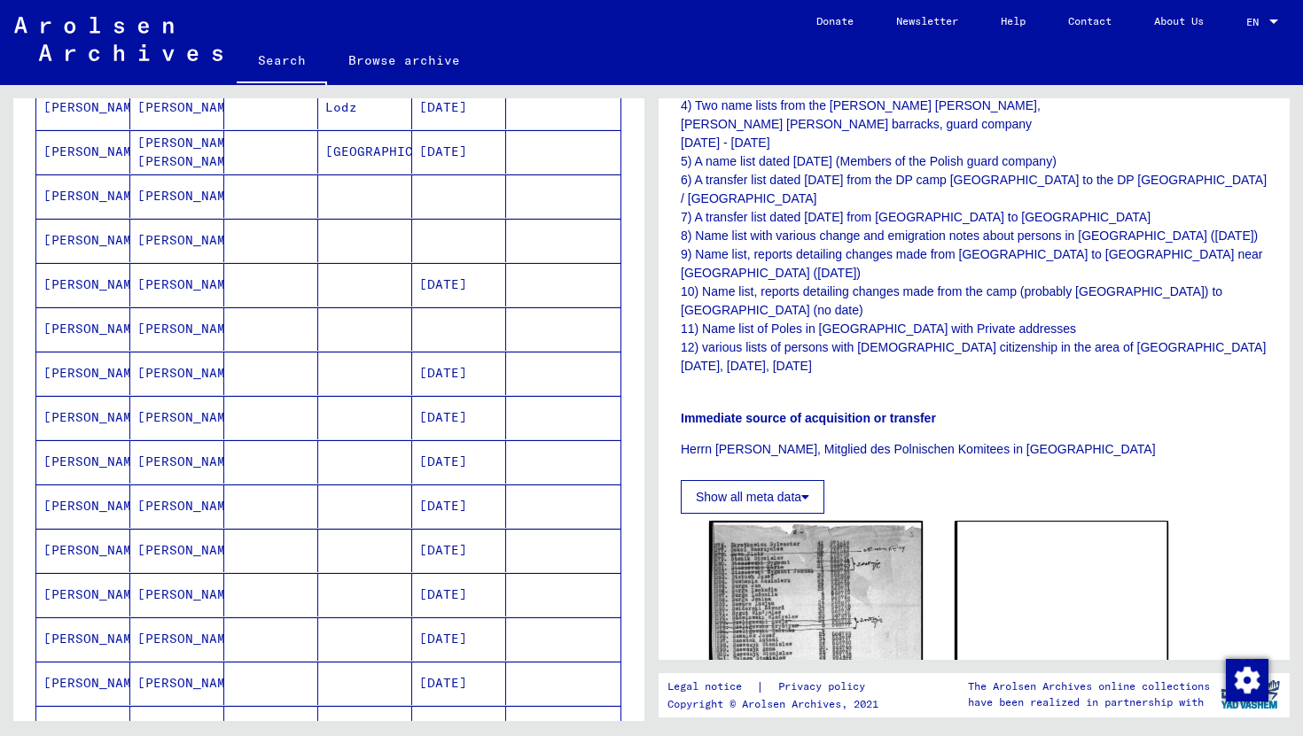
click at [484, 339] on mat-cell at bounding box center [459, 329] width 94 height 43
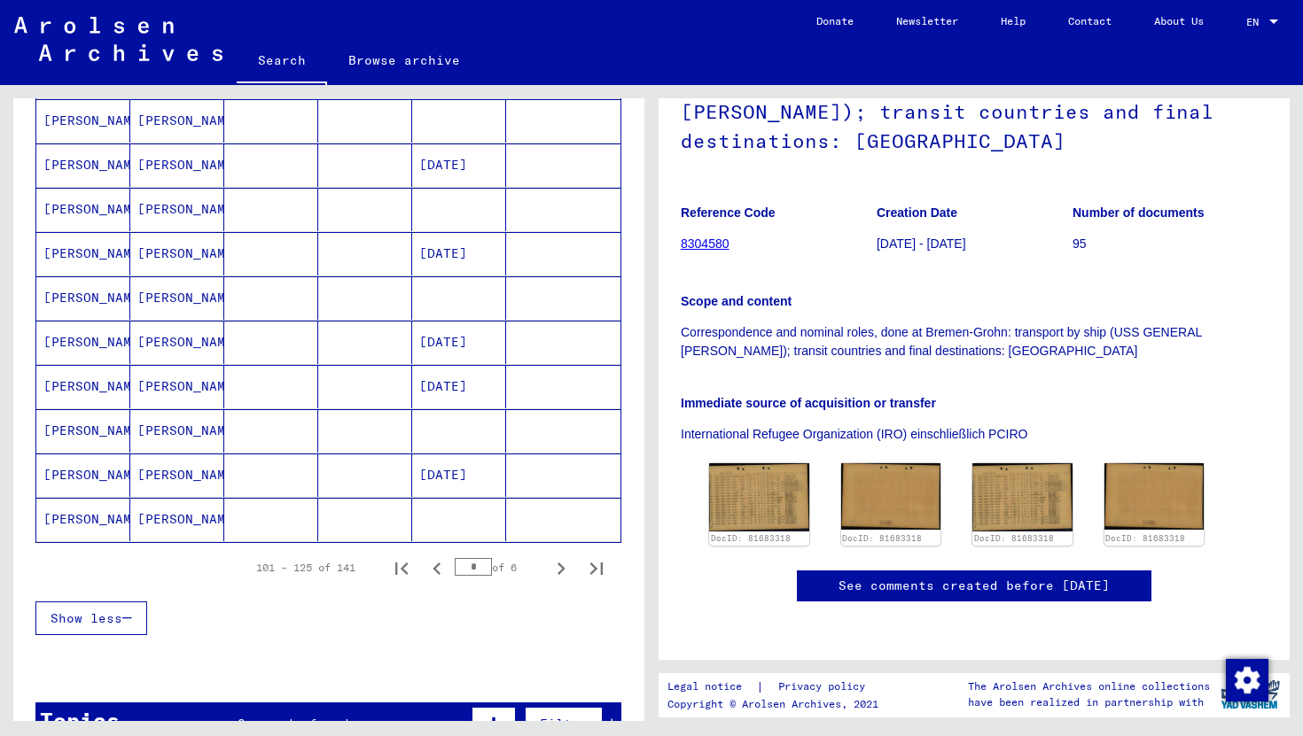
scroll to position [957, 0]
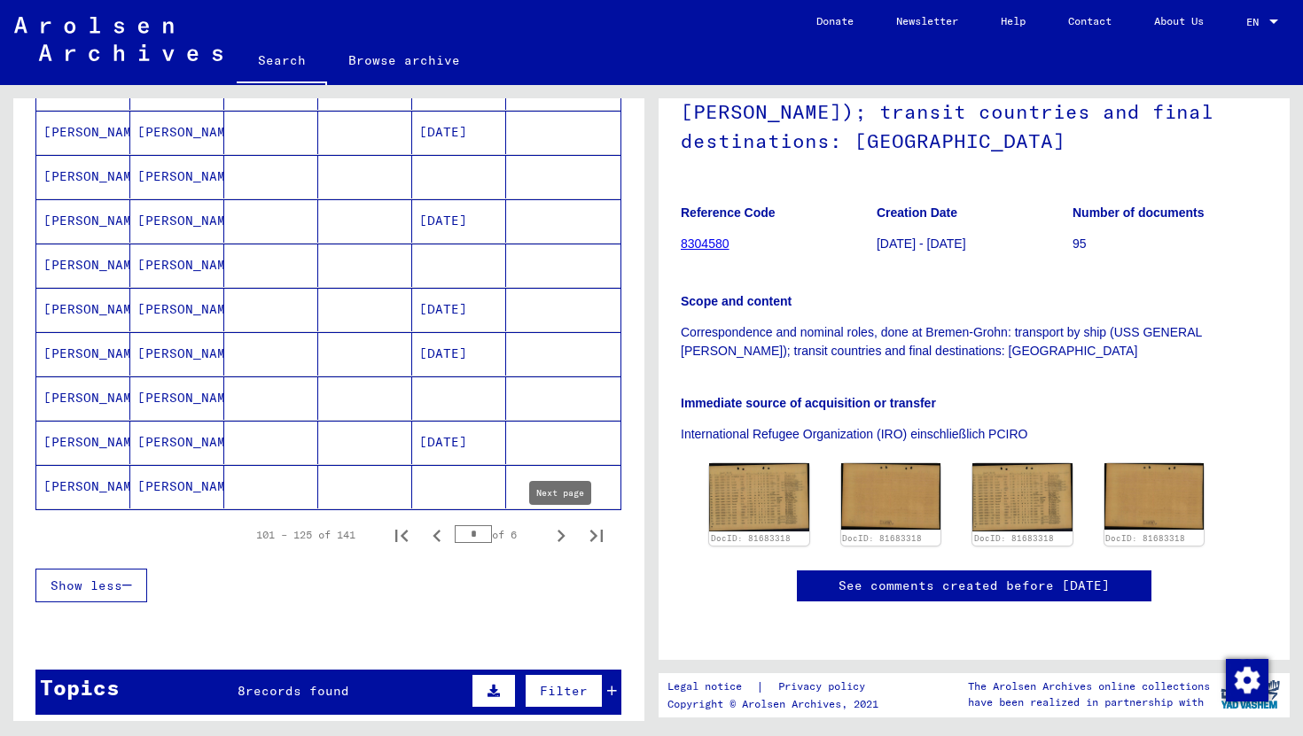
click at [549, 524] on icon "Next page" at bounding box center [561, 536] width 25 height 25
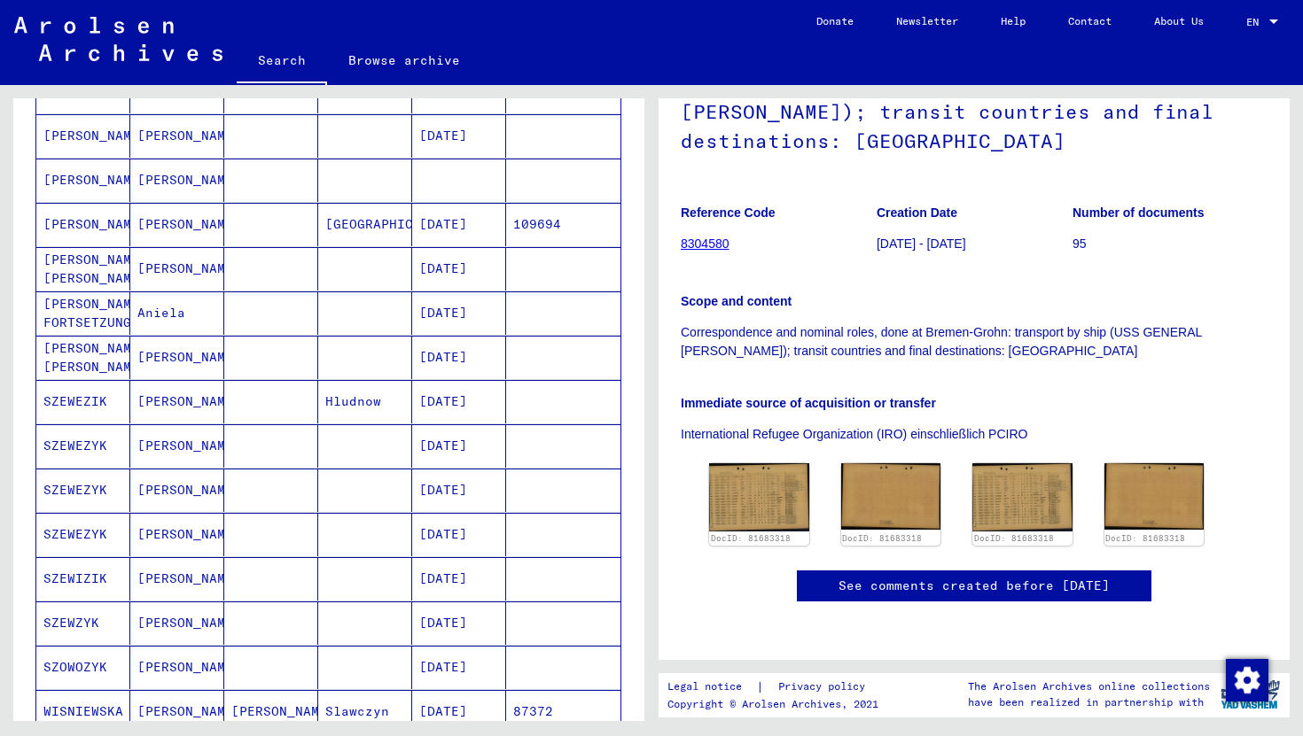
scroll to position [193, 0]
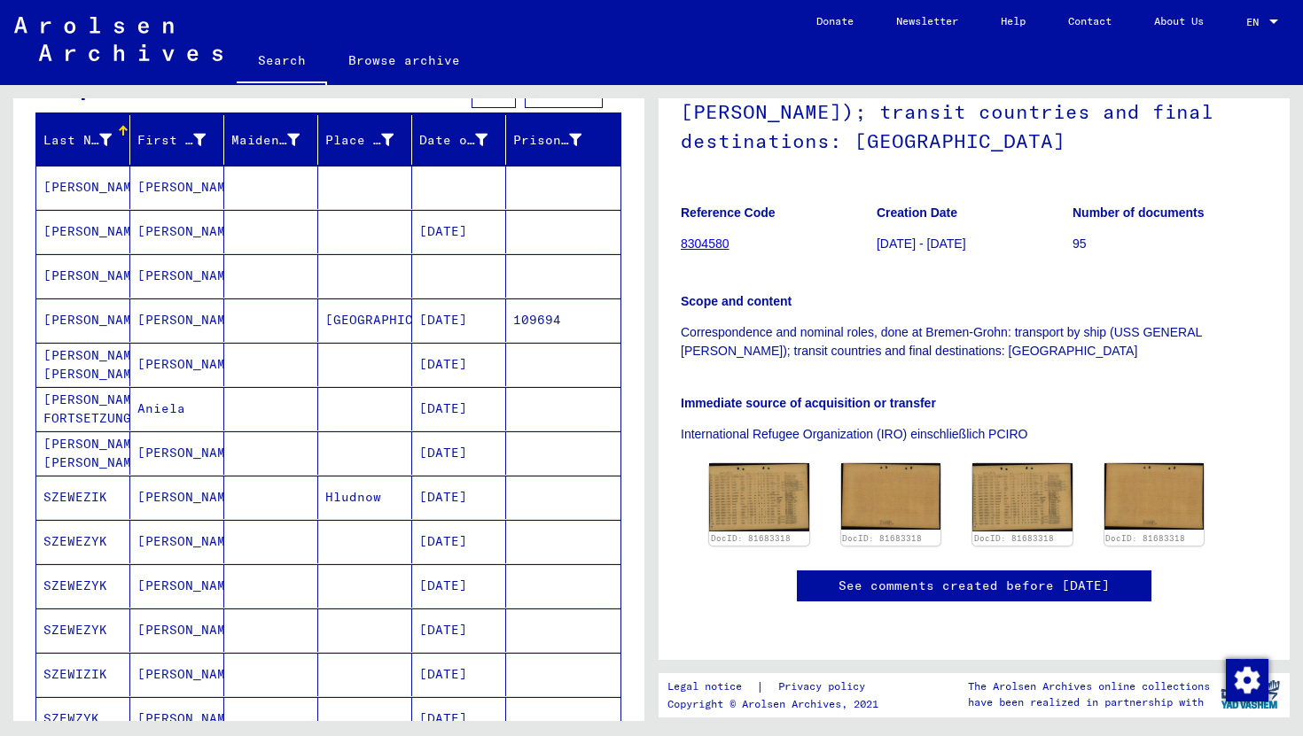
click at [541, 292] on mat-cell at bounding box center [563, 275] width 114 height 43
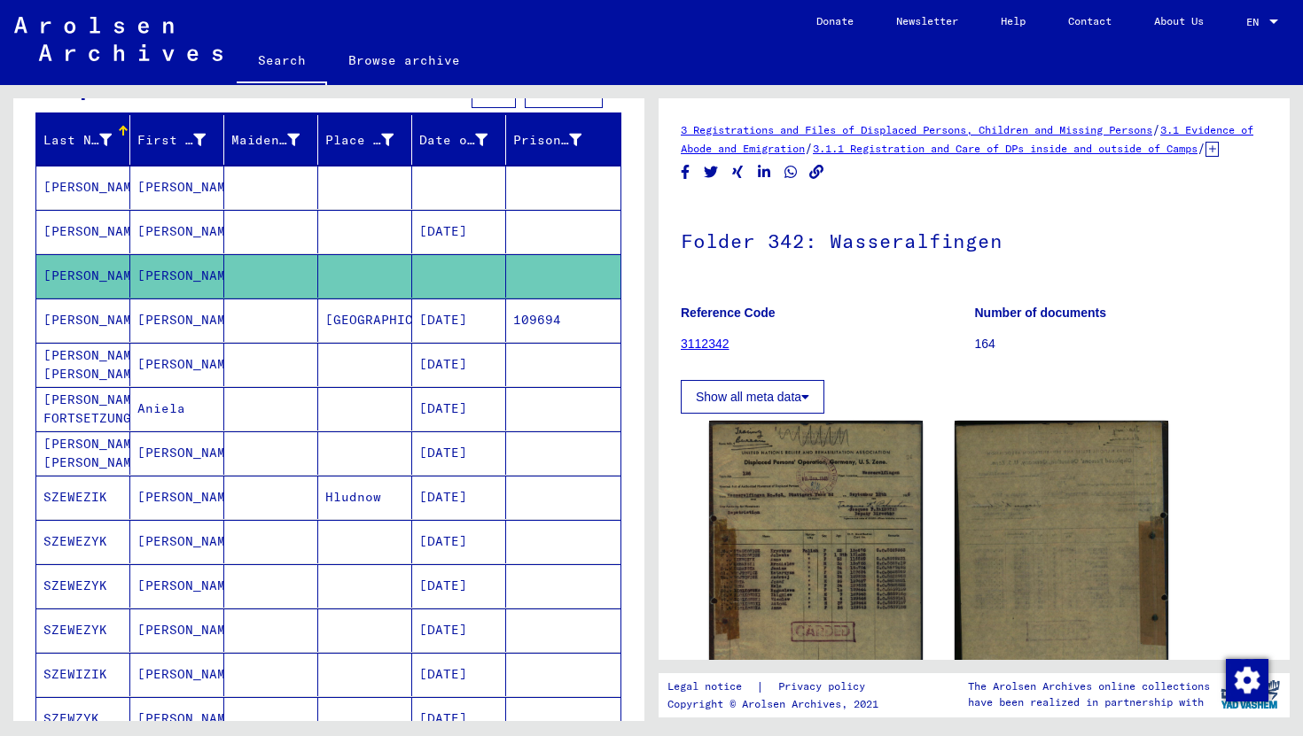
click at [535, 183] on mat-cell at bounding box center [563, 187] width 114 height 43
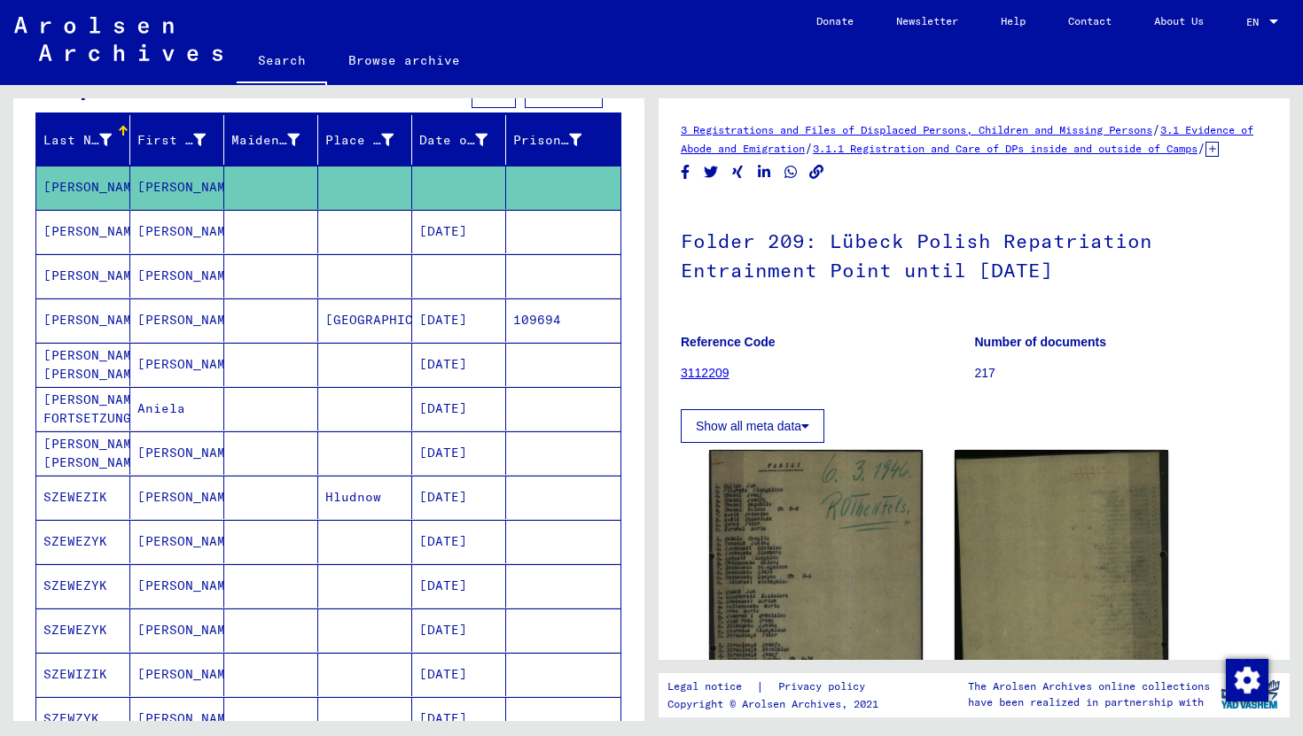
click at [931, 283] on h1 "Folder 209: Lübeck Polish Repatriation Entrainment Point until [DATE]" at bounding box center [974, 253] width 587 height 107
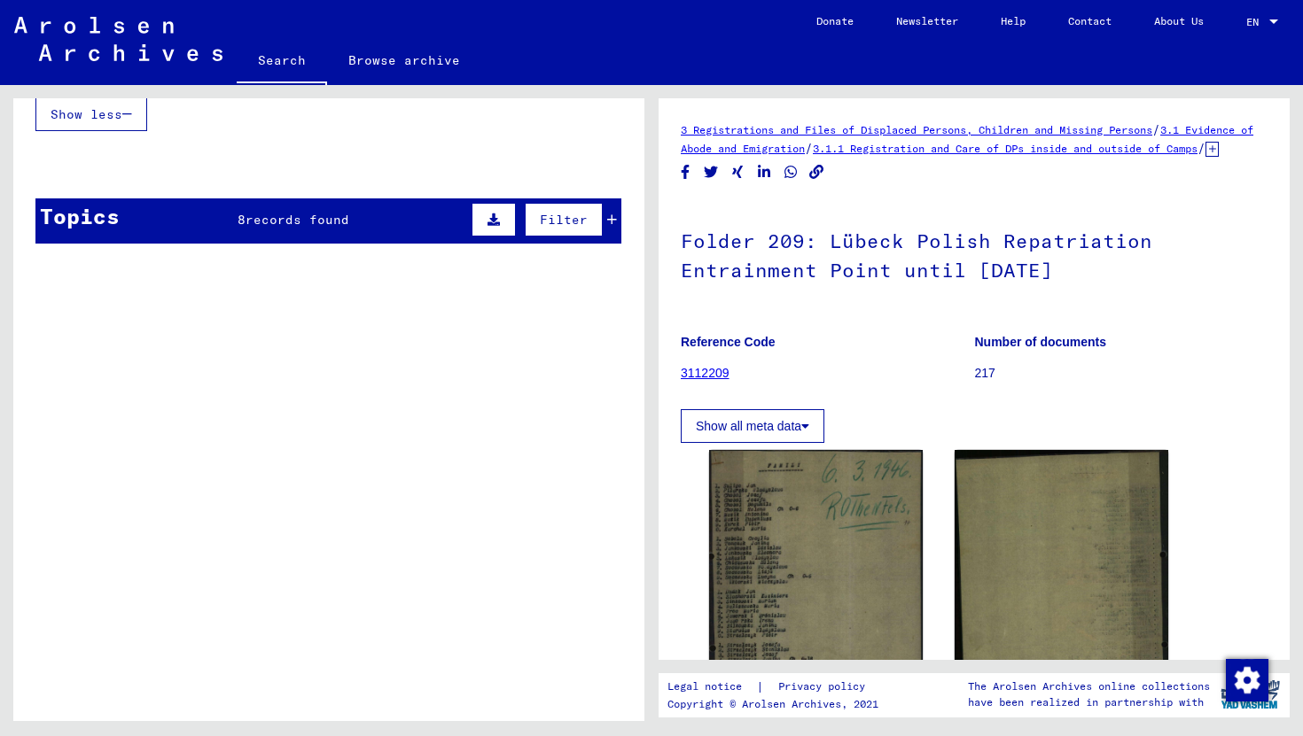
scroll to position [660, 0]
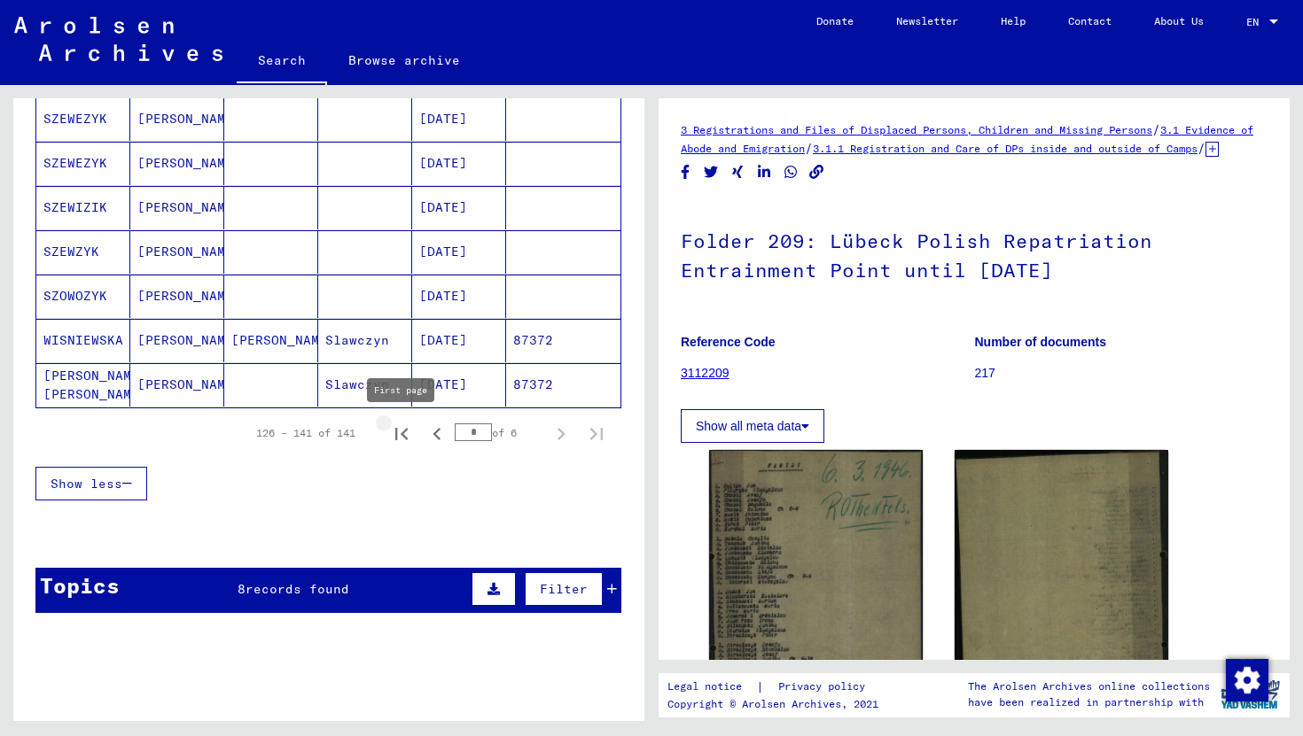
click at [405, 436] on icon "First page" at bounding box center [401, 434] width 12 height 12
type input "*"
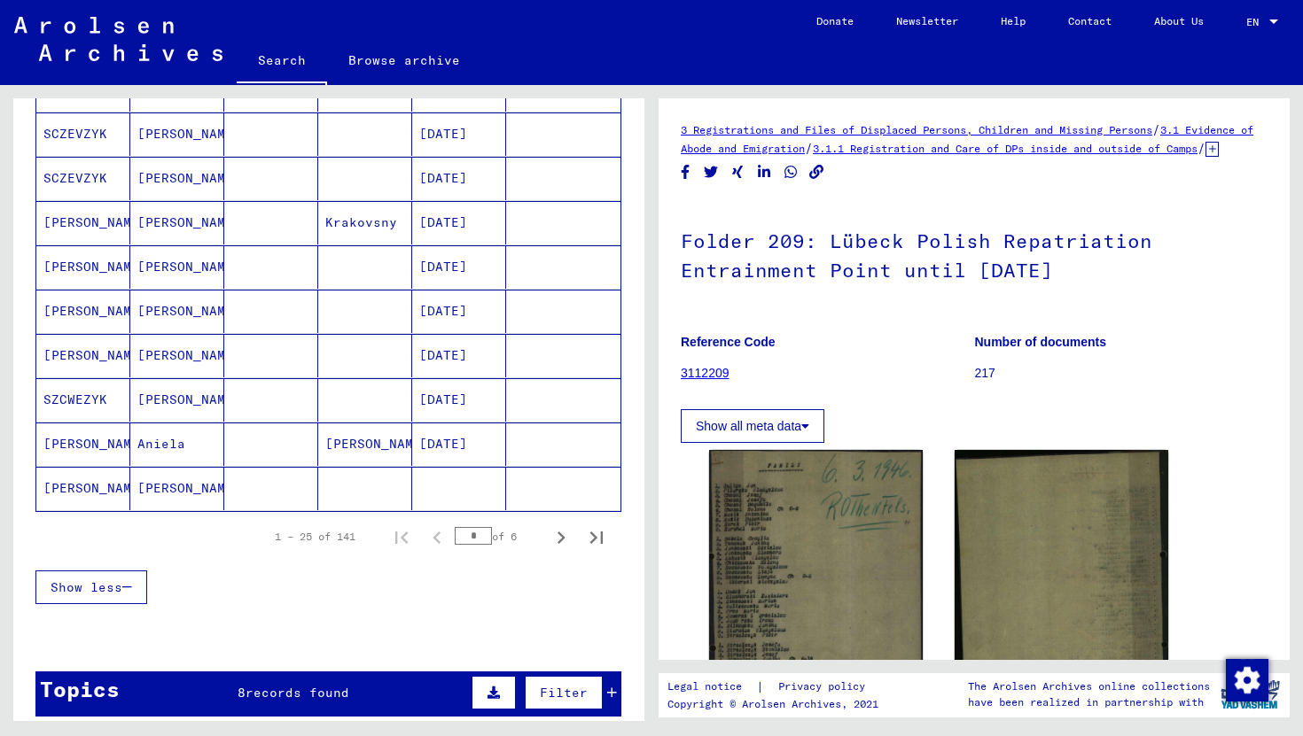
scroll to position [1040, 0]
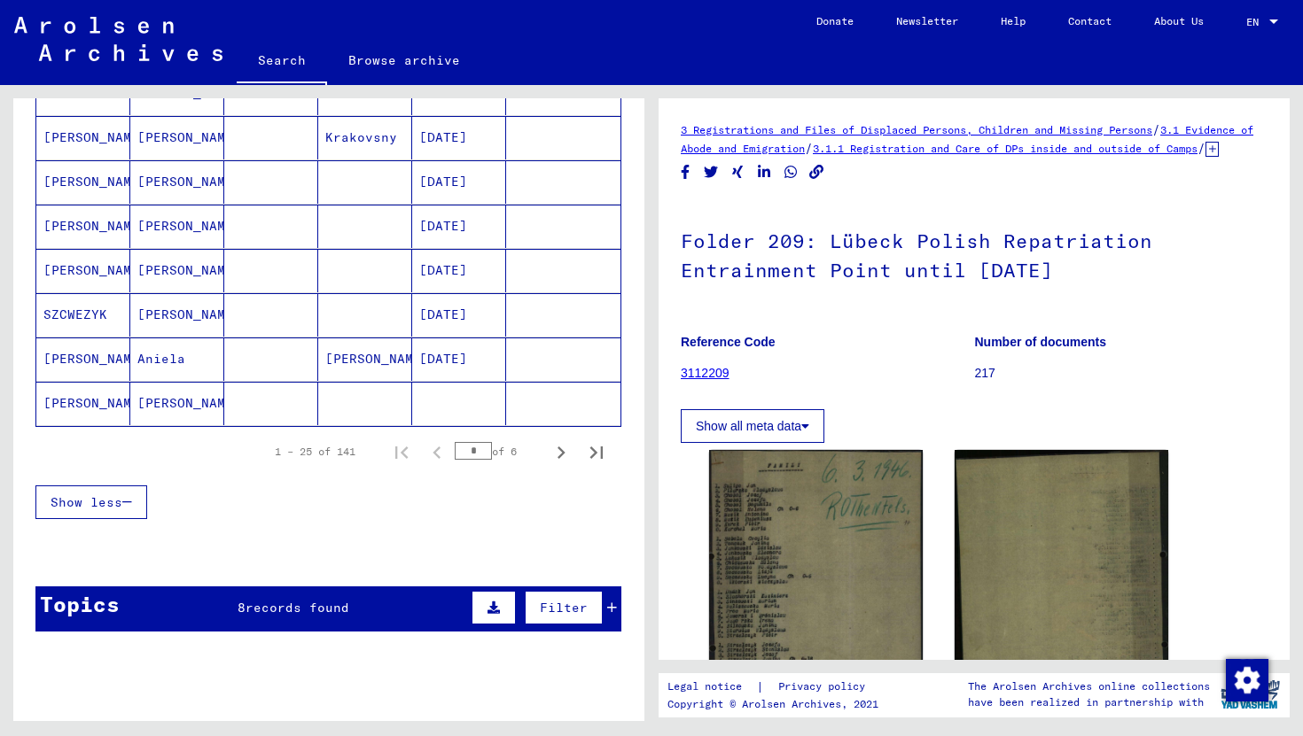
click at [439, 355] on mat-cell "[DATE]" at bounding box center [459, 359] width 94 height 43
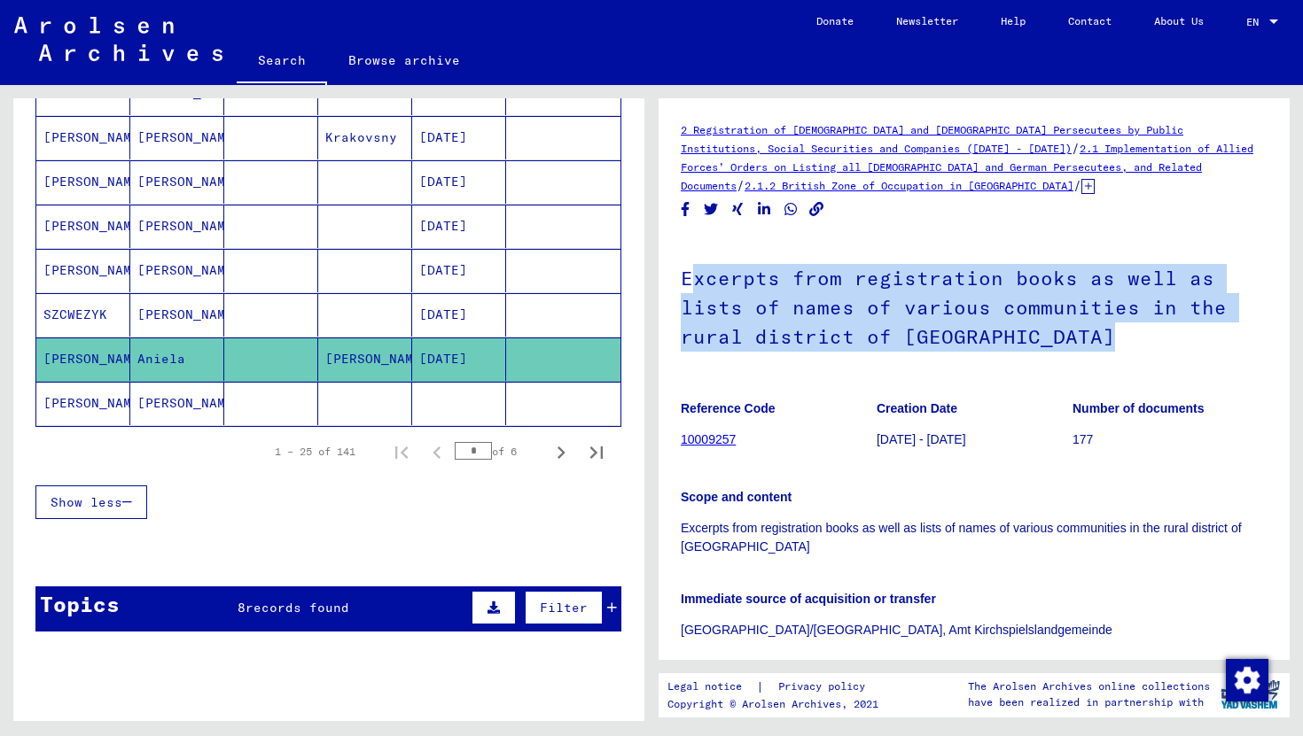
drag, startPoint x: 688, startPoint y: 281, endPoint x: 1134, endPoint y: 351, distance: 452.1
click at [1134, 351] on h1 "Excerpts from registration books as well as lists of names of various communiti…" at bounding box center [974, 306] width 587 height 136
copy h1 "xcerpts from registration books as well as lists of names of various communitie…"
